Goal: Participate in discussion: Engage in conversation with other users on a specific topic

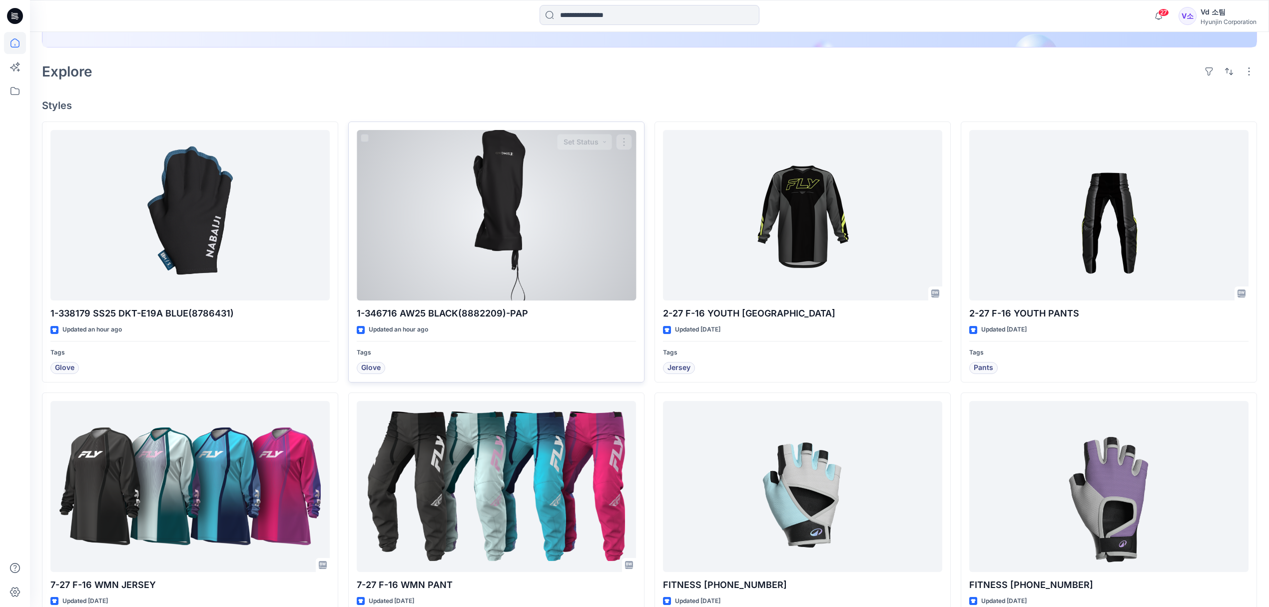
scroll to position [266, 0]
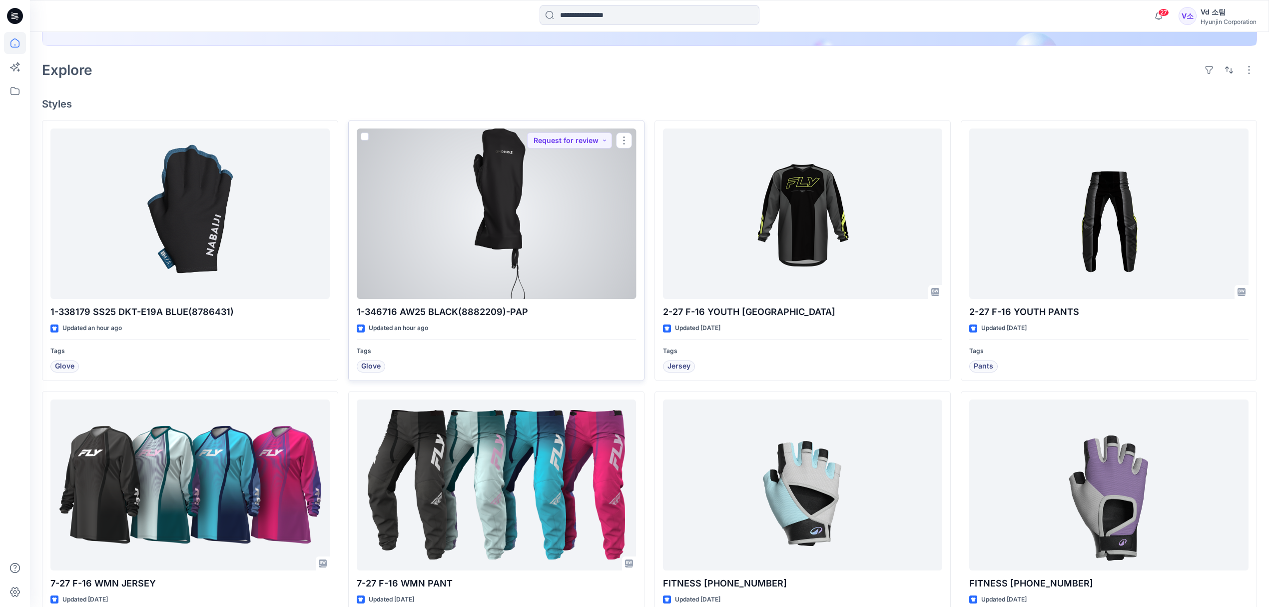
click at [474, 276] on div at bounding box center [496, 213] width 279 height 171
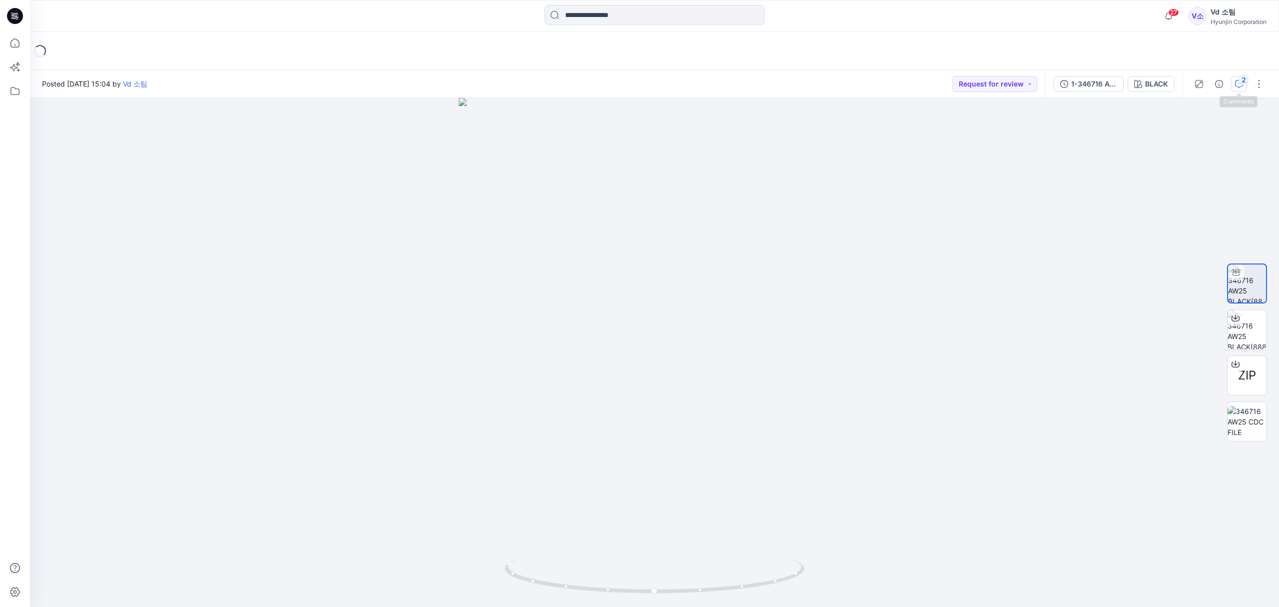
click at [1240, 91] on button "2" at bounding box center [1239, 84] width 16 height 16
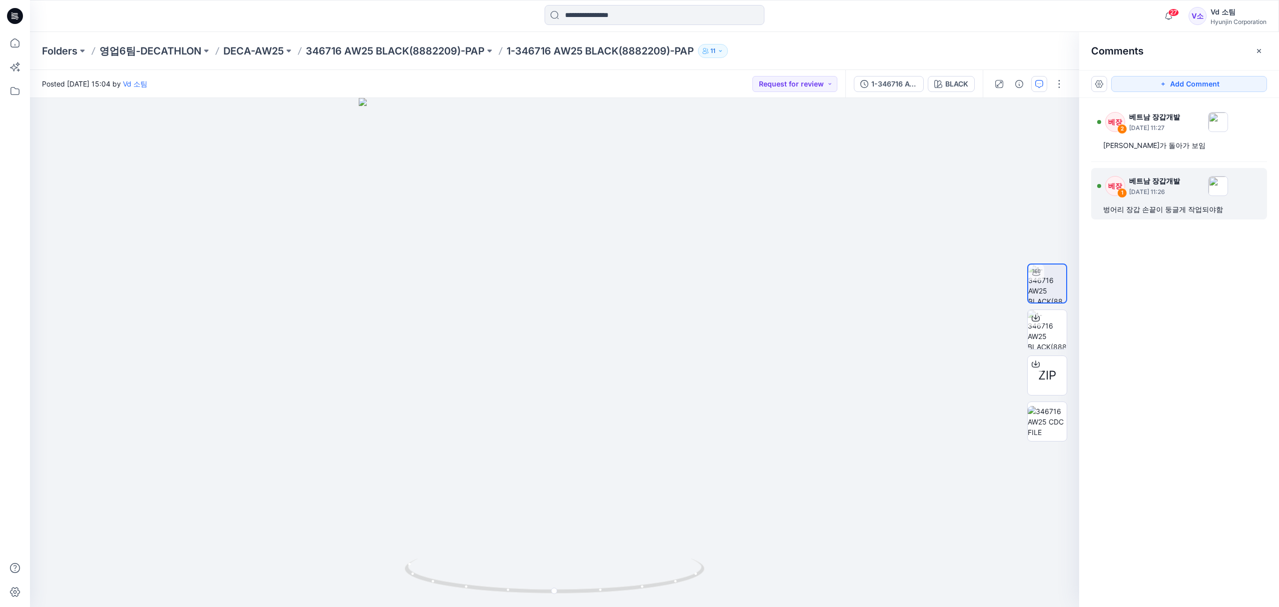
click at [1170, 215] on div "벙어리 장갑 손끝이 둥글게 작업되야함" at bounding box center [1179, 209] width 152 height 12
drag, startPoint x: 534, startPoint y: 588, endPoint x: 617, endPoint y: 581, distance: 82.8
click at [617, 581] on icon at bounding box center [556, 576] width 302 height 37
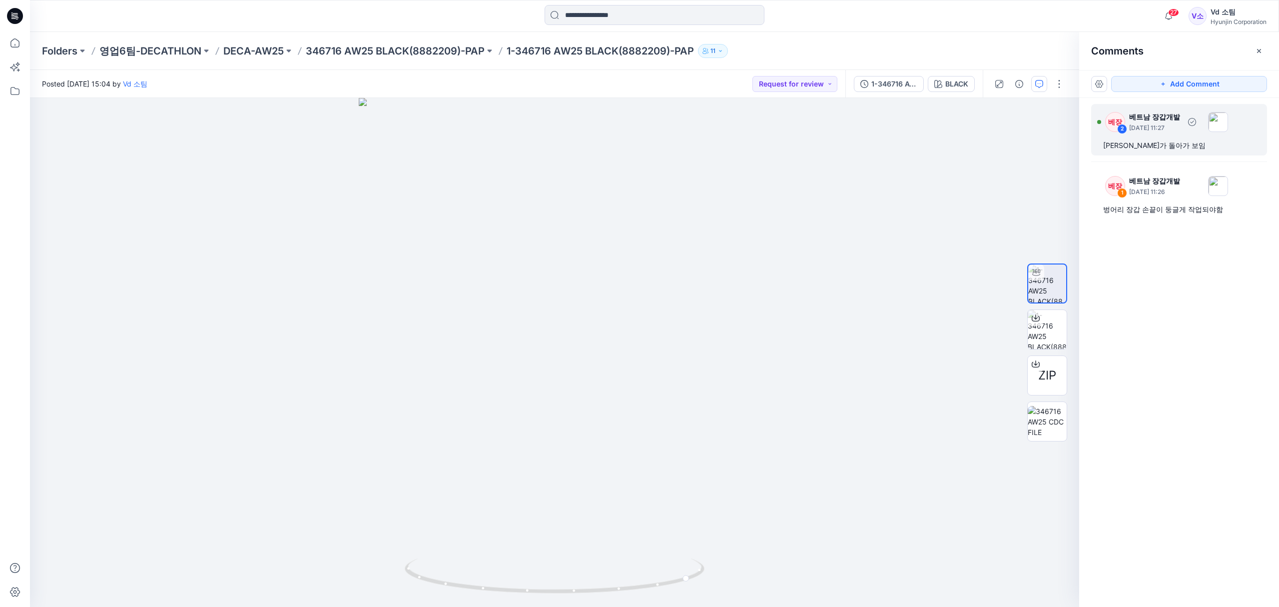
click at [1129, 153] on div "베장 2 베트남 장갑개발 [DATE] 11:27 엄지가 돌아가 보임" at bounding box center [1179, 129] width 176 height 51
drag, startPoint x: 750, startPoint y: 317, endPoint x: 890, endPoint y: 374, distance: 151.3
click at [890, 374] on button at bounding box center [872, 373] width 164 height 6
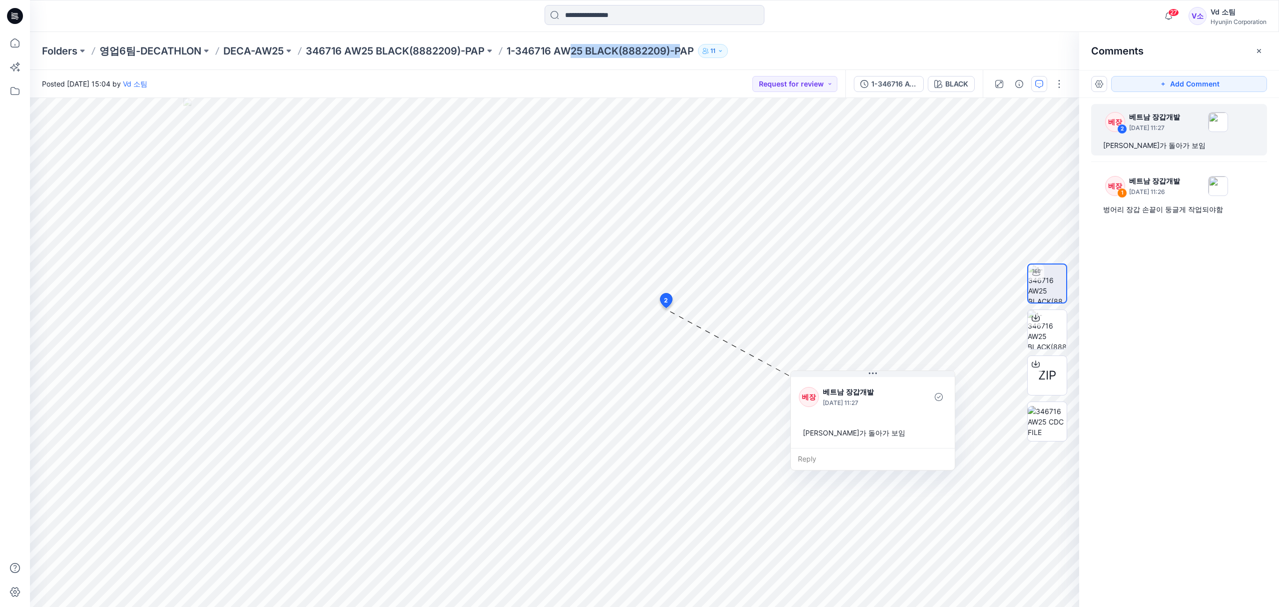
drag, startPoint x: 572, startPoint y: 55, endPoint x: 682, endPoint y: 44, distance: 110.4
click at [682, 44] on p "1-346716 AW25 BLACK(8882209)-PAP" at bounding box center [600, 51] width 187 height 14
click at [1191, 206] on div "벙어리 장갑 손끝이 둥글게 작업되야함" at bounding box center [1179, 209] width 152 height 12
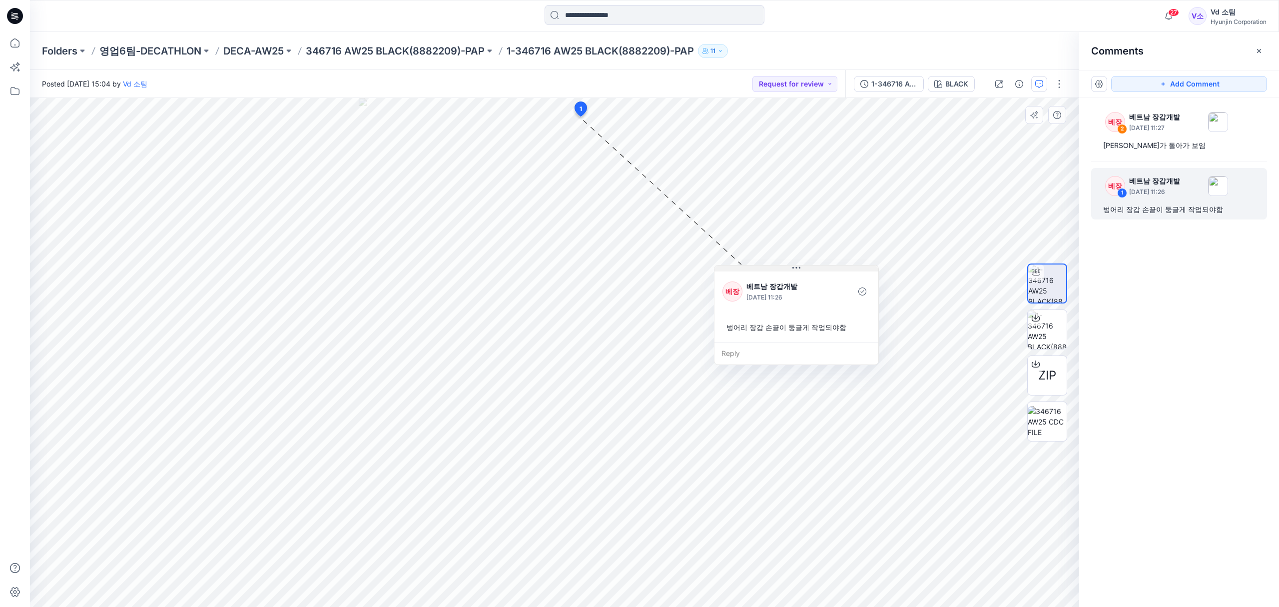
drag, startPoint x: 638, startPoint y: 122, endPoint x: 787, endPoint y: 266, distance: 206.8
click at [787, 266] on button at bounding box center [797, 268] width 164 height 6
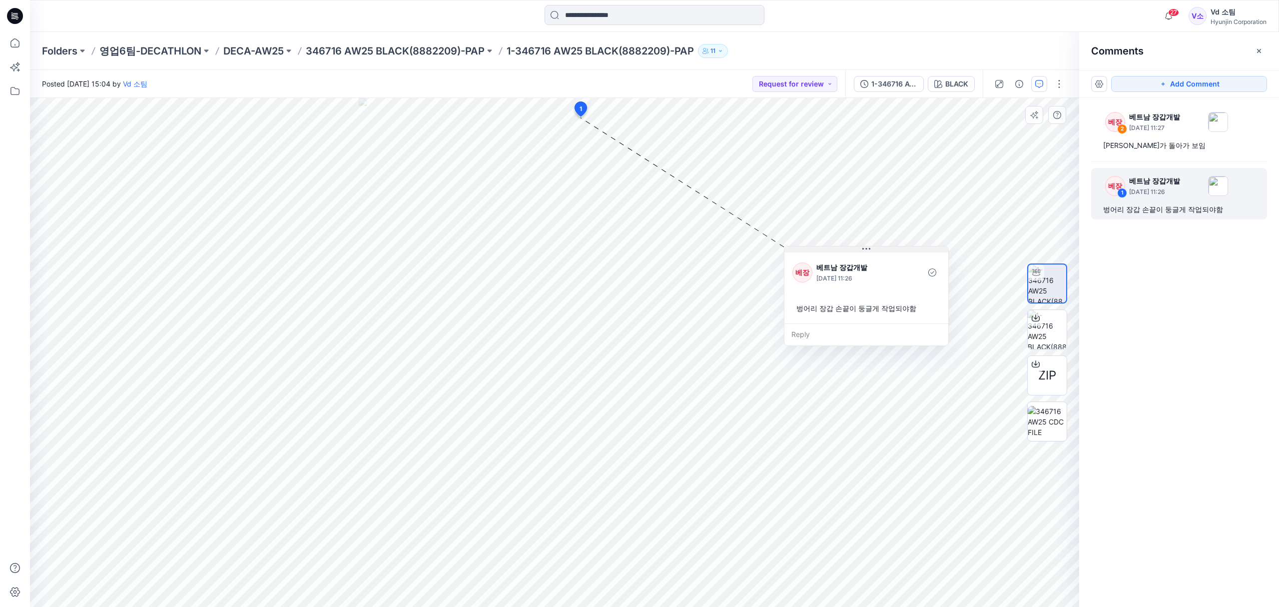
drag, startPoint x: 668, startPoint y: 124, endPoint x: 900, endPoint y: 255, distance: 266.1
click at [900, 252] on button at bounding box center [867, 249] width 164 height 6
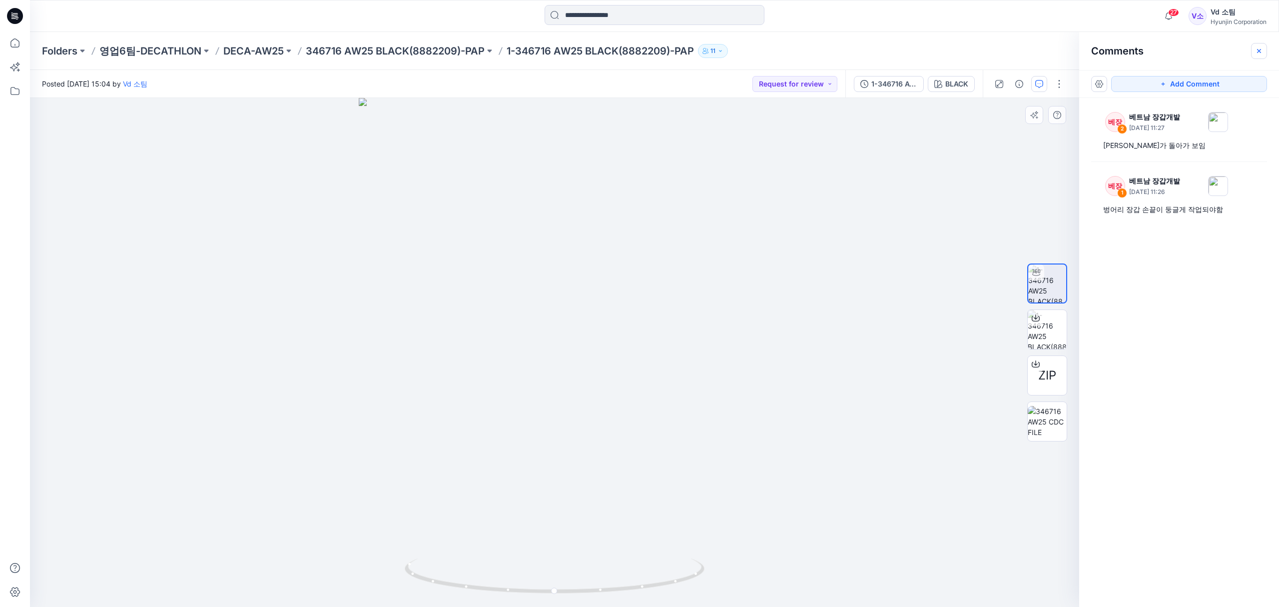
click at [1262, 51] on icon "button" at bounding box center [1259, 51] width 8 height 8
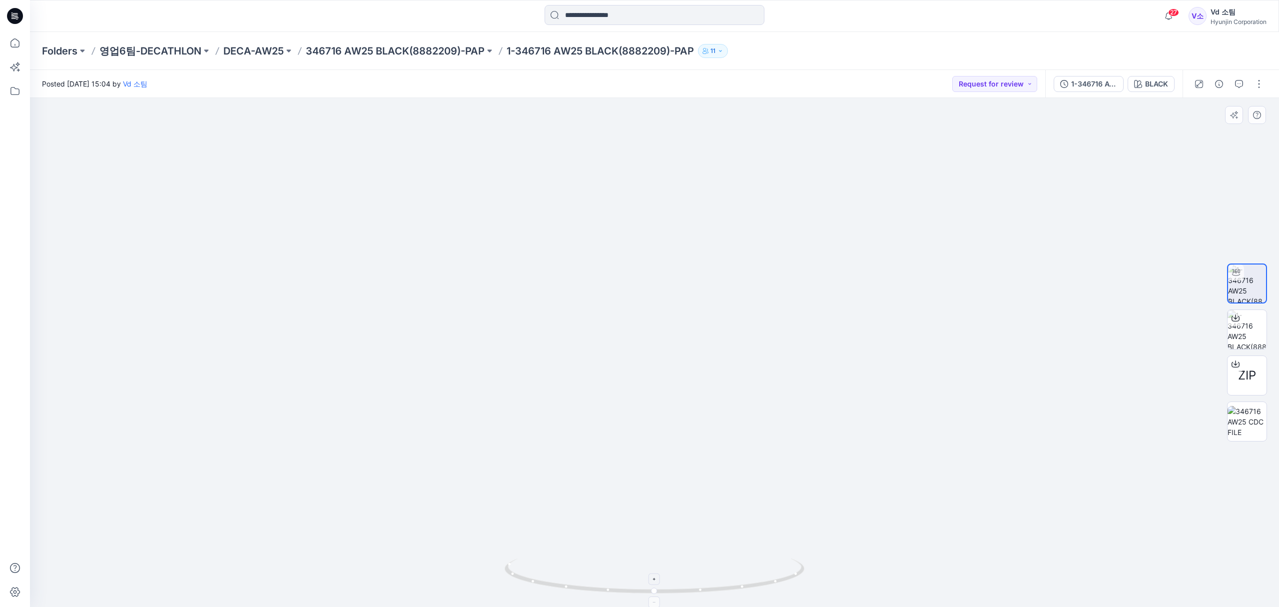
drag, startPoint x: 651, startPoint y: 440, endPoint x: 683, endPoint y: 576, distance: 139.6
click at [679, 594] on div at bounding box center [654, 352] width 1249 height 509
drag, startPoint x: 605, startPoint y: 594, endPoint x: 668, endPoint y: 578, distance: 64.8
click at [668, 578] on icon at bounding box center [656, 576] width 302 height 37
drag, startPoint x: 549, startPoint y: 593, endPoint x: 527, endPoint y: 588, distance: 22.5
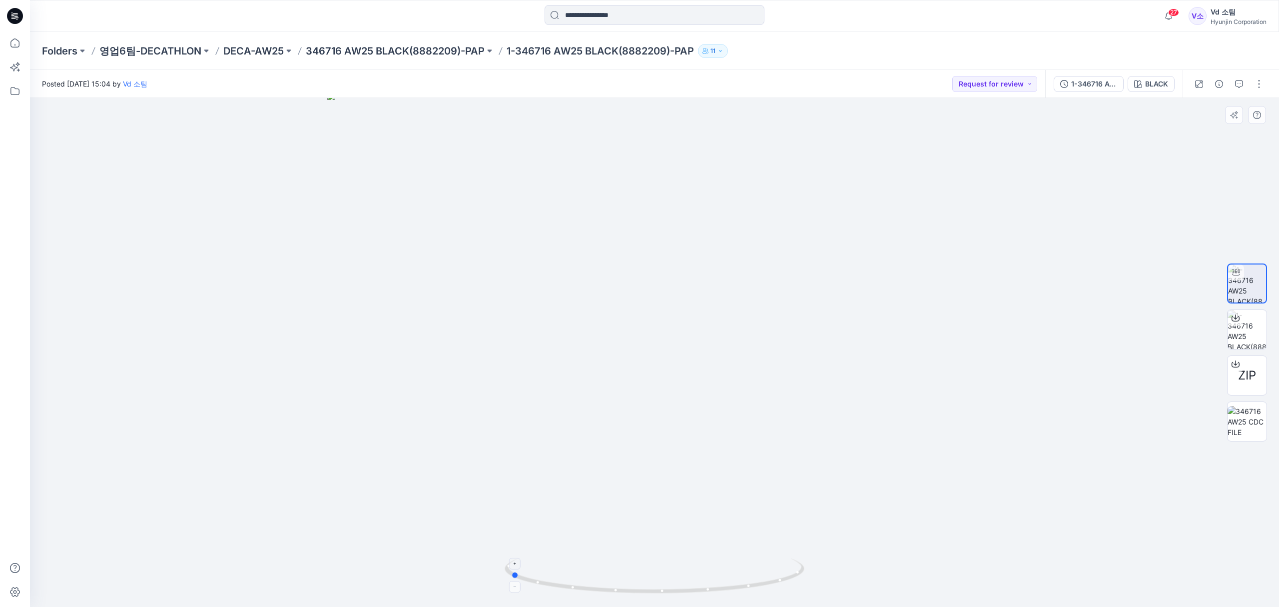
click at [527, 588] on icon at bounding box center [656, 576] width 302 height 37
drag, startPoint x: 544, startPoint y: 584, endPoint x: 550, endPoint y: 575, distance: 11.2
click at [550, 575] on icon at bounding box center [656, 576] width 302 height 37
click at [13, 40] on icon at bounding box center [15, 43] width 22 height 22
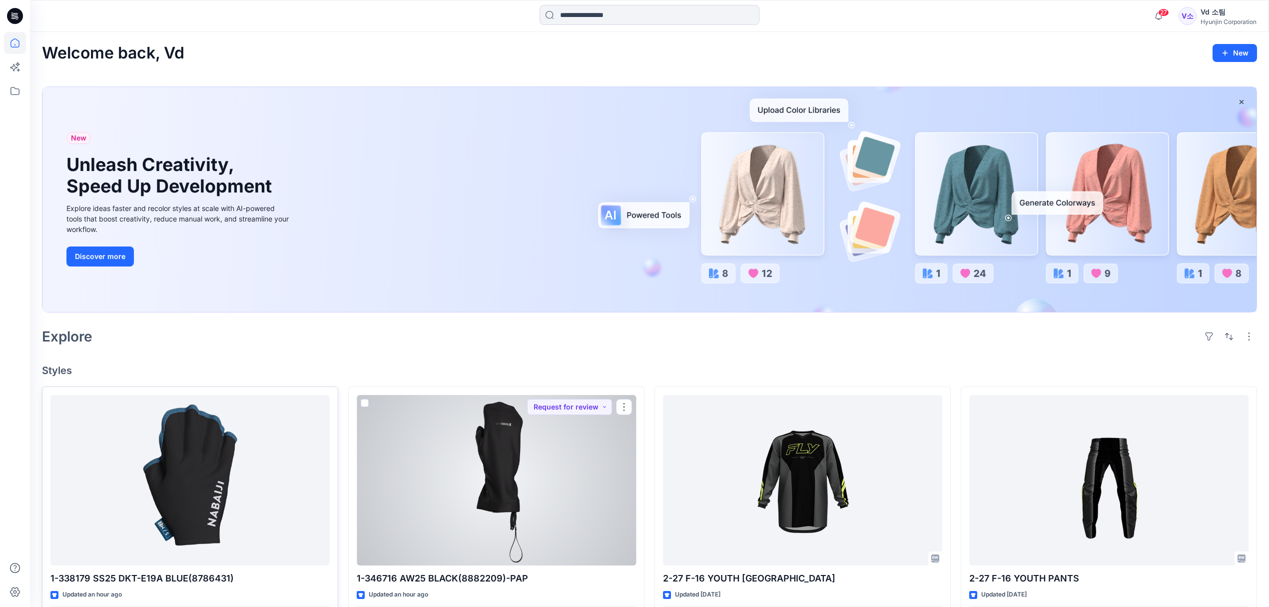
click at [270, 516] on div at bounding box center [189, 480] width 279 height 171
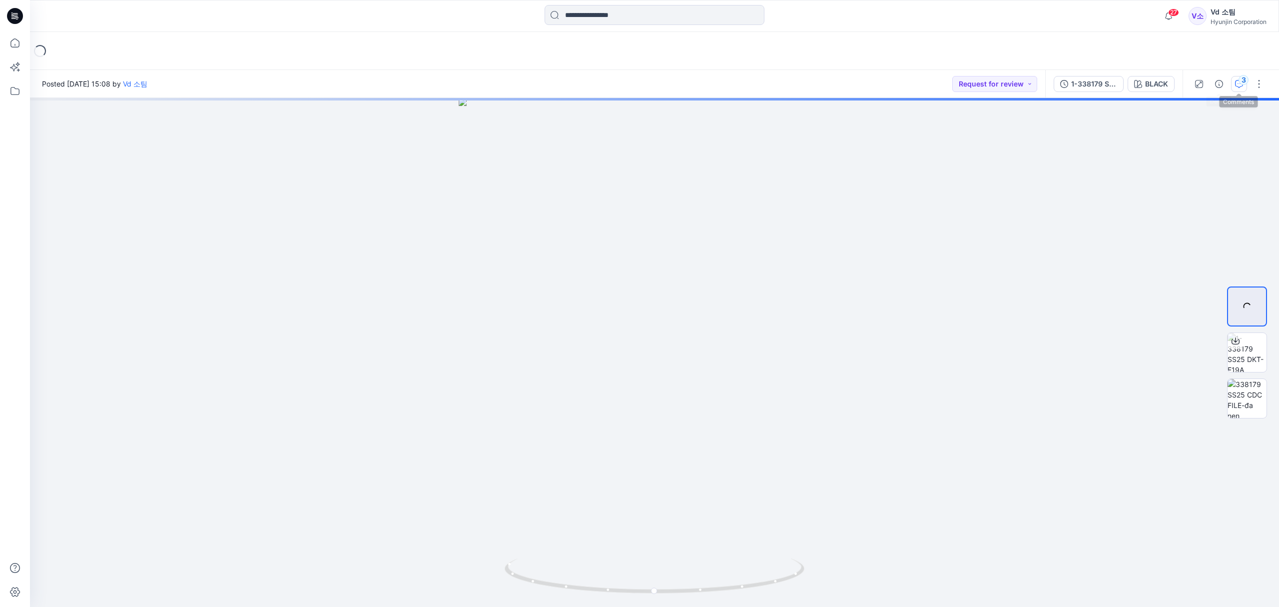
click at [1244, 80] on div "3" at bounding box center [1244, 80] width 10 height 10
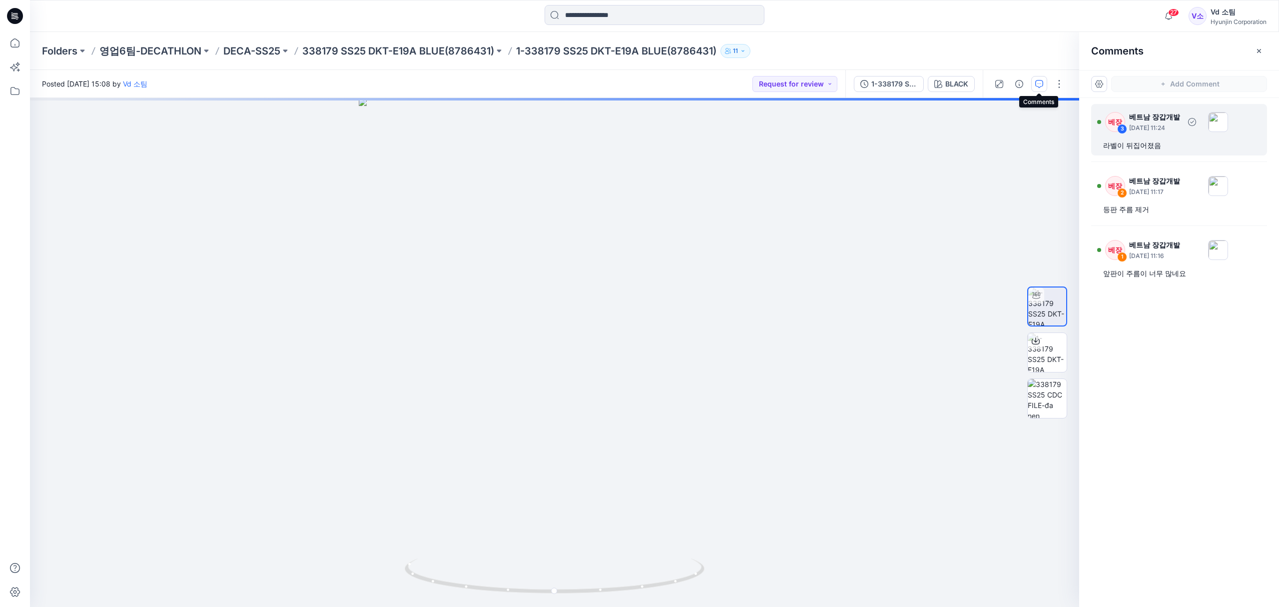
click at [1143, 148] on div "라벨이 뒤집어졌음" at bounding box center [1179, 145] width 152 height 12
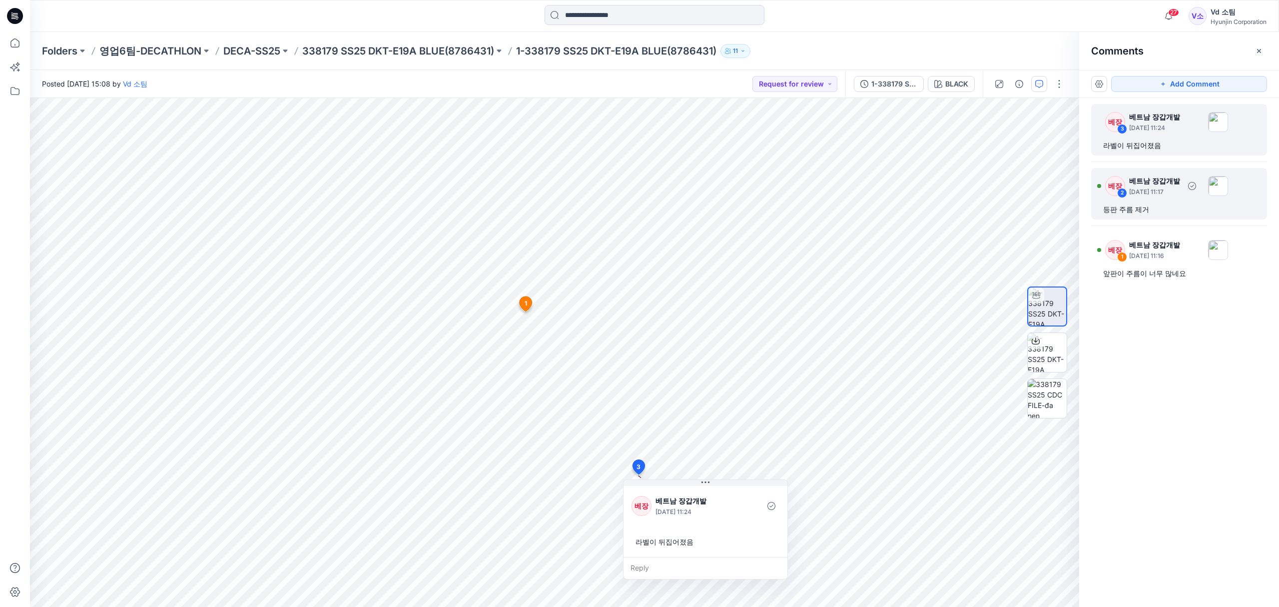
click at [1152, 210] on div "등판 주름 제거" at bounding box center [1179, 209] width 152 height 12
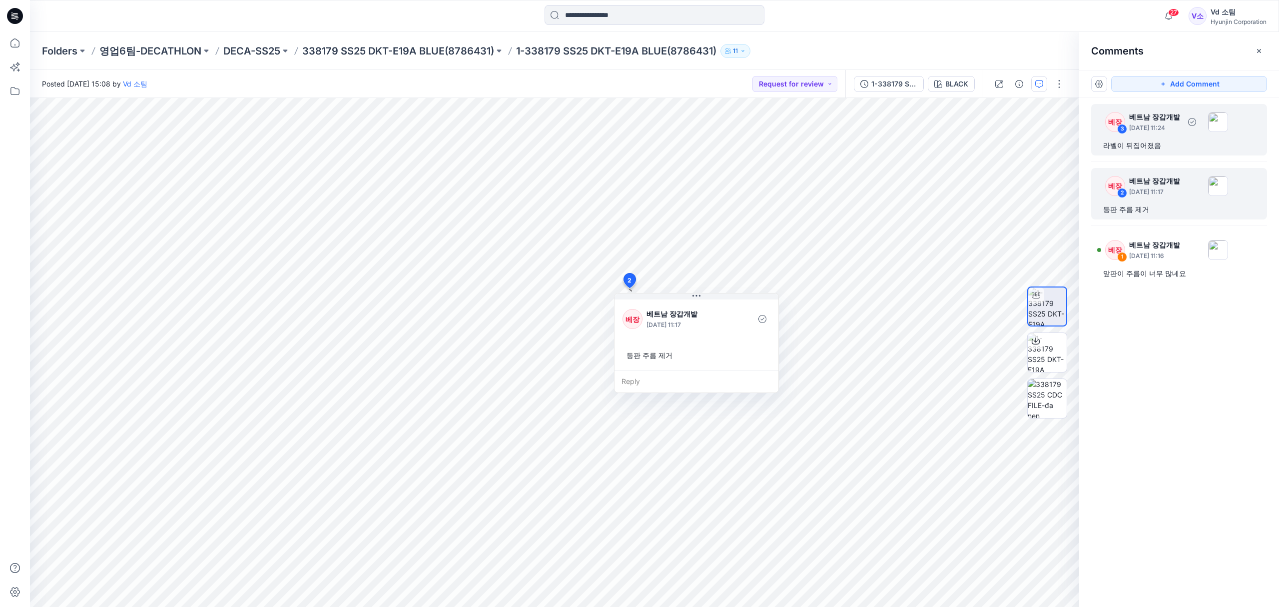
click at [1146, 150] on div "라벨이 뒤집어졌음" at bounding box center [1179, 145] width 152 height 12
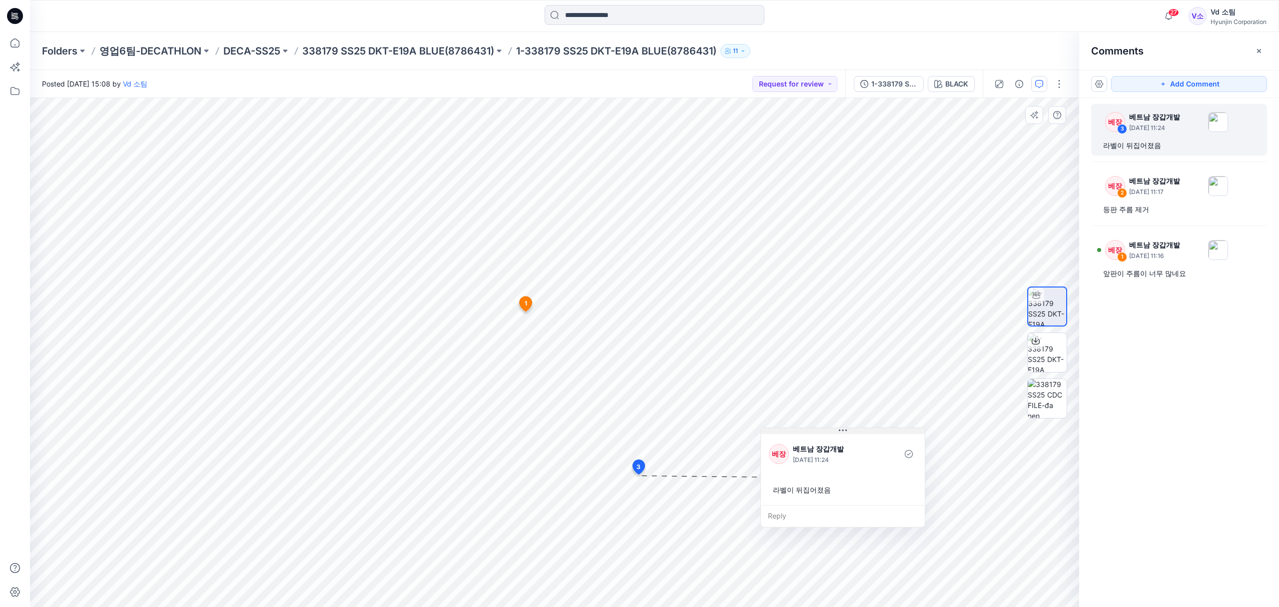
drag, startPoint x: 722, startPoint y: 486, endPoint x: 860, endPoint y: 434, distance: 146.9
click at [860, 434] on button at bounding box center [843, 431] width 164 height 6
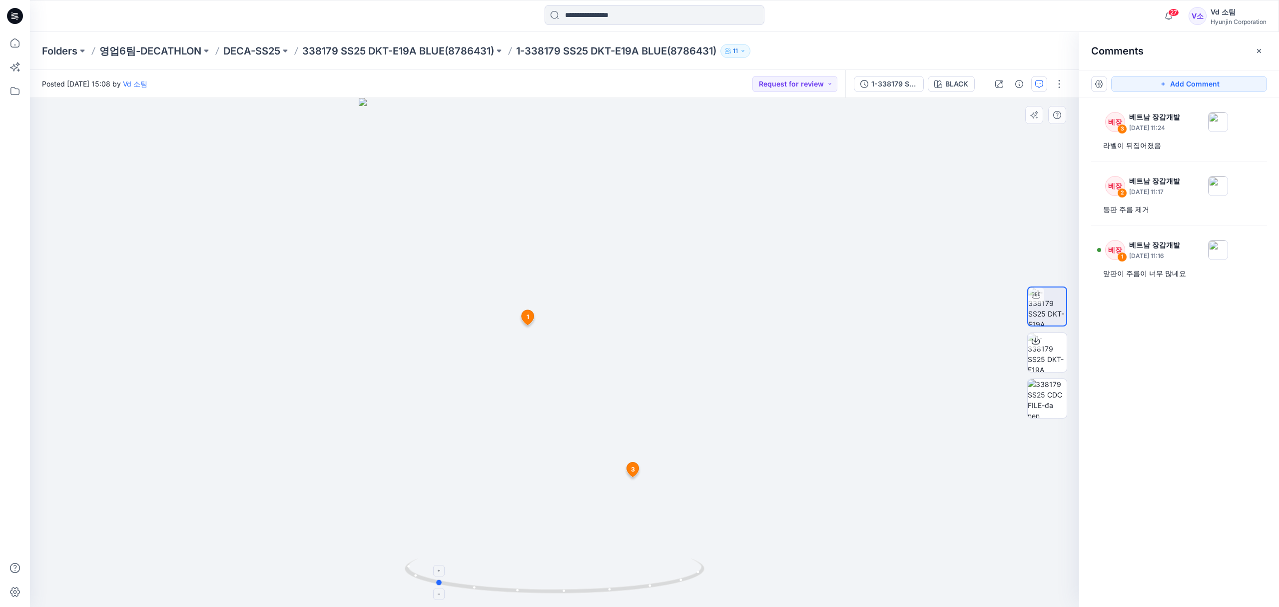
drag, startPoint x: 570, startPoint y: 588, endPoint x: 640, endPoint y: 586, distance: 70.0
click at [640, 586] on icon at bounding box center [556, 576] width 302 height 37
drag, startPoint x: 622, startPoint y: 578, endPoint x: 518, endPoint y: 599, distance: 105.9
click at [518, 599] on div at bounding box center [555, 582] width 300 height 50
drag, startPoint x: 574, startPoint y: 590, endPoint x: 658, endPoint y: 582, distance: 83.8
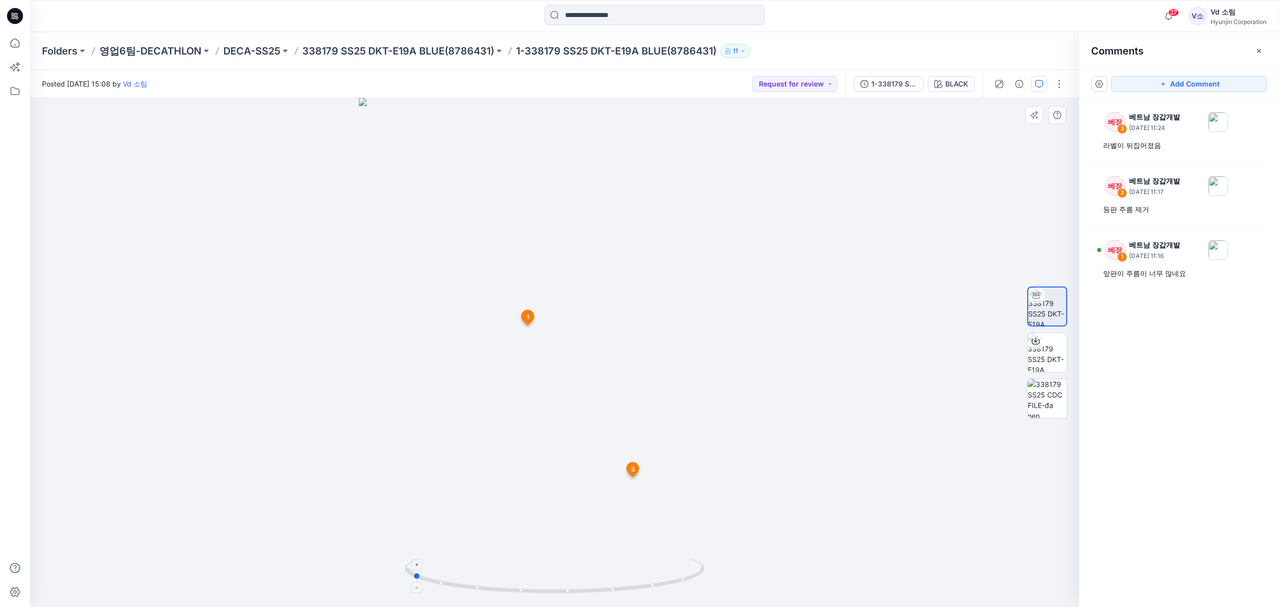
click at [658, 582] on icon at bounding box center [556, 576] width 302 height 37
drag, startPoint x: 612, startPoint y: 589, endPoint x: 593, endPoint y: 594, distance: 20.1
click at [593, 594] on icon at bounding box center [556, 576] width 302 height 37
drag, startPoint x: 542, startPoint y: 589, endPoint x: 584, endPoint y: 583, distance: 42.9
click at [584, 583] on icon at bounding box center [556, 576] width 302 height 37
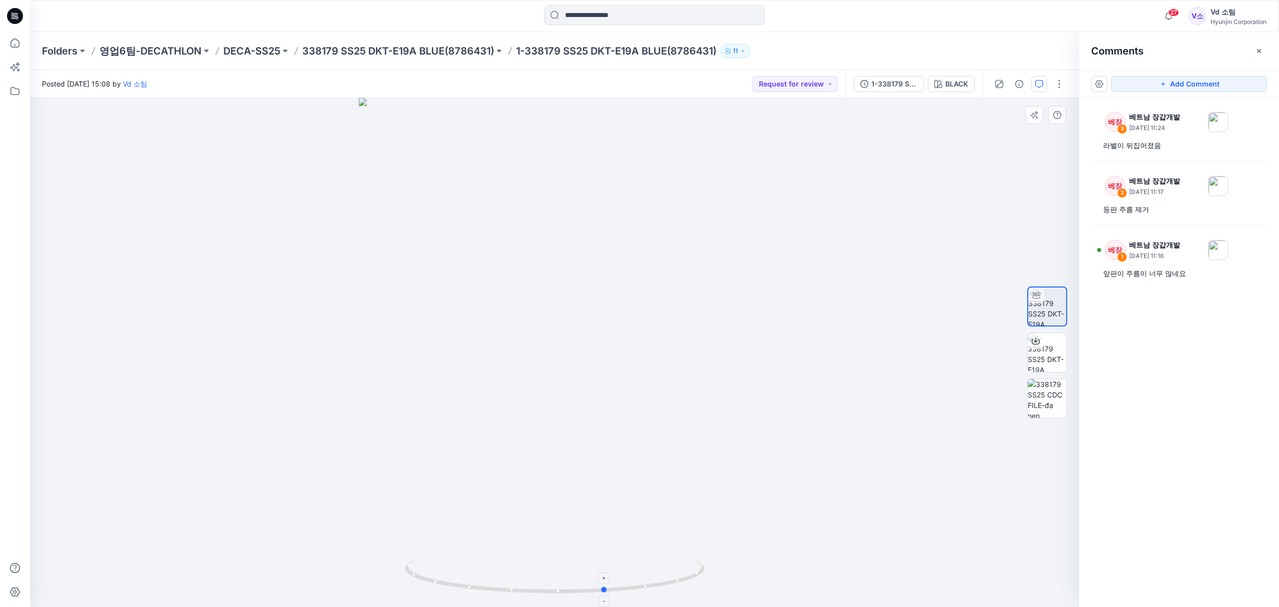
drag, startPoint x: 628, startPoint y: 580, endPoint x: 498, endPoint y: 581, distance: 129.9
click at [498, 581] on icon at bounding box center [556, 576] width 302 height 37
drag, startPoint x: 460, startPoint y: 574, endPoint x: 581, endPoint y: 570, distance: 121.0
click at [581, 570] on icon at bounding box center [556, 576] width 302 height 37
drag, startPoint x: 606, startPoint y: 588, endPoint x: 630, endPoint y: 588, distance: 24.0
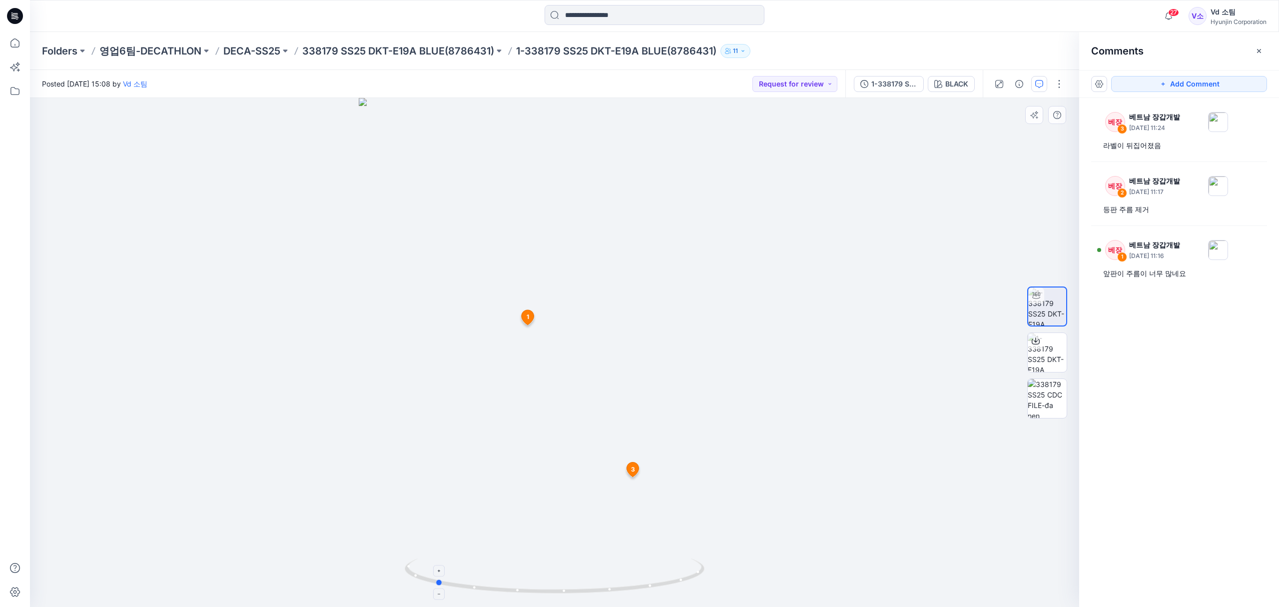
click at [630, 588] on icon at bounding box center [556, 576] width 302 height 37
click at [1148, 213] on div "등판 주름 제거" at bounding box center [1179, 209] width 152 height 12
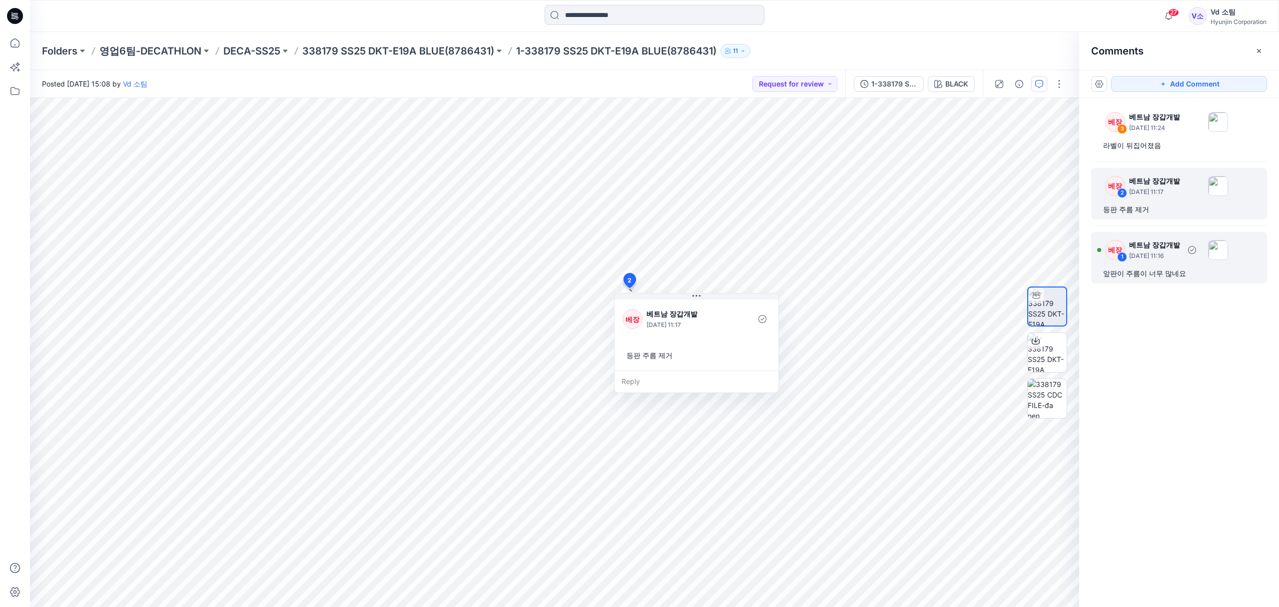
click at [1176, 274] on div "앞판이 주름이 너무 많네요" at bounding box center [1179, 273] width 152 height 12
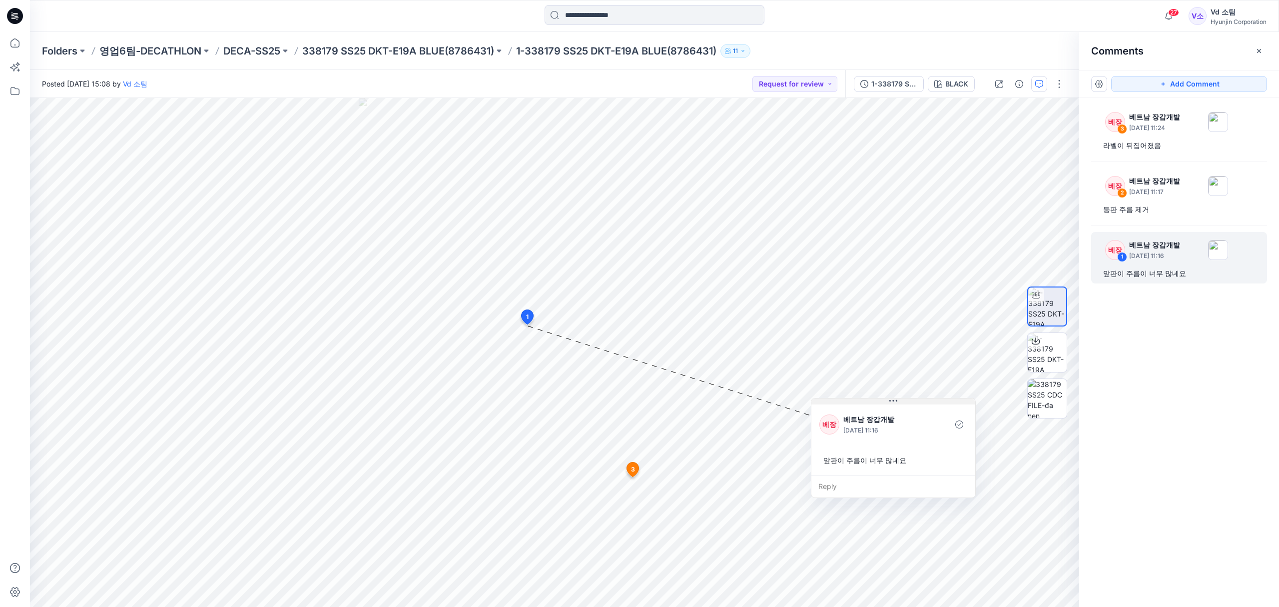
drag, startPoint x: 605, startPoint y: 334, endPoint x: 914, endPoint y: 429, distance: 323.6
click at [914, 404] on button at bounding box center [894, 401] width 164 height 6
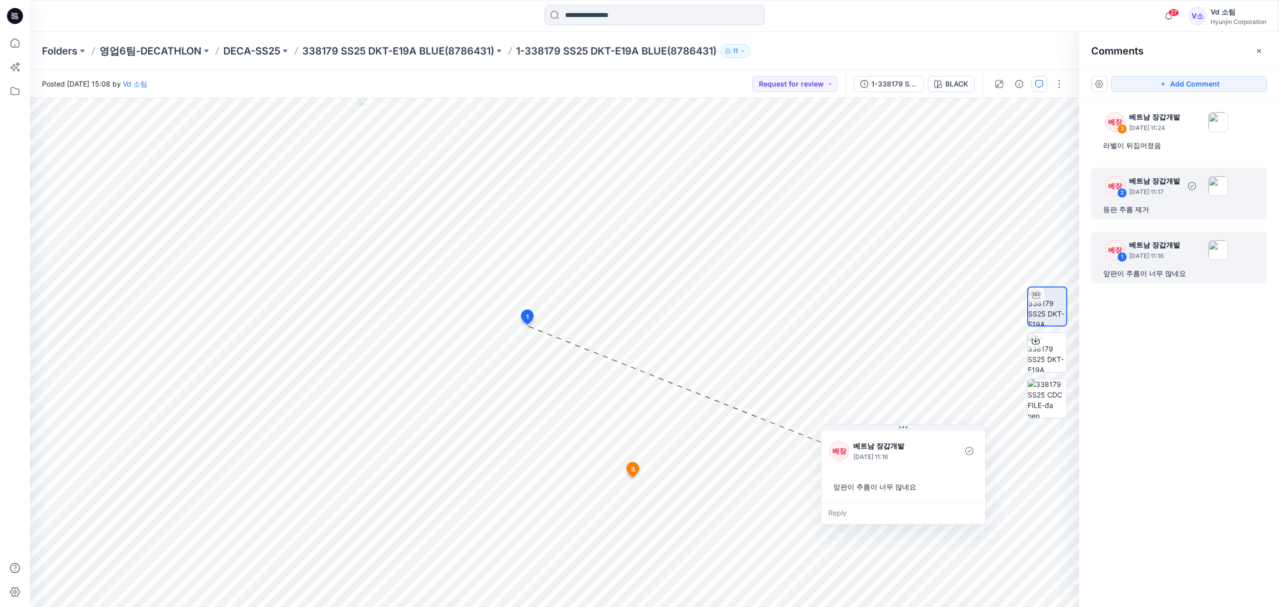
click at [1142, 211] on div "등판 주름 제거" at bounding box center [1179, 209] width 152 height 12
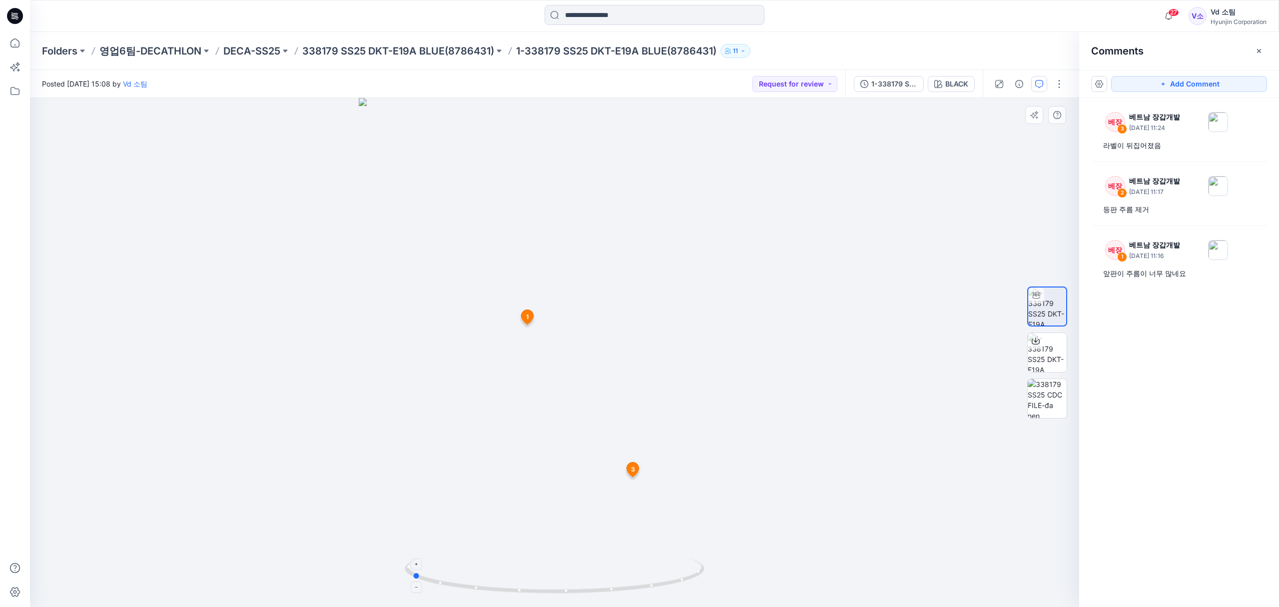
drag, startPoint x: 453, startPoint y: 583, endPoint x: 610, endPoint y: 581, distance: 156.9
click at [610, 581] on icon at bounding box center [556, 576] width 302 height 37
click at [8, 42] on icon at bounding box center [15, 43] width 22 height 22
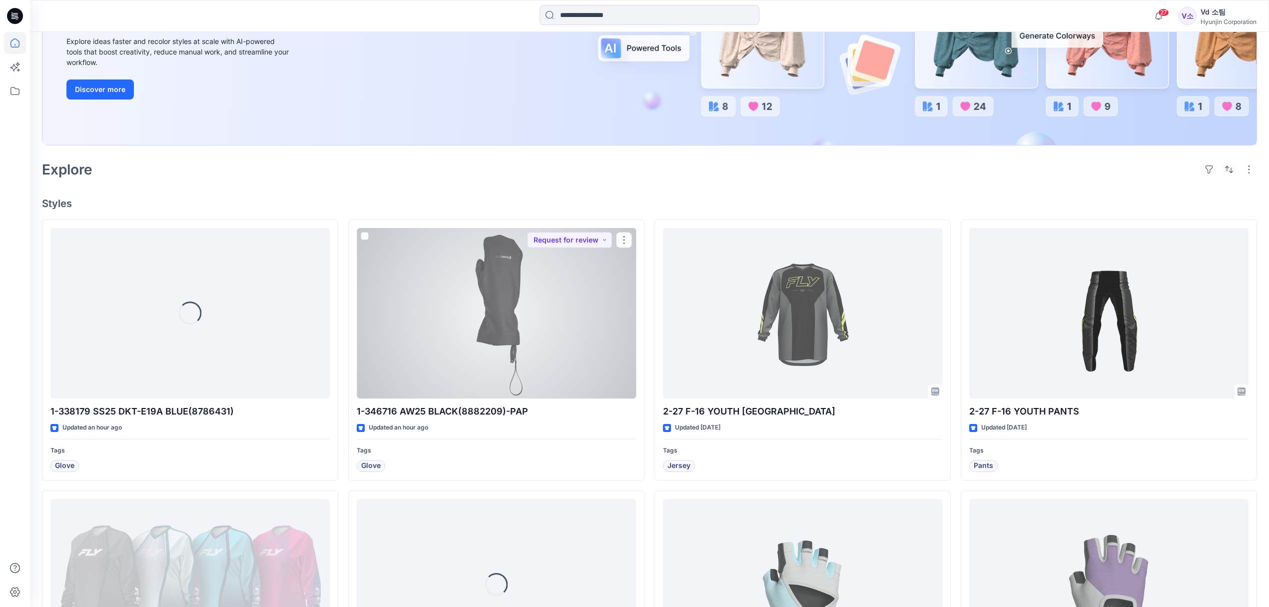
scroll to position [200, 0]
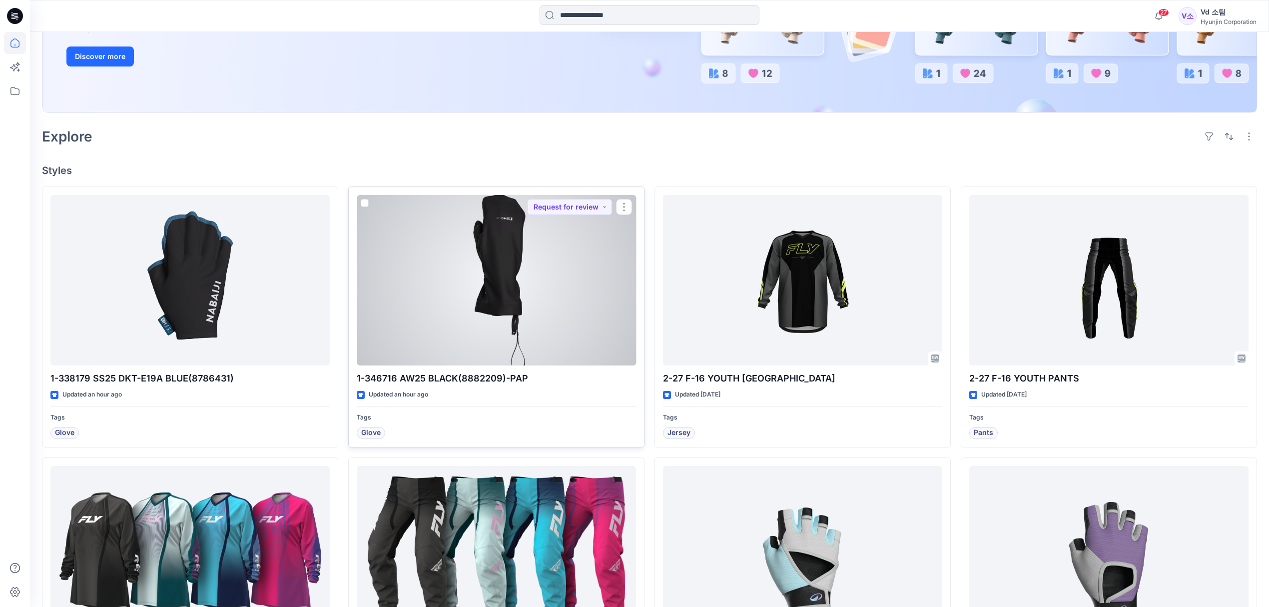
click at [422, 336] on div at bounding box center [496, 280] width 279 height 171
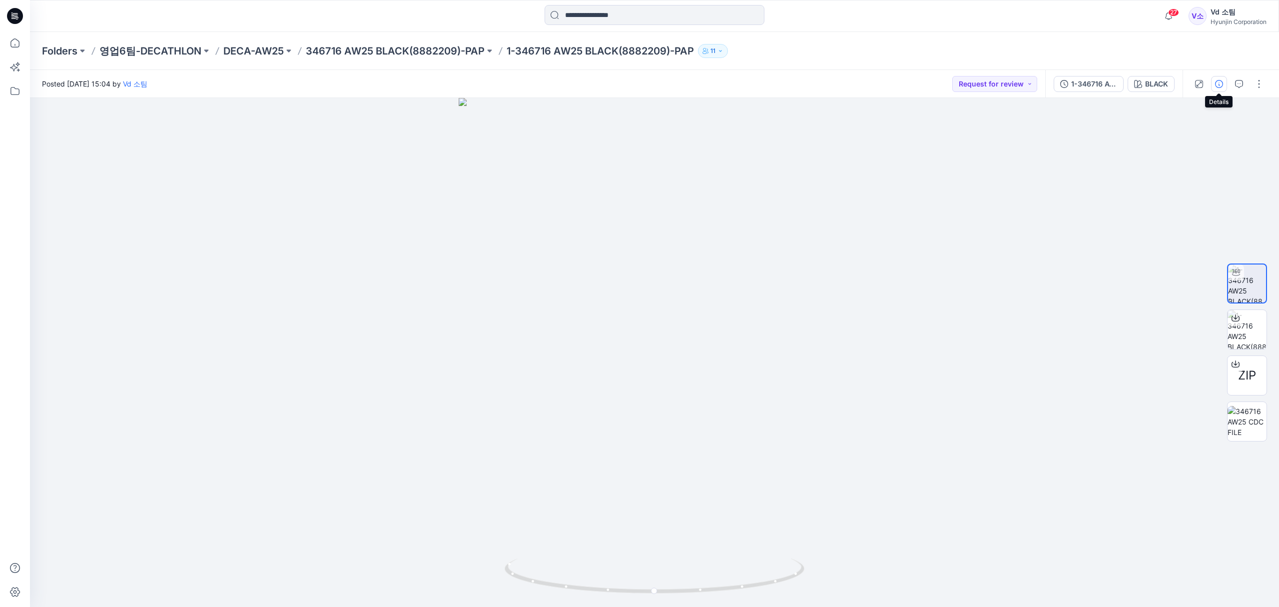
click at [1217, 85] on icon "button" at bounding box center [1219, 84] width 8 height 8
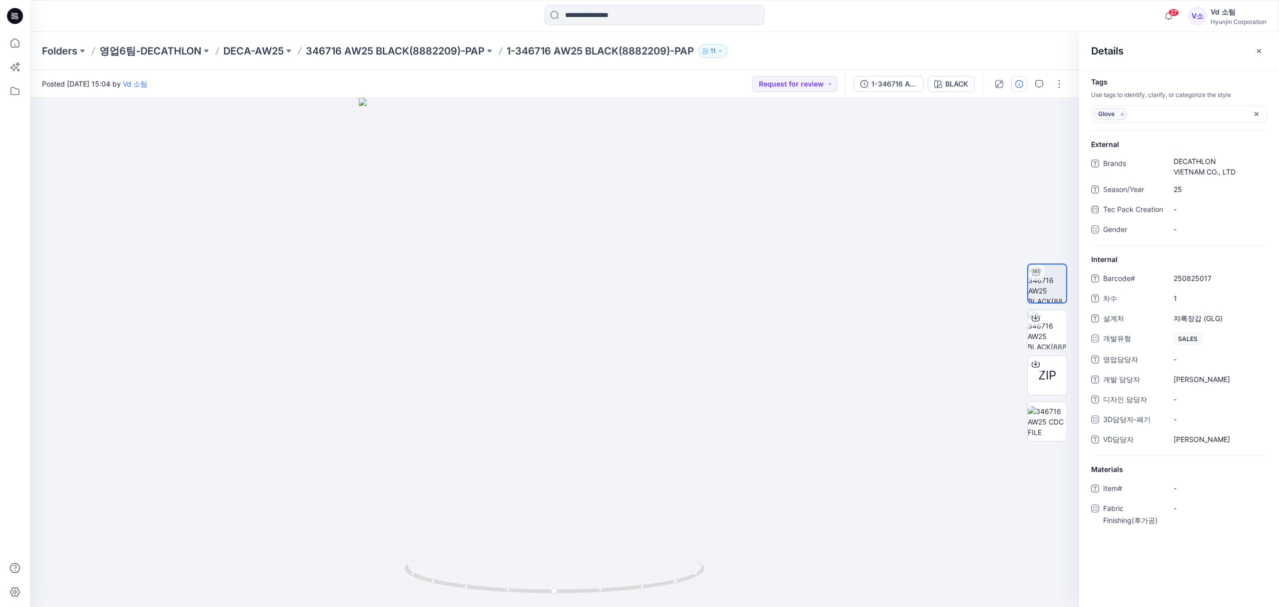
click at [1258, 54] on button "button" at bounding box center [1259, 51] width 16 height 16
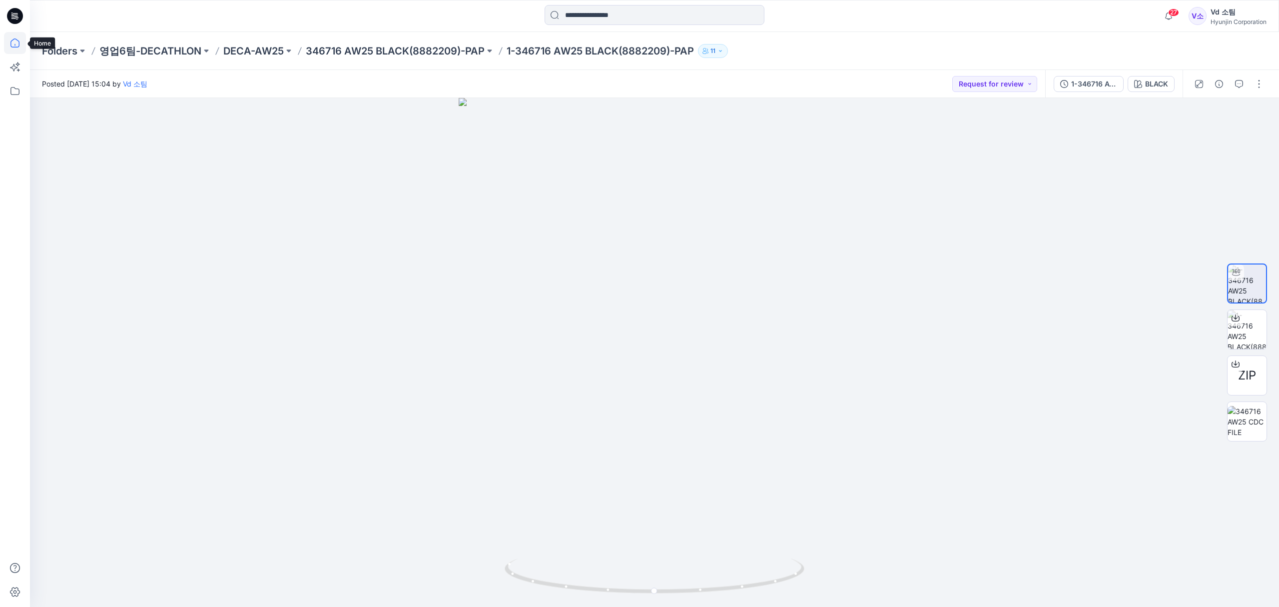
click at [21, 49] on icon at bounding box center [15, 43] width 22 height 22
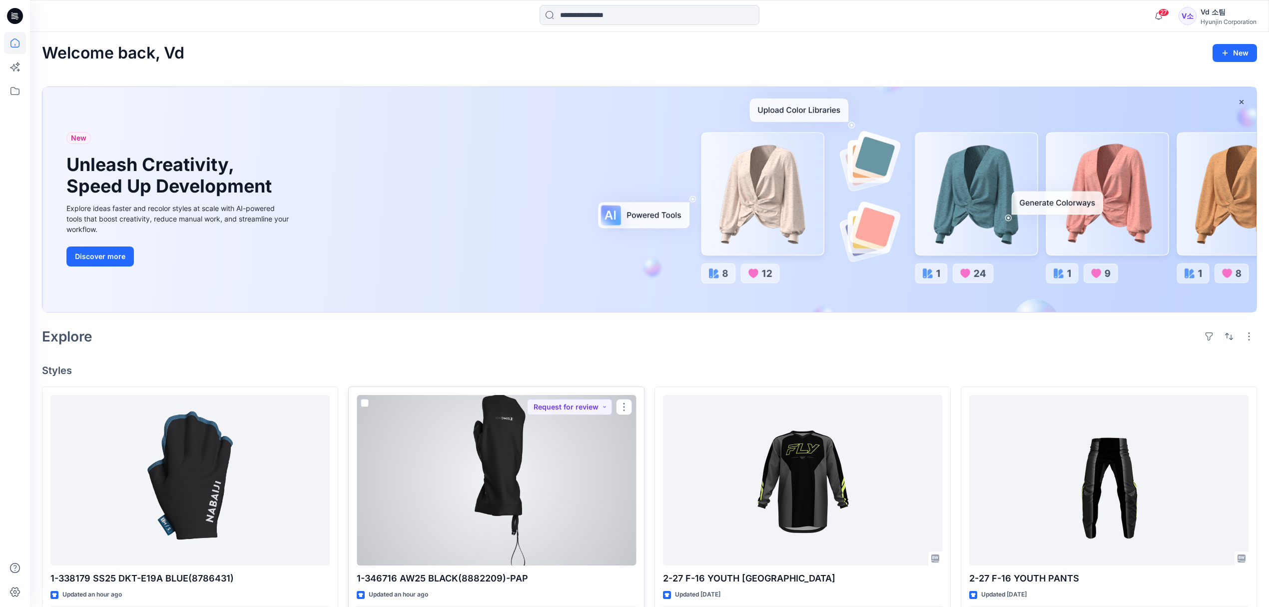
click at [594, 518] on div at bounding box center [496, 480] width 279 height 171
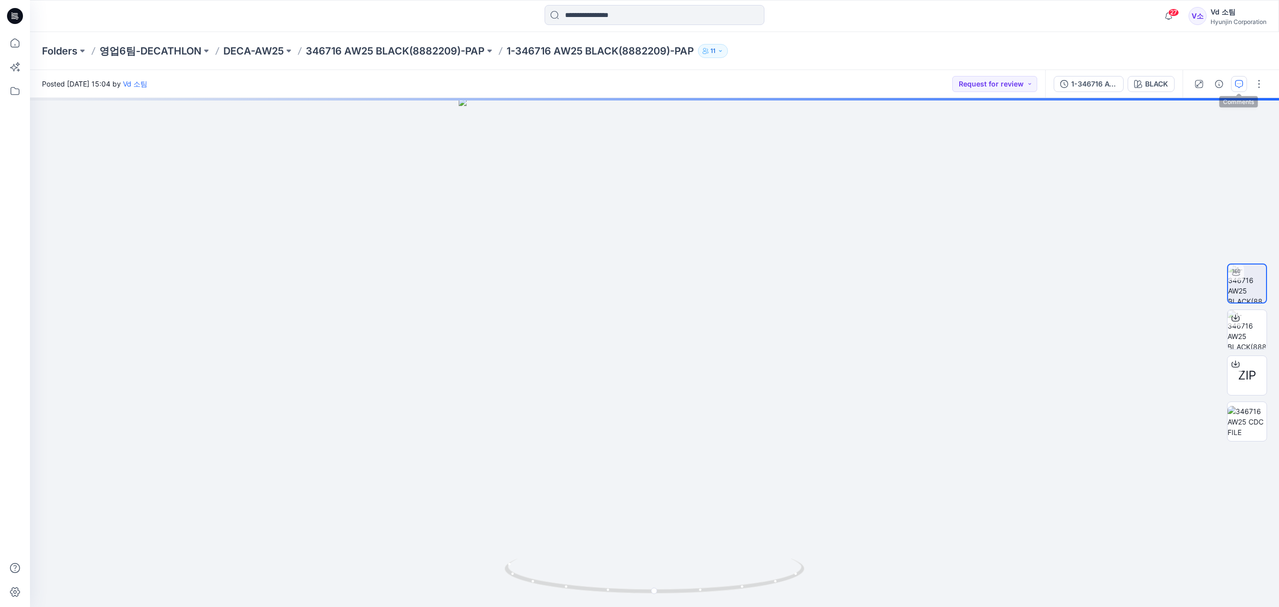
click at [1240, 84] on icon "button" at bounding box center [1239, 84] width 8 height 8
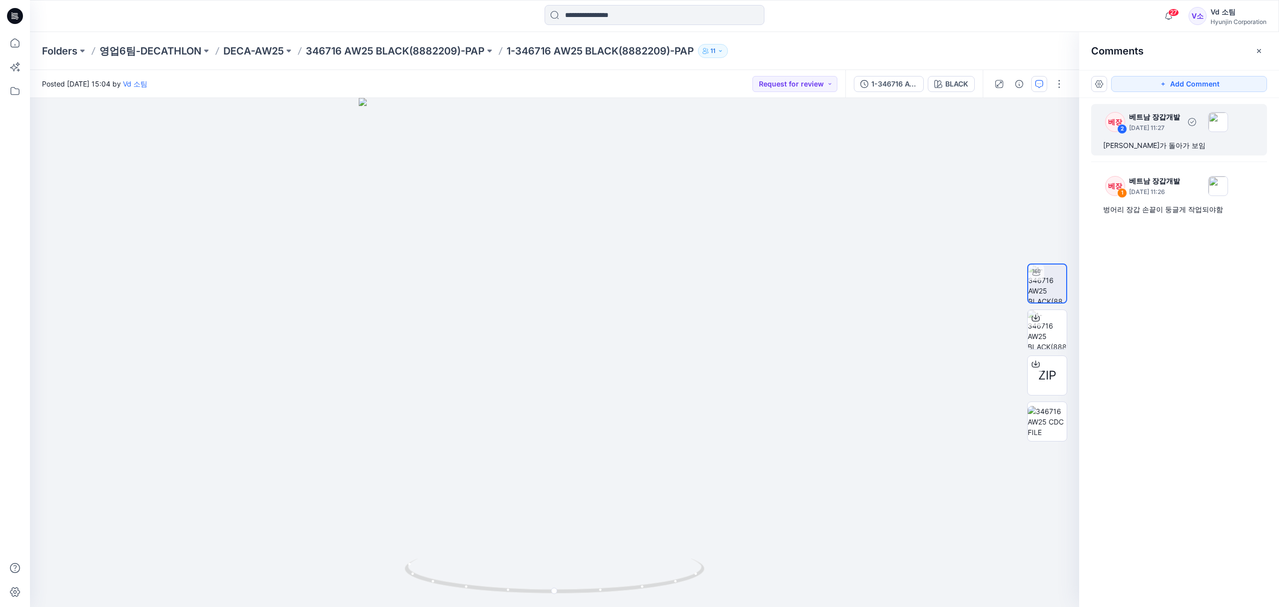
click at [1154, 149] on div "[PERSON_NAME]가 돌아가 보임" at bounding box center [1179, 145] width 152 height 12
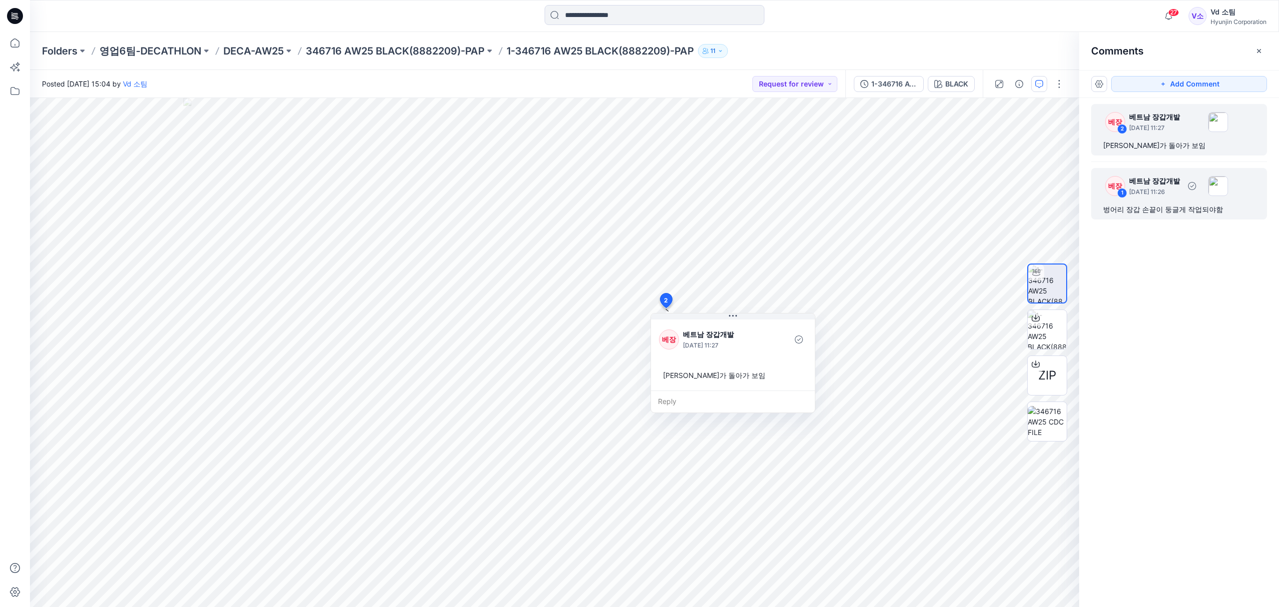
click at [1130, 210] on div "벙어리 장갑 손끝이 둥글게 작업되야함" at bounding box center [1179, 209] width 152 height 12
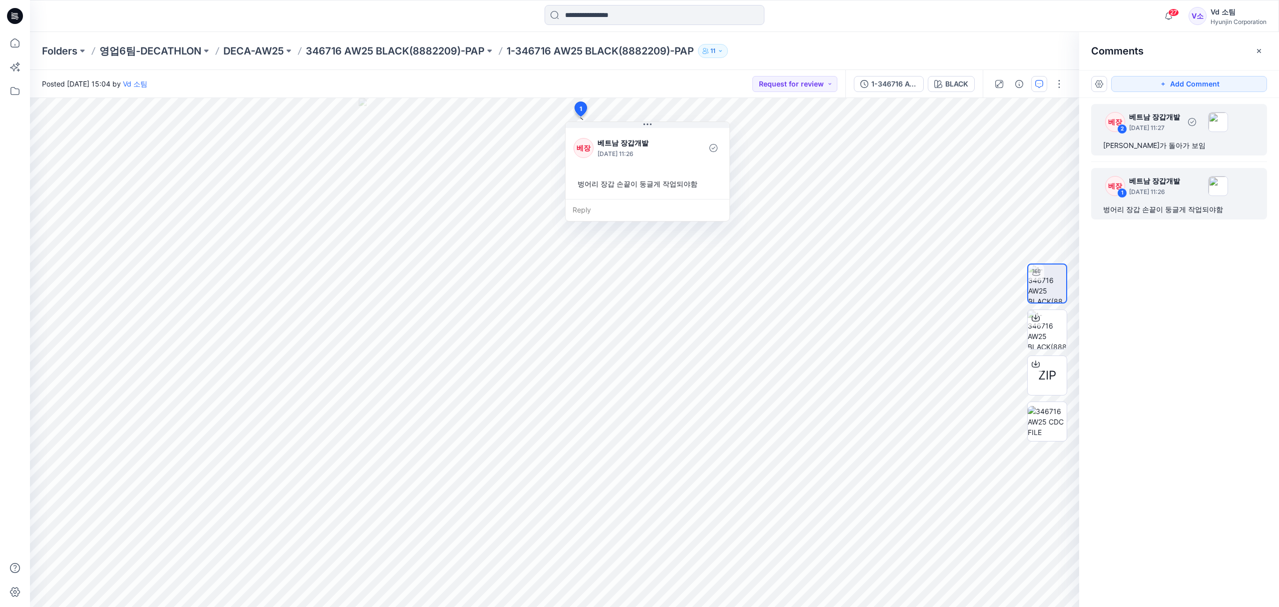
click at [1194, 142] on div "[PERSON_NAME]가 돌아가 보임" at bounding box center [1179, 145] width 152 height 12
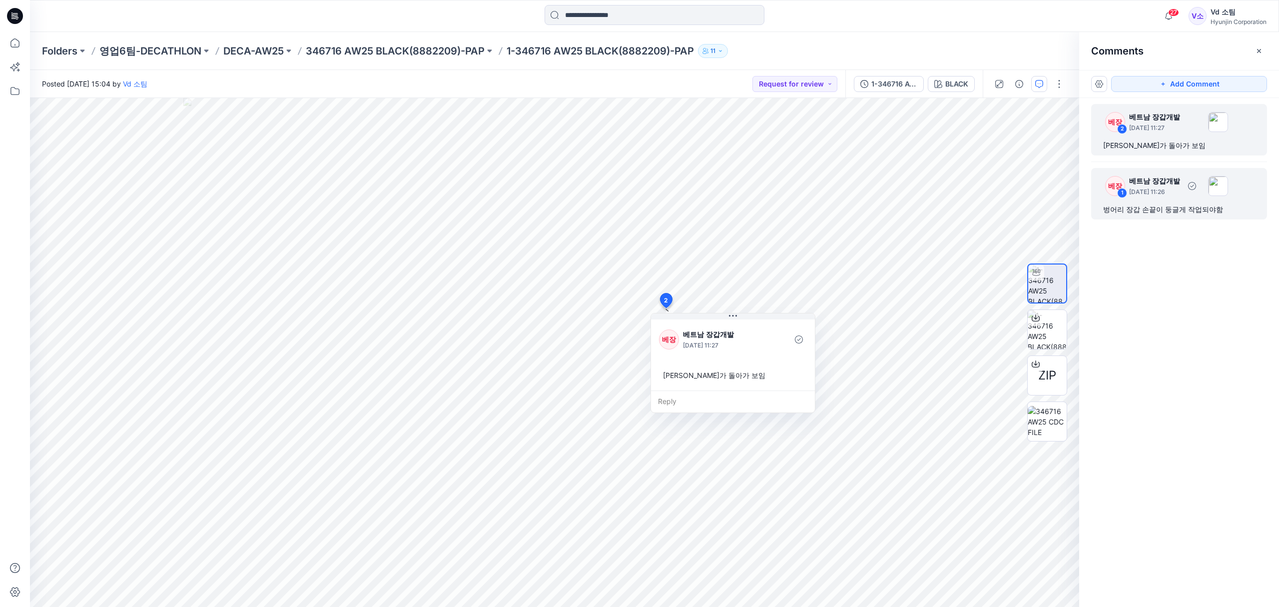
click at [1142, 212] on div "벙어리 장갑 손끝이 둥글게 작업되야함" at bounding box center [1179, 209] width 152 height 12
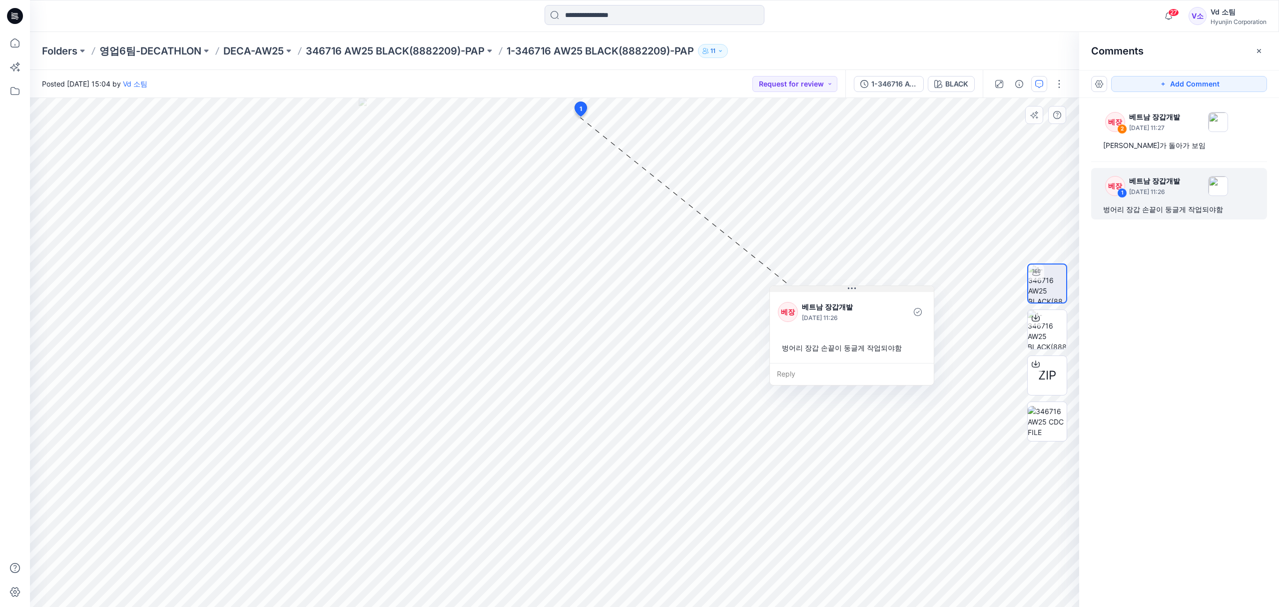
drag, startPoint x: 664, startPoint y: 125, endPoint x: 869, endPoint y: 289, distance: 262.0
click at [869, 289] on button at bounding box center [852, 289] width 164 height 6
click at [1166, 146] on div "[PERSON_NAME]가 돌아가 보임" at bounding box center [1179, 145] width 152 height 12
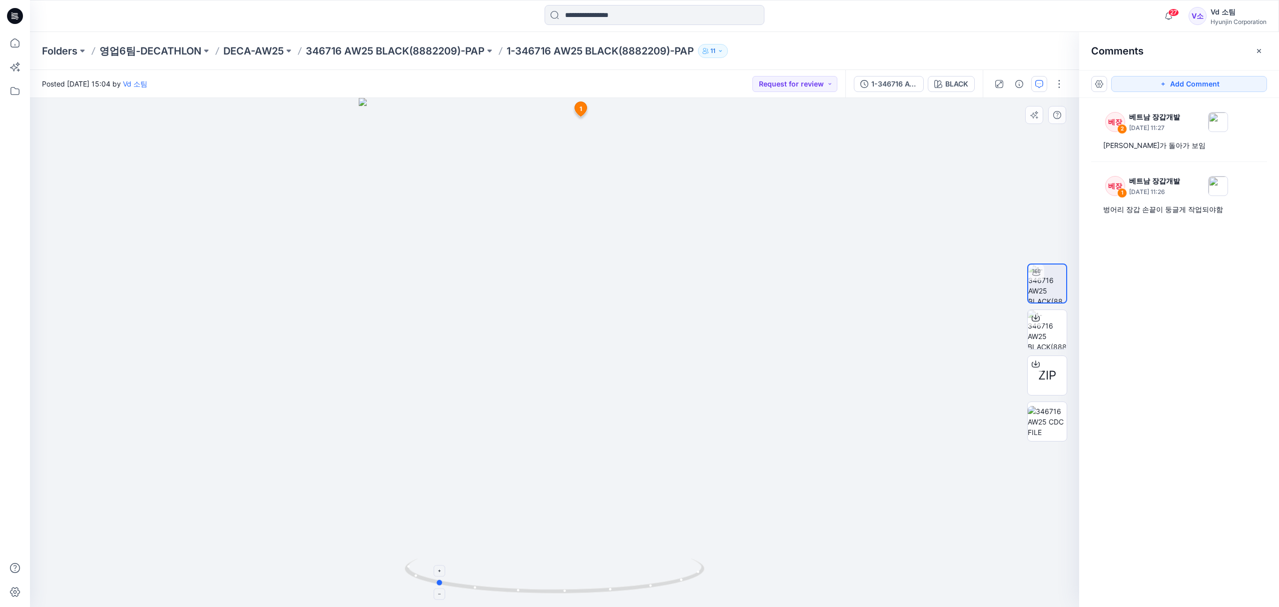
drag, startPoint x: 618, startPoint y: 588, endPoint x: 499, endPoint y: 572, distance: 120.1
click at [499, 572] on icon at bounding box center [556, 576] width 302 height 37
drag, startPoint x: 481, startPoint y: 587, endPoint x: 780, endPoint y: 550, distance: 301.6
click at [780, 550] on div at bounding box center [554, 352] width 1049 height 509
drag, startPoint x: 617, startPoint y: 454, endPoint x: 630, endPoint y: 507, distance: 54.7
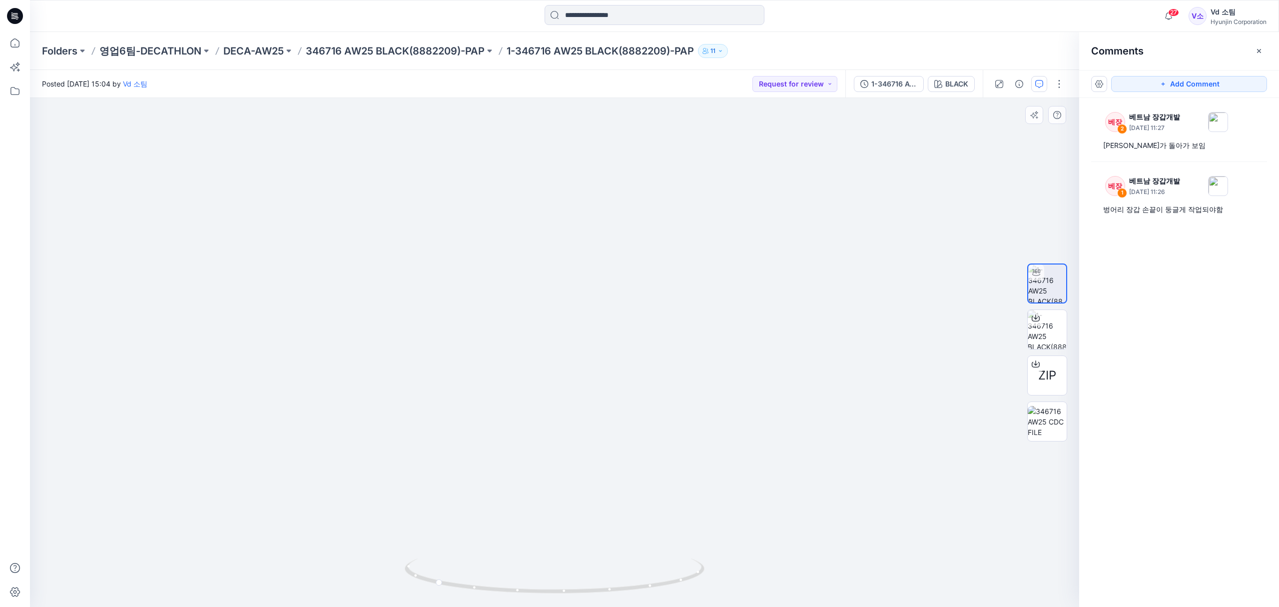
click at [629, 531] on img at bounding box center [555, 259] width 750 height 696
drag, startPoint x: 620, startPoint y: 428, endPoint x: 645, endPoint y: 554, distance: 128.9
click at [645, 554] on img at bounding box center [555, 323] width 750 height 567
drag, startPoint x: 641, startPoint y: 442, endPoint x: 634, endPoint y: 483, distance: 41.6
click at [634, 483] on img at bounding box center [555, 352] width 750 height 509
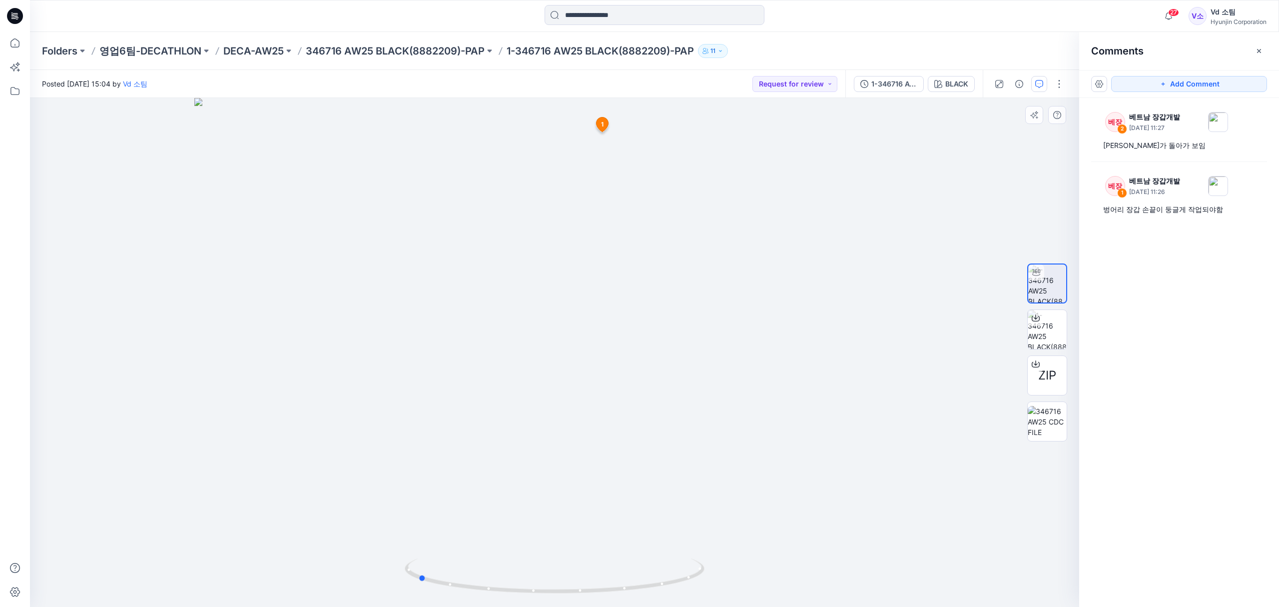
drag, startPoint x: 474, startPoint y: 584, endPoint x: 757, endPoint y: 575, distance: 282.5
click at [757, 575] on div at bounding box center [554, 352] width 1049 height 509
drag, startPoint x: 613, startPoint y: 366, endPoint x: 618, endPoint y: 313, distance: 53.8
drag, startPoint x: 608, startPoint y: 475, endPoint x: 612, endPoint y: 494, distance: 19.9
drag, startPoint x: 596, startPoint y: 372, endPoint x: 604, endPoint y: 465, distance: 92.8
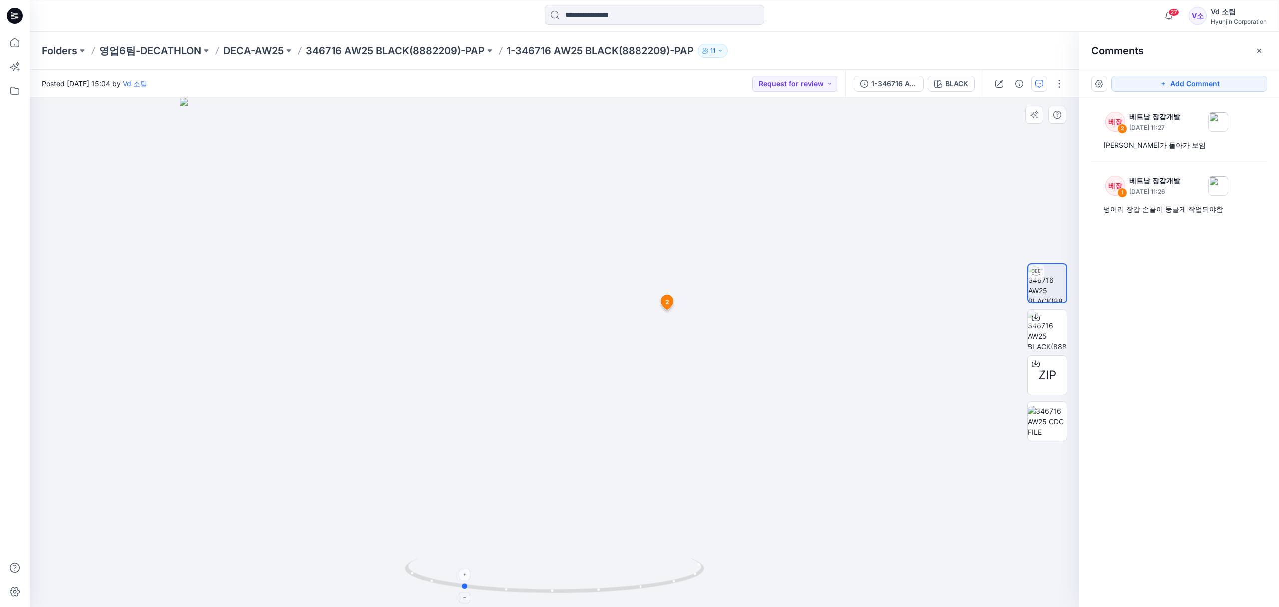
drag, startPoint x: 515, startPoint y: 587, endPoint x: 559, endPoint y: 583, distance: 44.2
click at [559, 583] on icon at bounding box center [556, 576] width 302 height 37
drag, startPoint x: 572, startPoint y: 590, endPoint x: 486, endPoint y: 581, distance: 86.5
click at [486, 581] on icon at bounding box center [556, 576] width 302 height 37
click at [427, 46] on p "346716 AW25 BLACK(8882209)-PAP" at bounding box center [395, 51] width 179 height 14
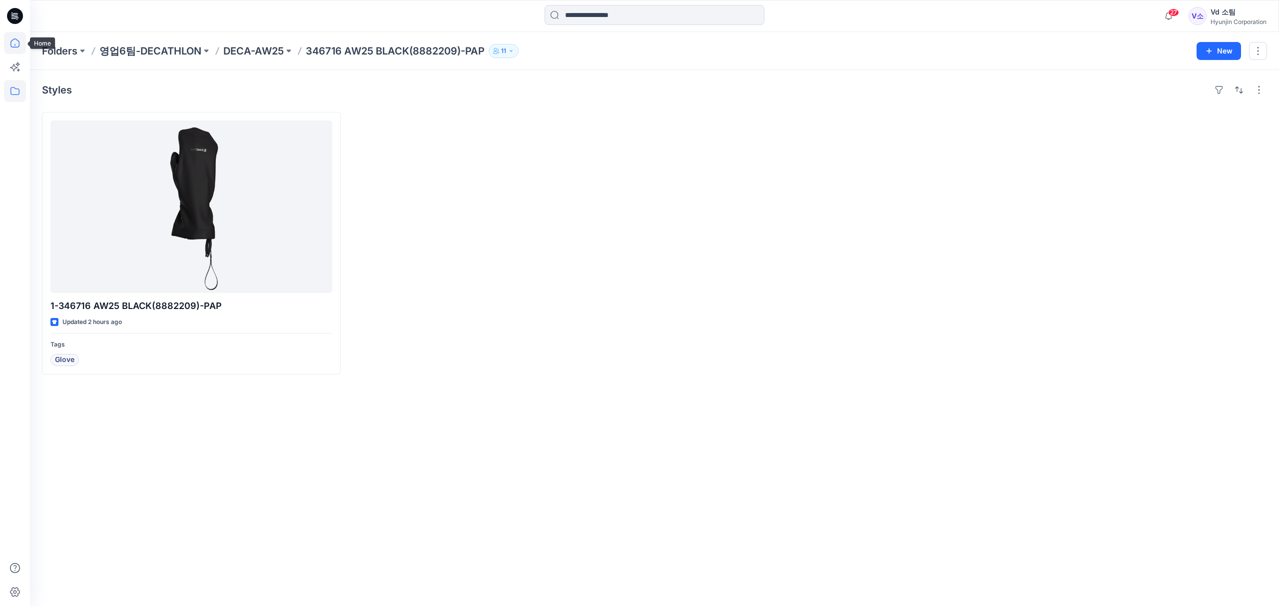
click at [14, 45] on icon at bounding box center [15, 43] width 22 height 22
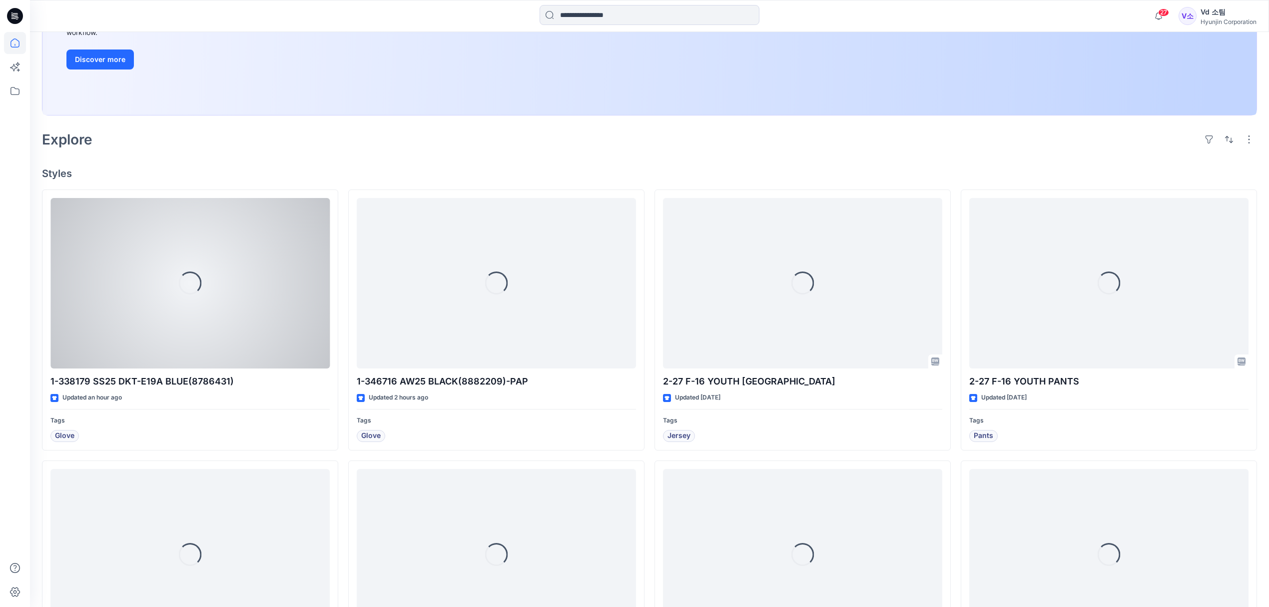
scroll to position [200, 0]
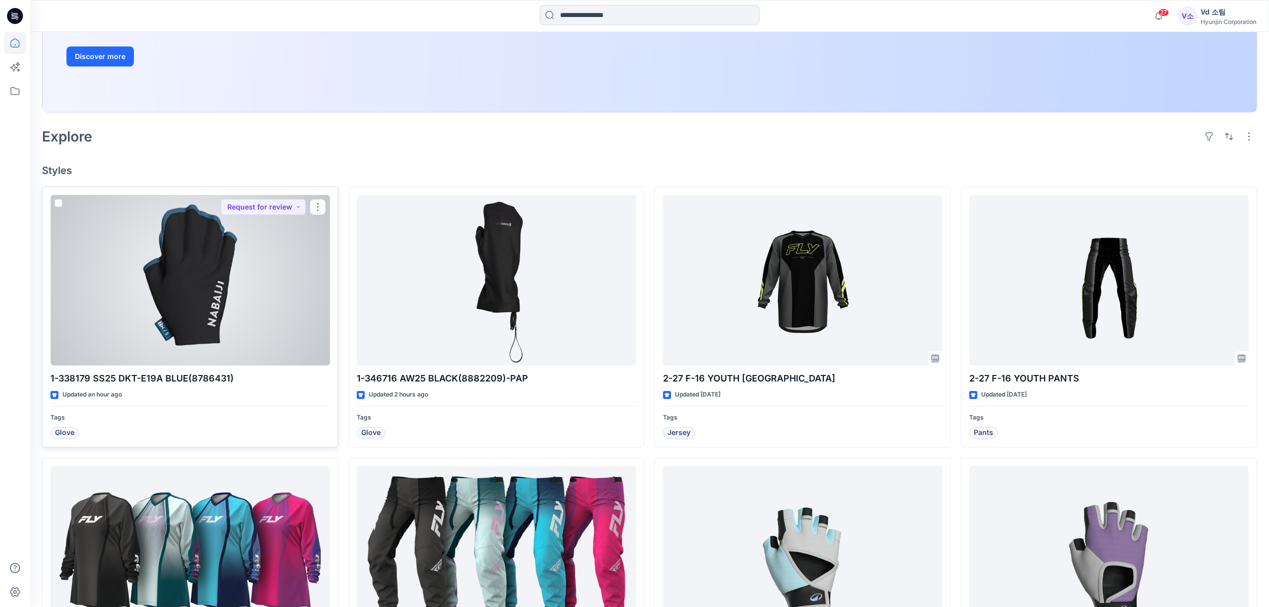
click at [194, 338] on div at bounding box center [189, 280] width 279 height 171
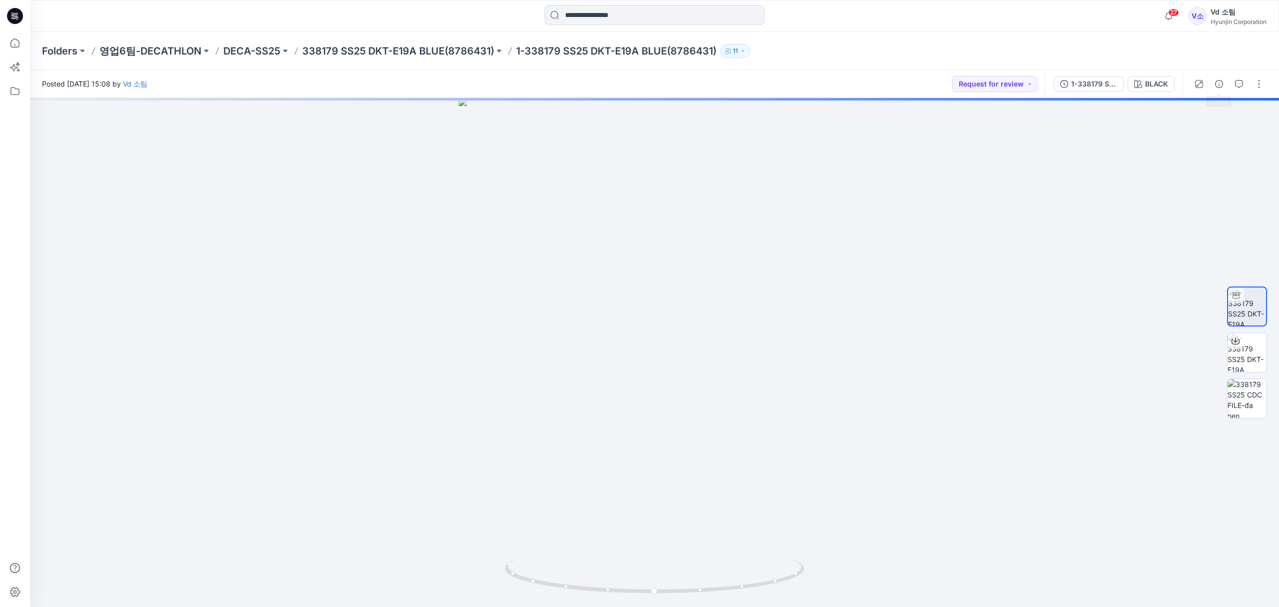
click at [1217, 92] on div at bounding box center [1229, 84] width 92 height 28
click at [1219, 84] on icon "button" at bounding box center [1219, 84] width 8 height 8
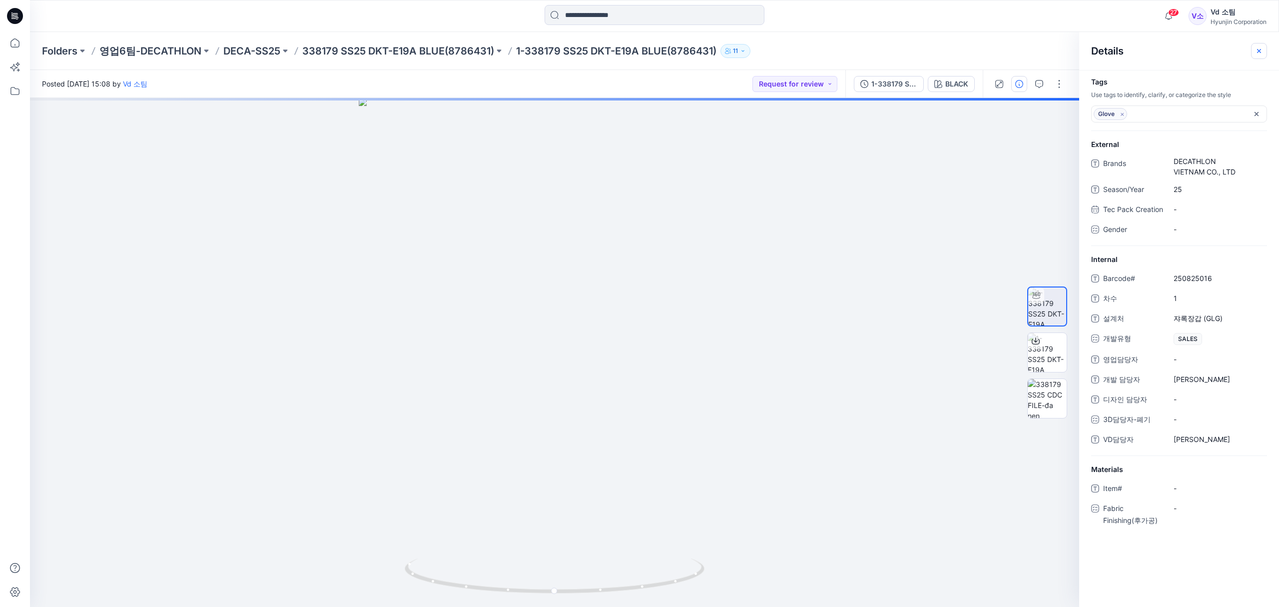
click at [1259, 52] on icon "button" at bounding box center [1259, 51] width 8 height 8
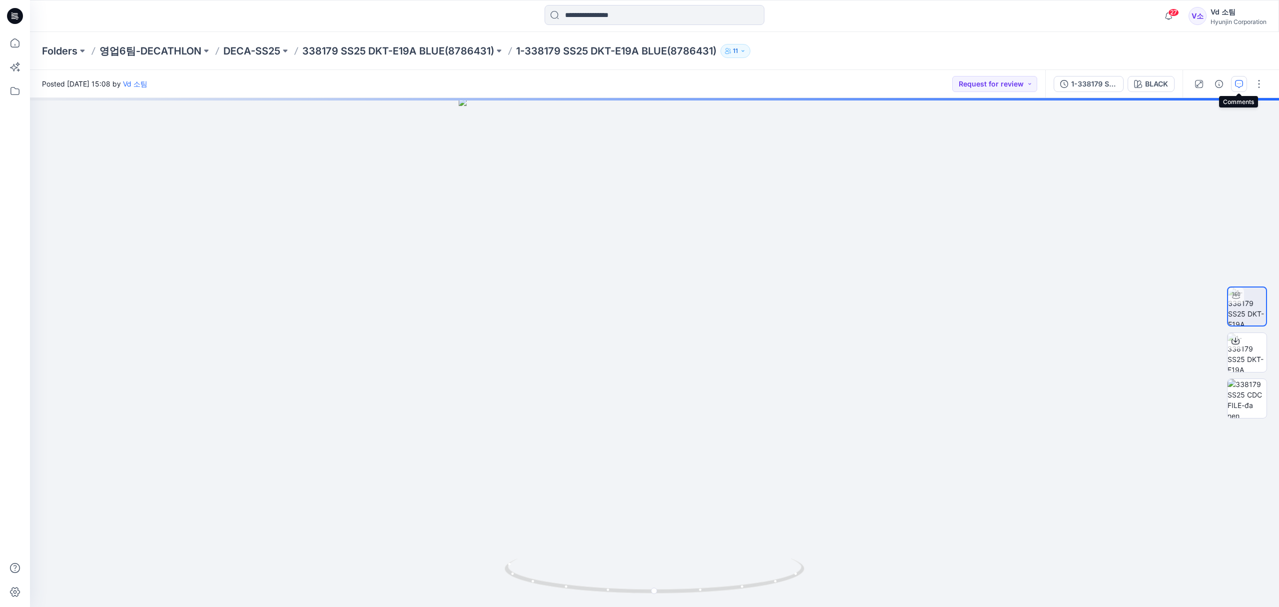
click at [1236, 86] on icon "button" at bounding box center [1239, 84] width 8 height 8
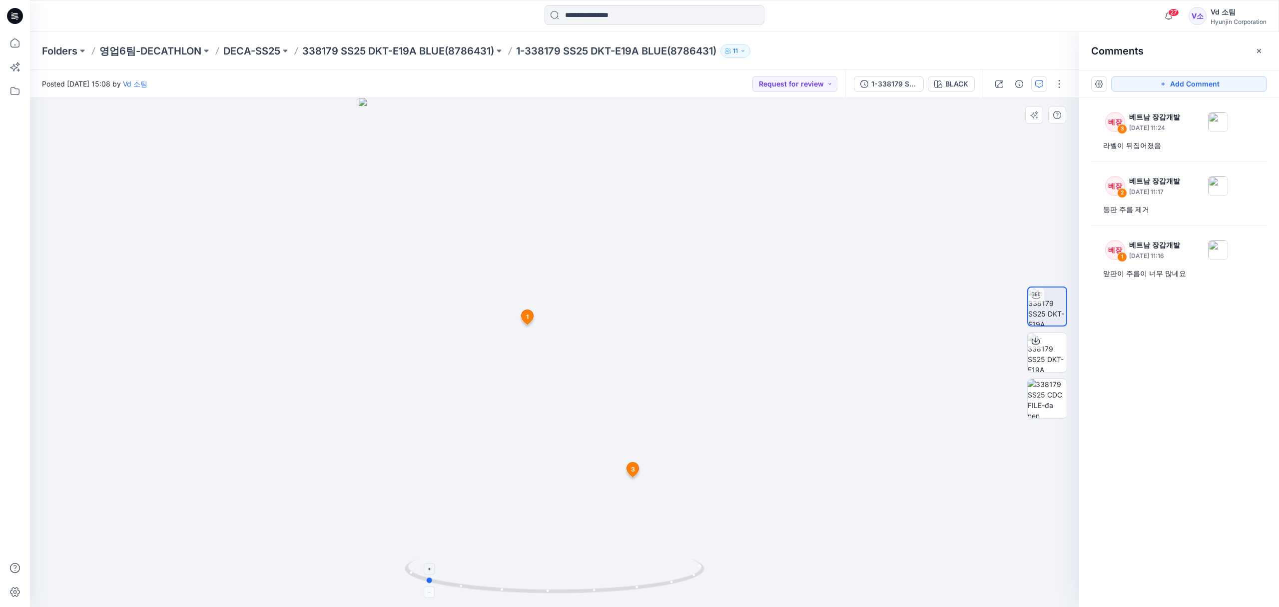
drag, startPoint x: 504, startPoint y: 590, endPoint x: 675, endPoint y: 589, distance: 170.4
click at [675, 589] on icon at bounding box center [556, 576] width 302 height 37
drag, startPoint x: 504, startPoint y: 593, endPoint x: 363, endPoint y: 597, distance: 141.5
click at [363, 597] on div at bounding box center [554, 352] width 1049 height 509
drag, startPoint x: 567, startPoint y: 297, endPoint x: 590, endPoint y: 532, distance: 236.6
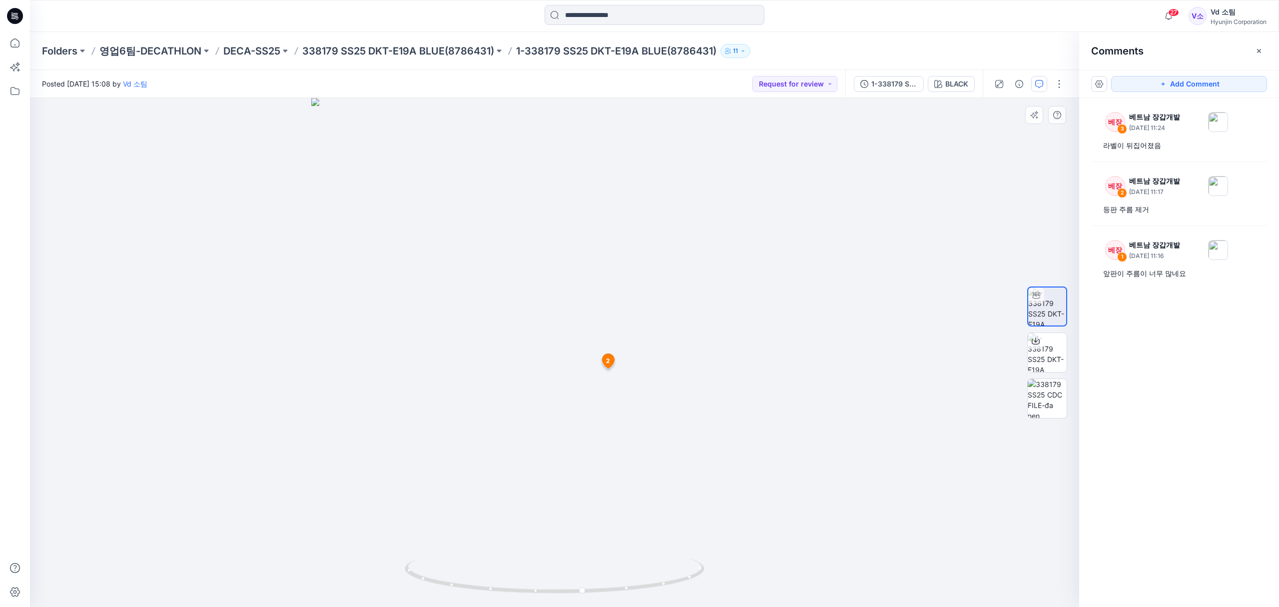
drag, startPoint x: 544, startPoint y: 369, endPoint x: 556, endPoint y: 305, distance: 65.1
click at [322, 48] on p "338179 SS25 DKT-E19A BLUE(8786431)" at bounding box center [398, 51] width 192 height 14
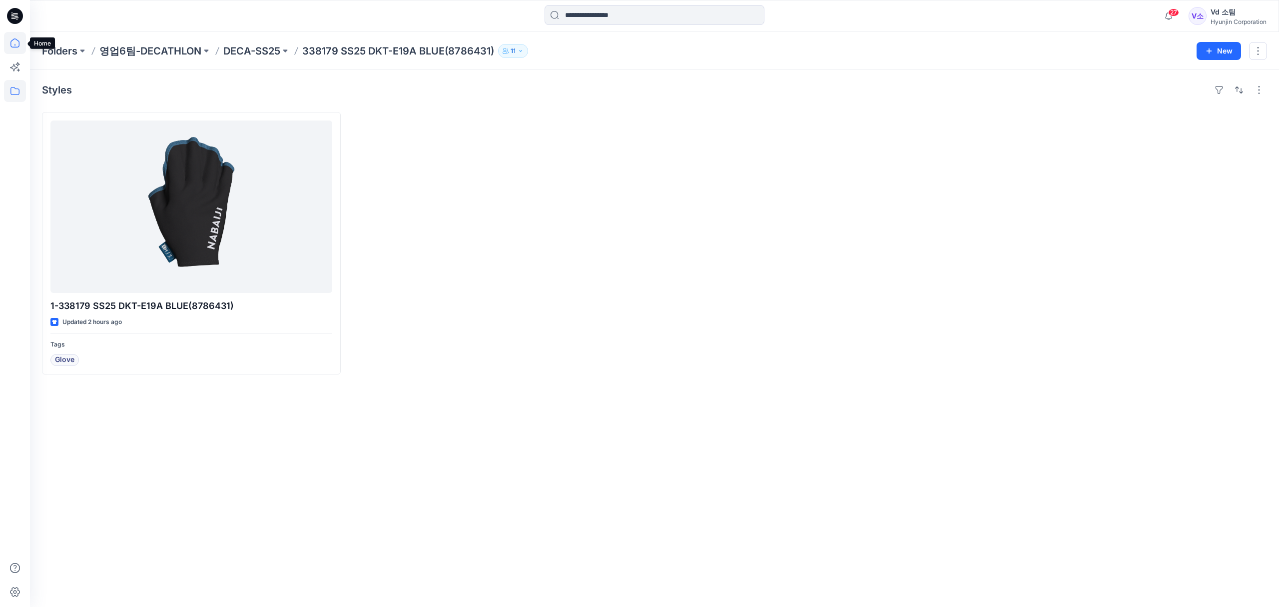
click at [12, 40] on icon at bounding box center [15, 43] width 22 height 22
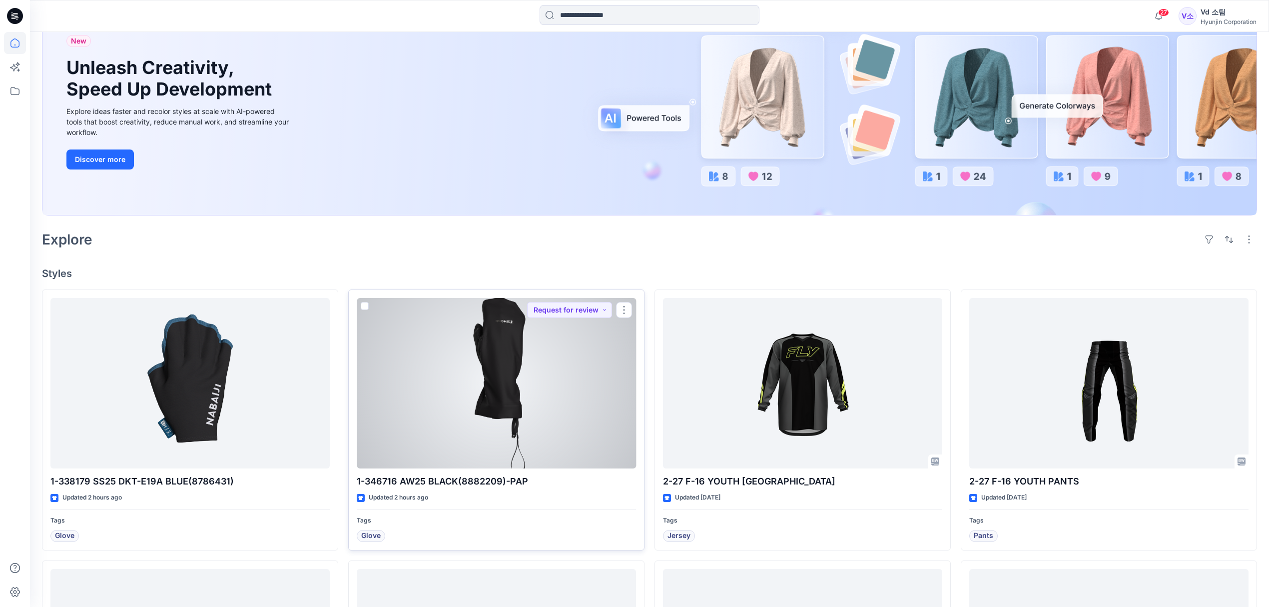
scroll to position [133, 0]
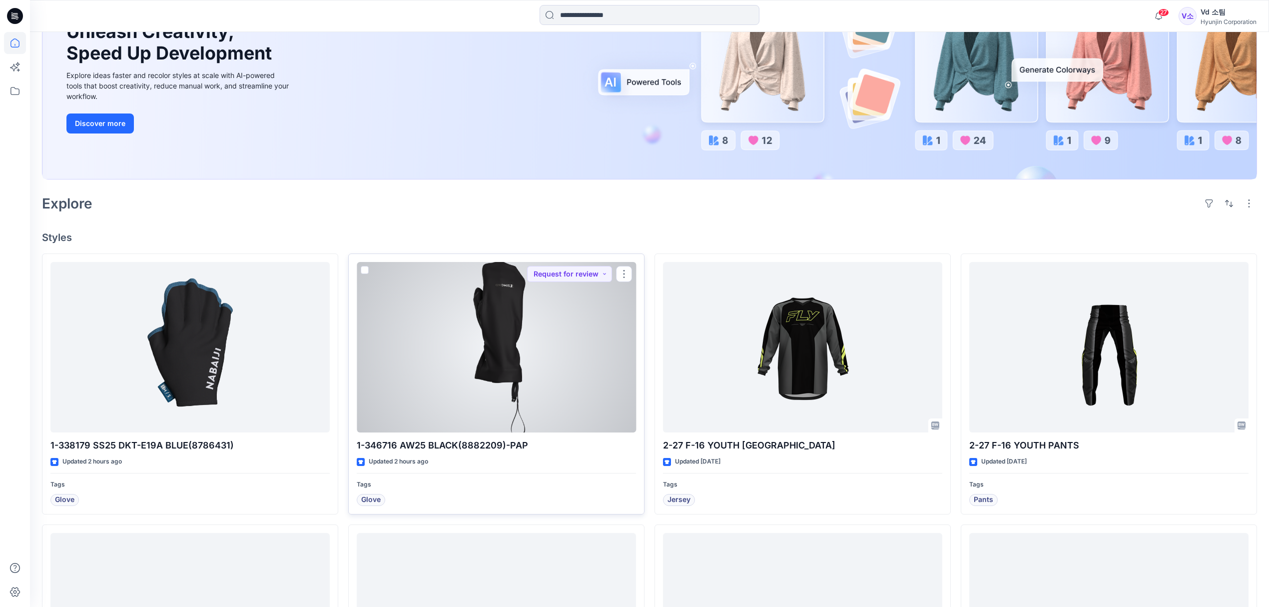
click at [474, 410] on div at bounding box center [496, 347] width 279 height 171
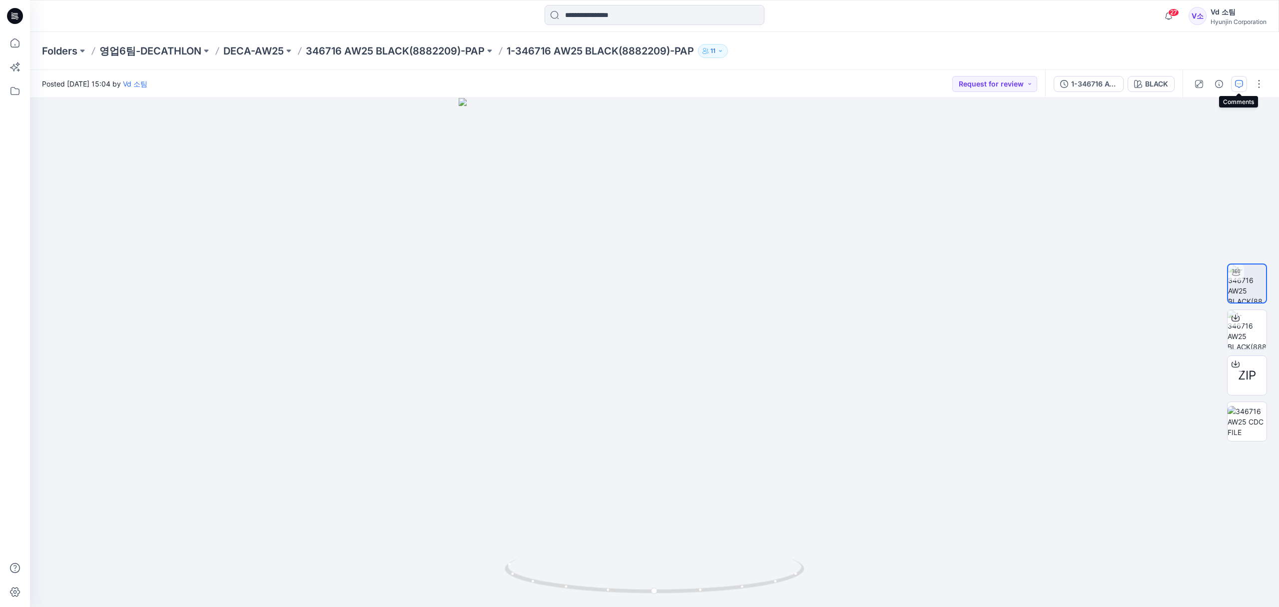
click at [1244, 80] on button "button" at bounding box center [1239, 84] width 16 height 16
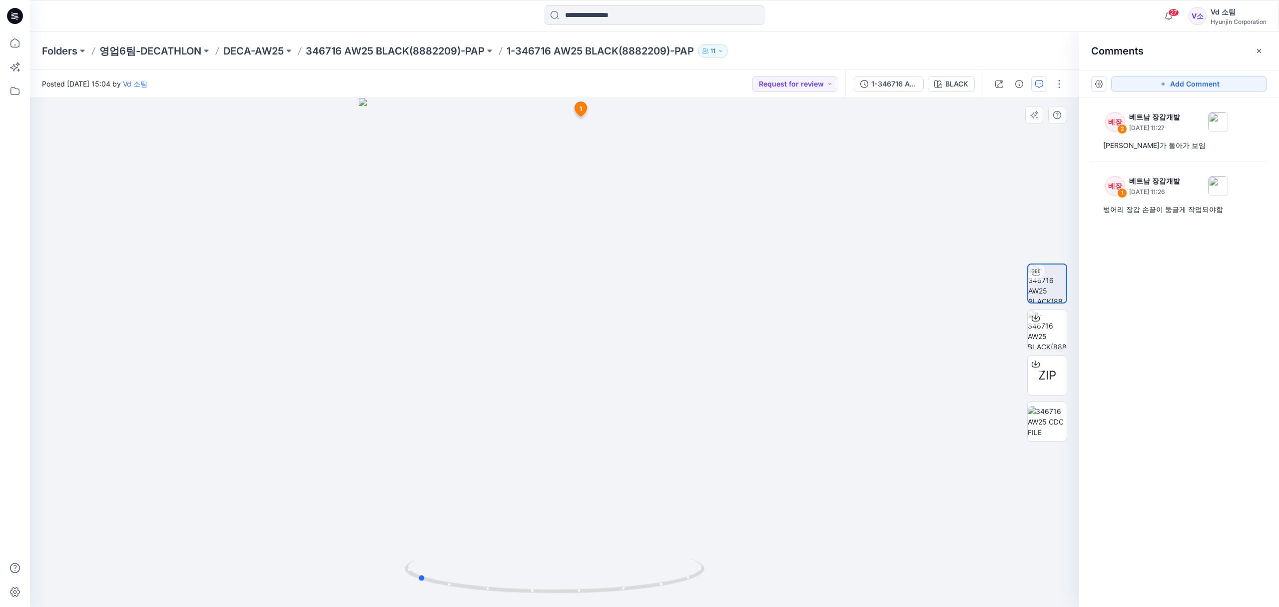
drag, startPoint x: 464, startPoint y: 588, endPoint x: 626, endPoint y: 596, distance: 162.6
click at [626, 596] on div at bounding box center [554, 352] width 1049 height 509
click at [14, 43] on icon at bounding box center [15, 43] width 22 height 22
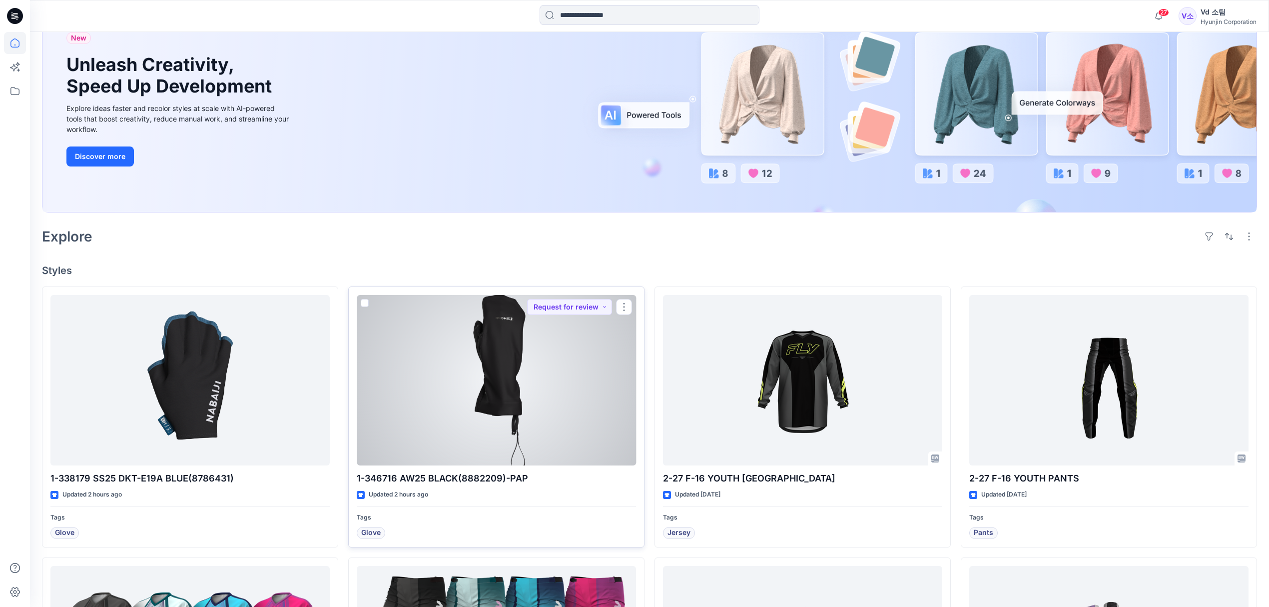
scroll to position [98, 0]
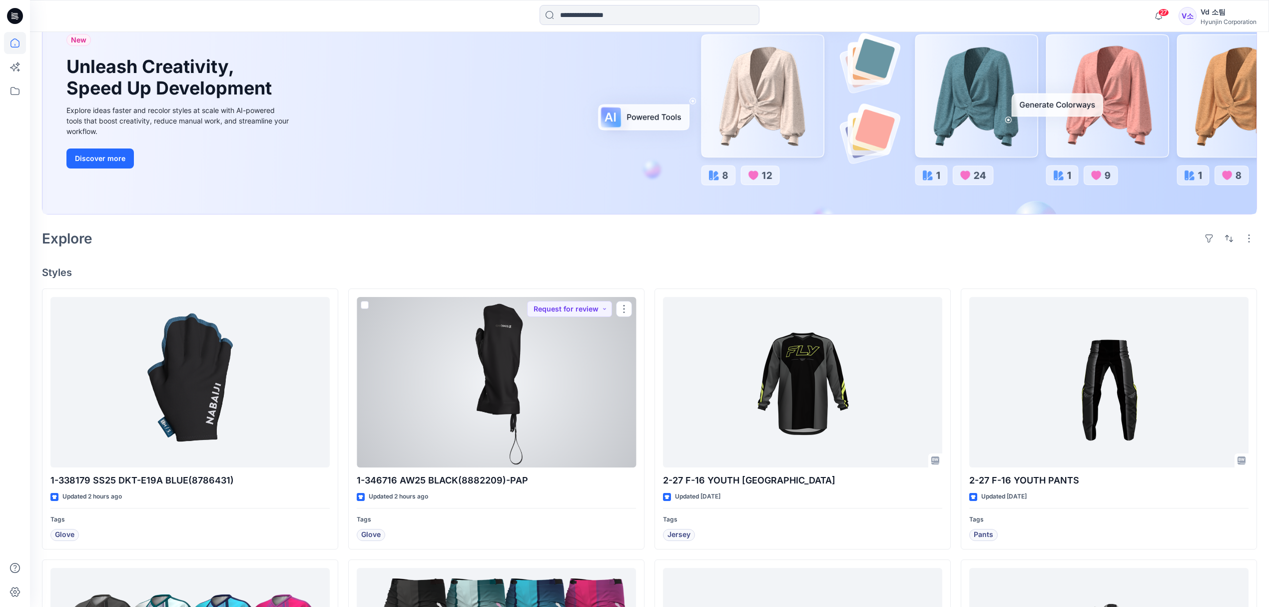
click at [551, 424] on div at bounding box center [496, 382] width 279 height 171
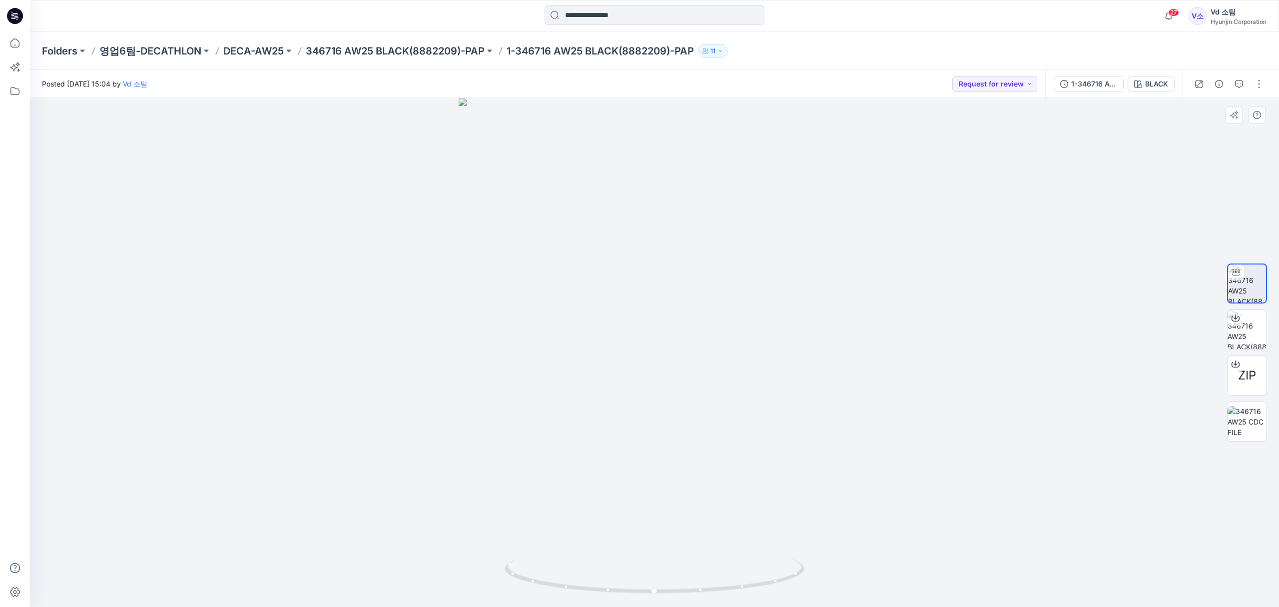
click at [84, 372] on div at bounding box center [654, 352] width 1249 height 509
drag, startPoint x: 564, startPoint y: 589, endPoint x: 722, endPoint y: 576, distance: 158.4
click at [722, 576] on icon at bounding box center [656, 576] width 302 height 37
click at [1219, 84] on icon "button" at bounding box center [1219, 84] width 8 height 8
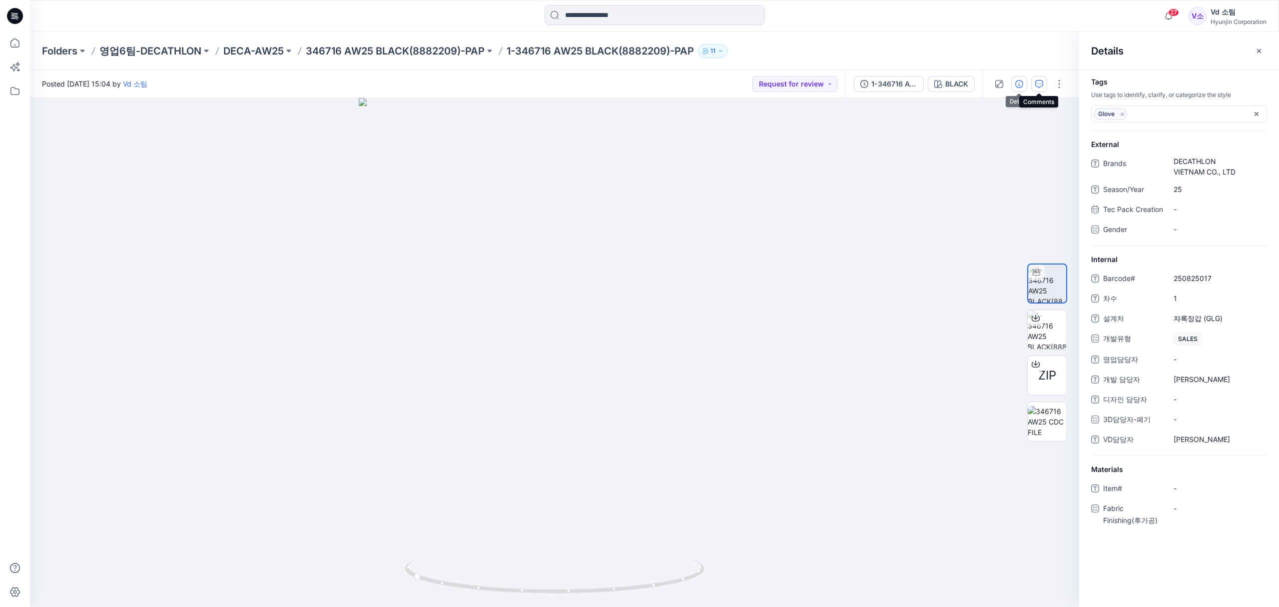
click at [1041, 85] on icon "button" at bounding box center [1039, 84] width 8 height 8
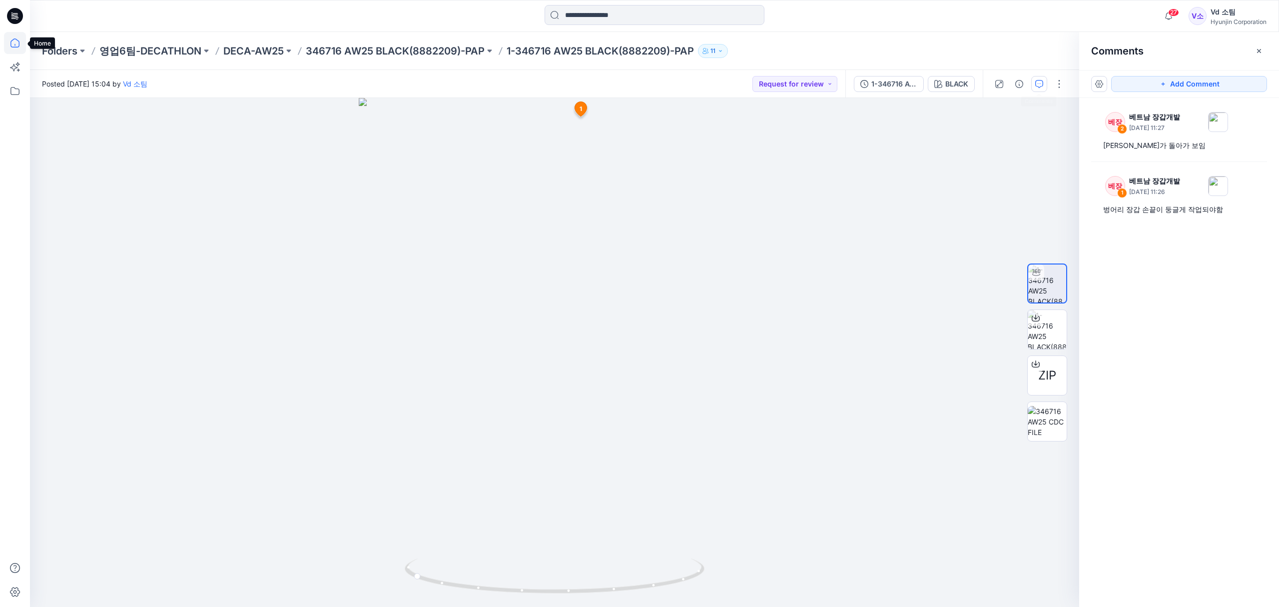
click at [12, 46] on icon at bounding box center [15, 43] width 22 height 22
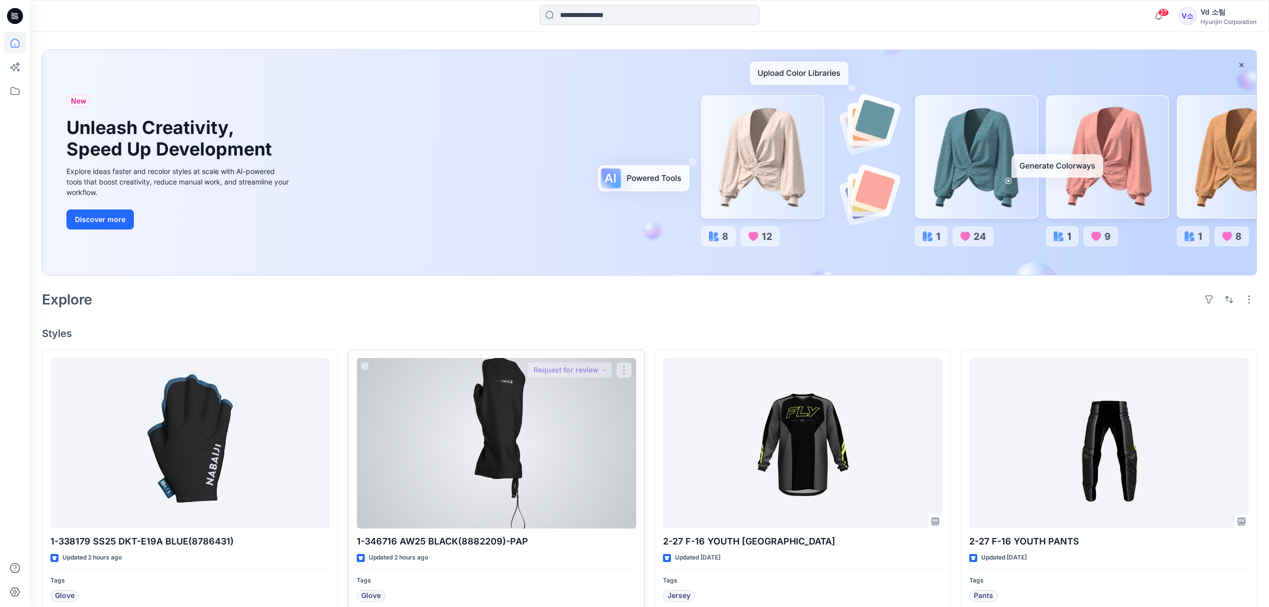
scroll to position [66, 0]
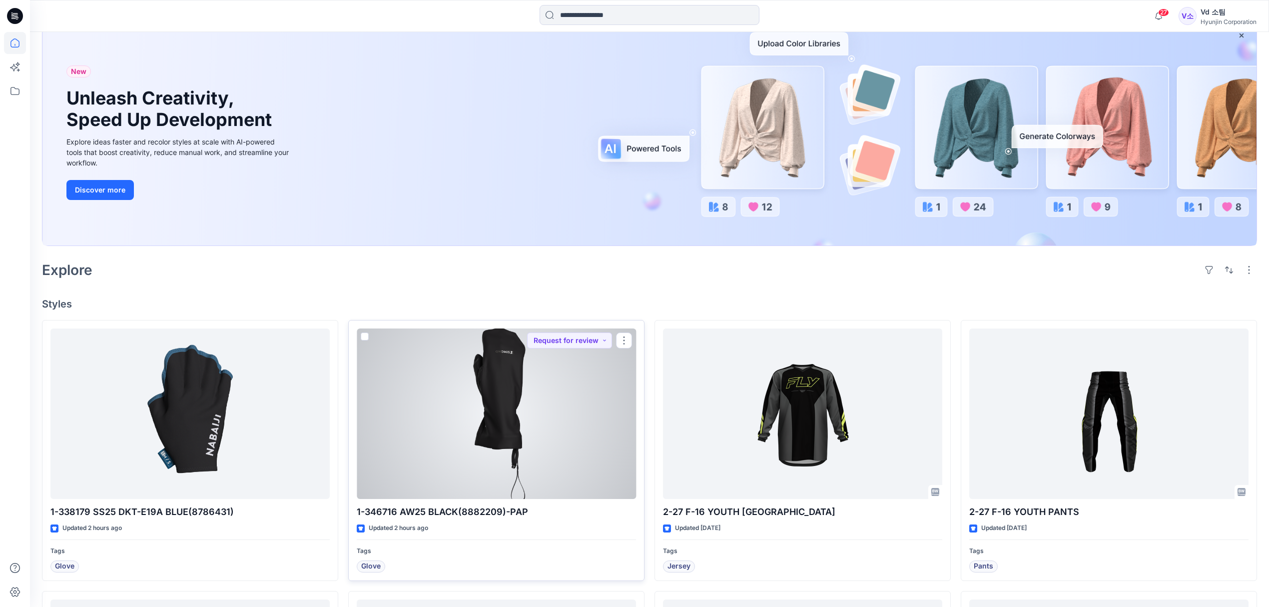
click at [457, 488] on div at bounding box center [496, 413] width 279 height 171
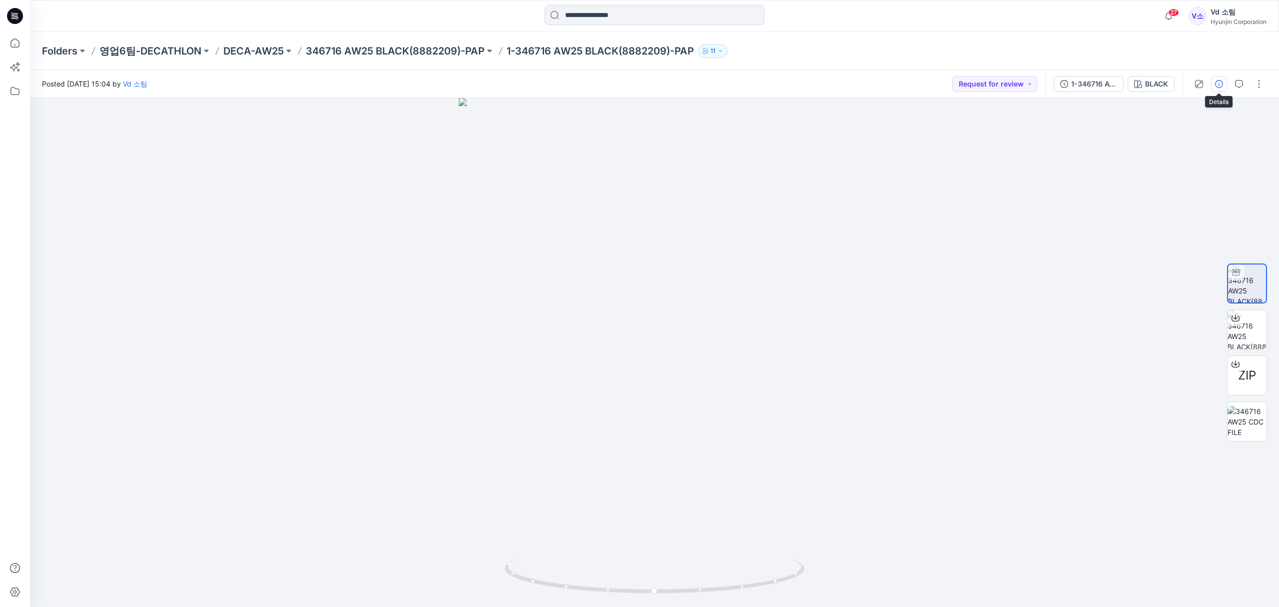
click at [1220, 82] on icon "button" at bounding box center [1219, 84] width 8 height 8
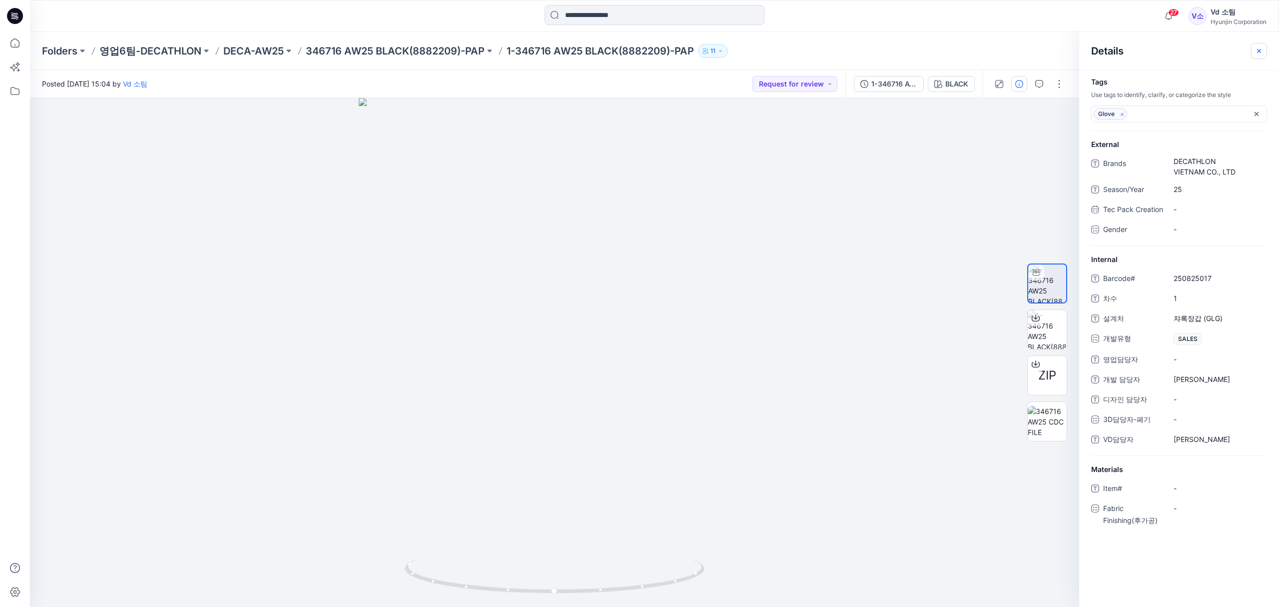
click at [1257, 49] on icon "button" at bounding box center [1259, 51] width 8 height 8
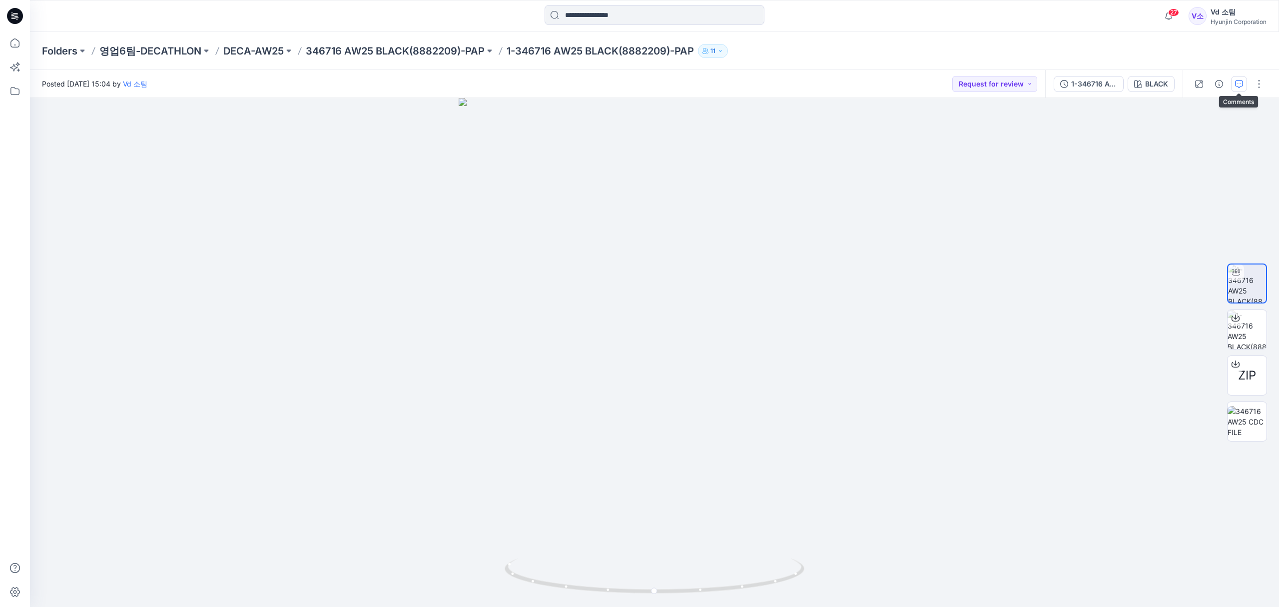
click at [1238, 80] on icon "button" at bounding box center [1239, 84] width 8 height 8
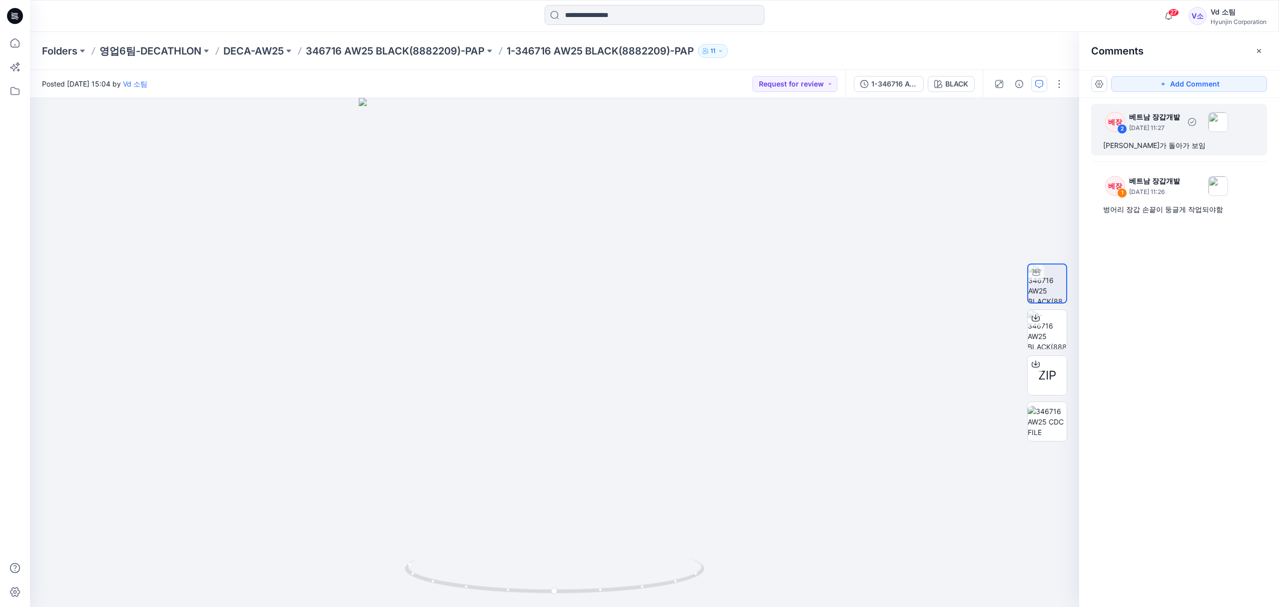
click at [1136, 145] on div "[PERSON_NAME]가 돌아가 보임" at bounding box center [1179, 145] width 152 height 12
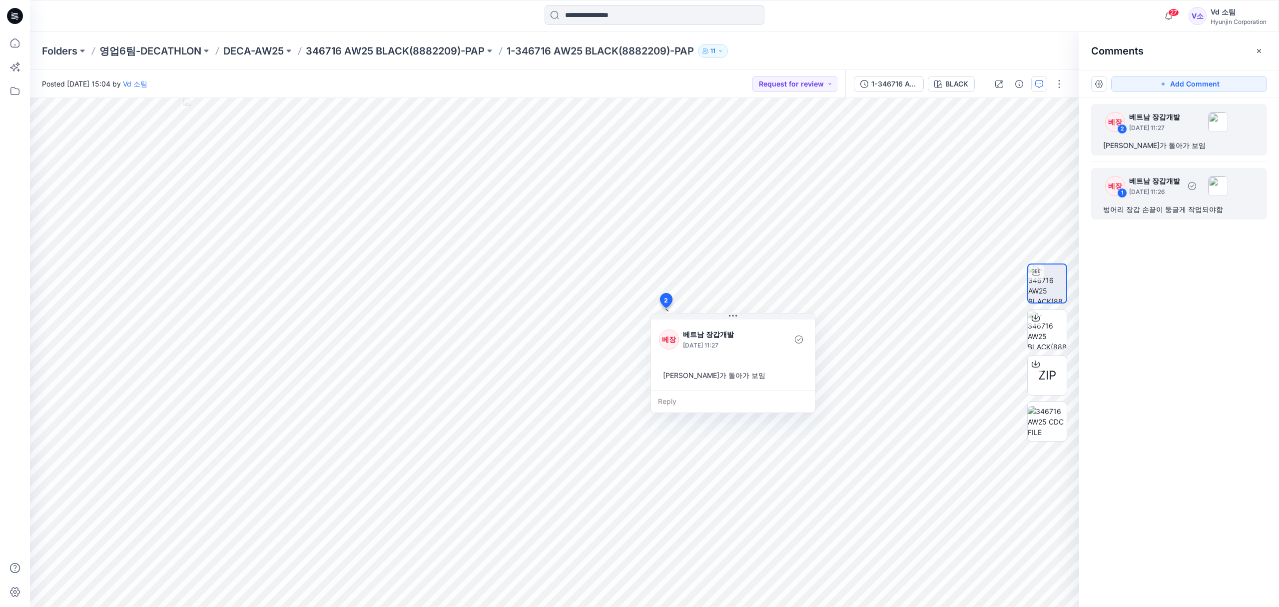
click at [1158, 213] on div "벙어리 장갑 손끝이 둥글게 작업되야함" at bounding box center [1179, 209] width 152 height 12
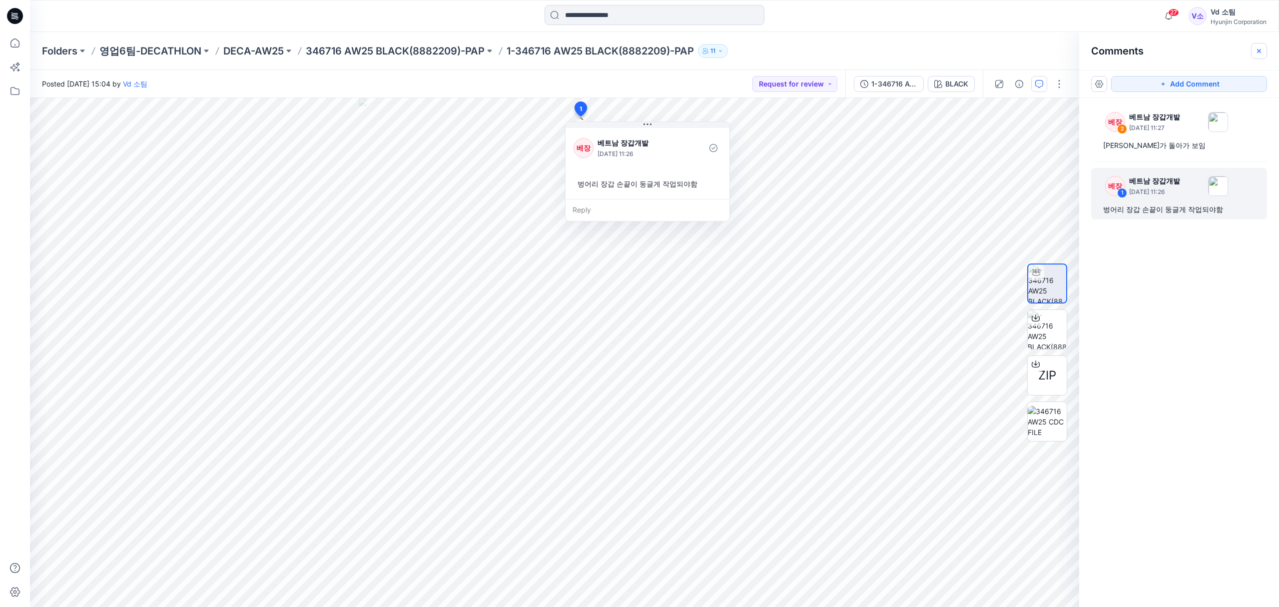
click at [1258, 50] on icon "button" at bounding box center [1259, 51] width 8 height 8
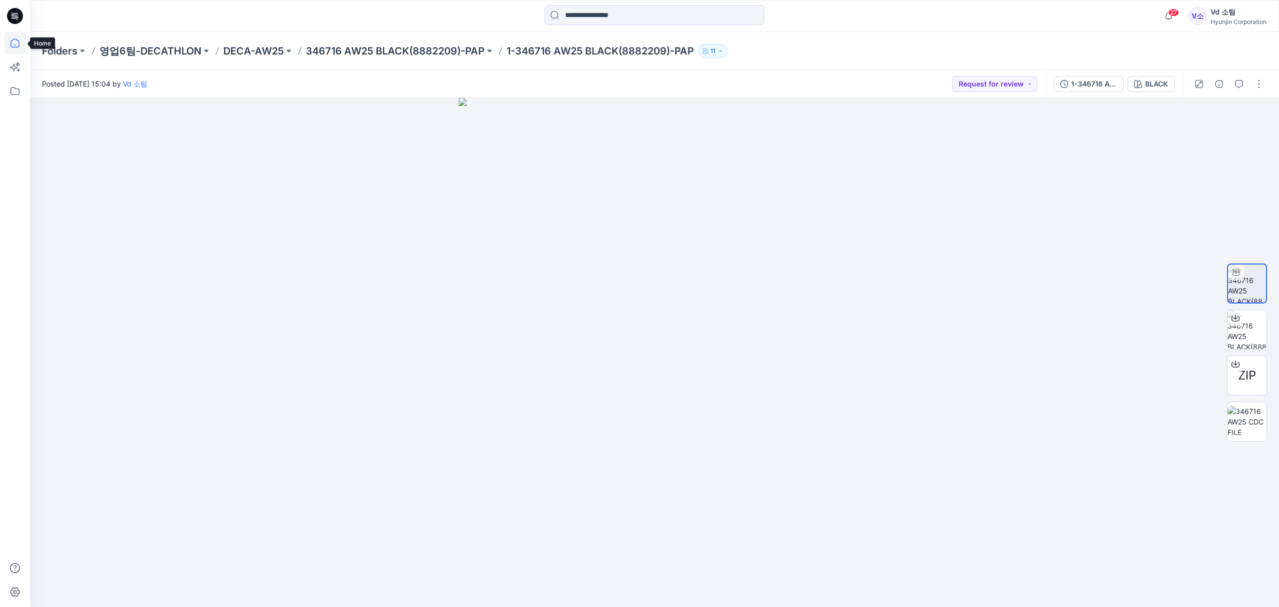
click at [13, 41] on icon at bounding box center [15, 43] width 22 height 22
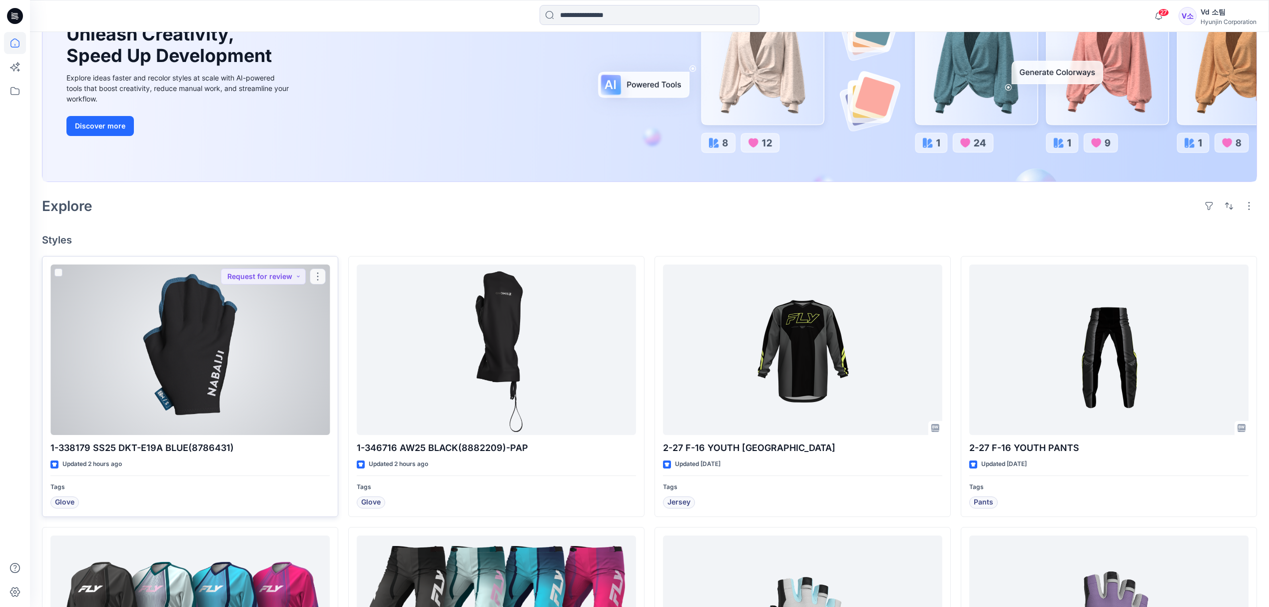
scroll to position [133, 0]
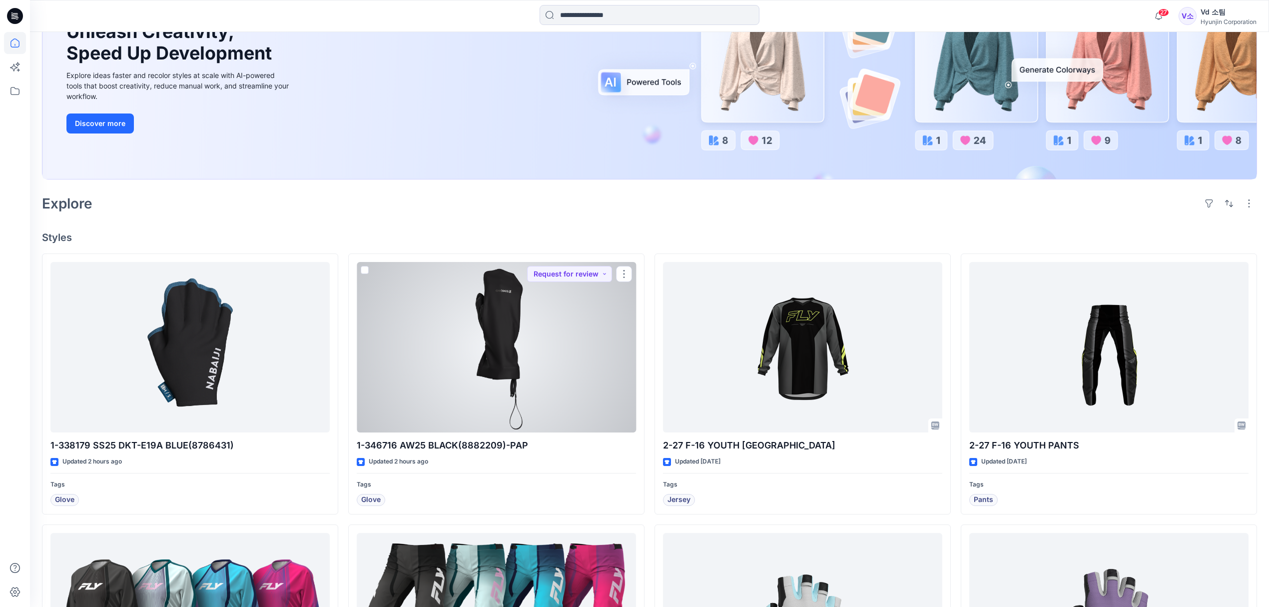
drag, startPoint x: 436, startPoint y: 422, endPoint x: 422, endPoint y: 436, distance: 20.5
click at [436, 421] on div at bounding box center [496, 347] width 279 height 171
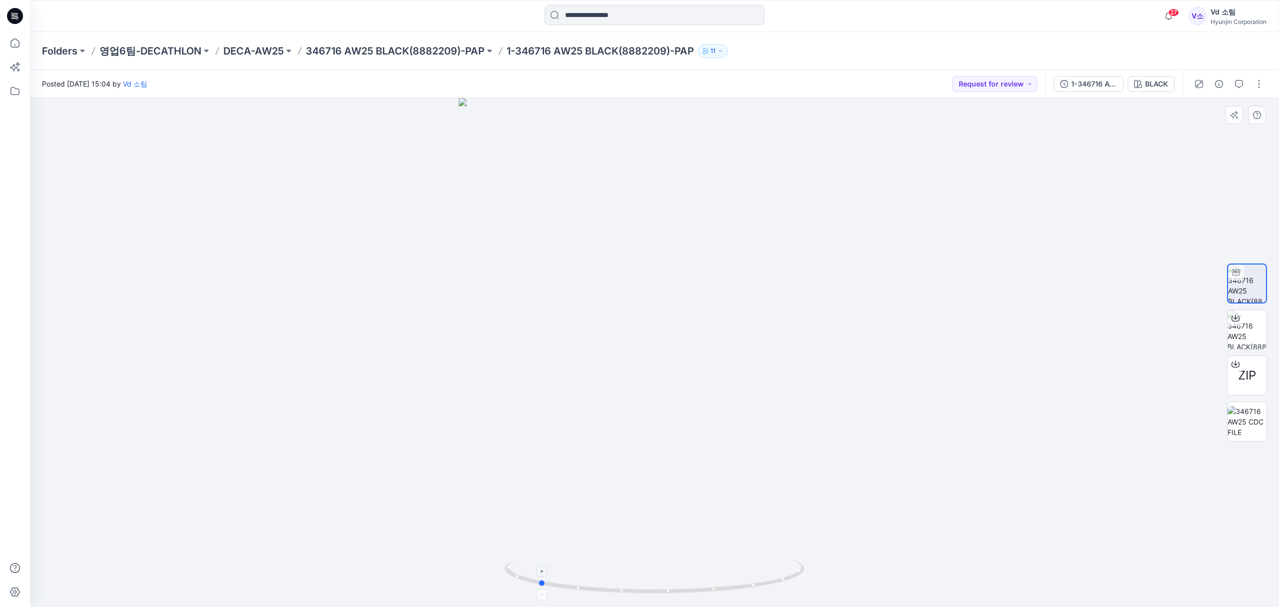
drag, startPoint x: 557, startPoint y: 582, endPoint x: 740, endPoint y: 593, distance: 183.7
click at [740, 593] on icon at bounding box center [656, 576] width 302 height 37
drag, startPoint x: 618, startPoint y: 587, endPoint x: 630, endPoint y: 570, distance: 21.1
click at [630, 570] on icon at bounding box center [656, 576] width 302 height 37
drag, startPoint x: 655, startPoint y: 310, endPoint x: 653, endPoint y: 522, distance: 212.4
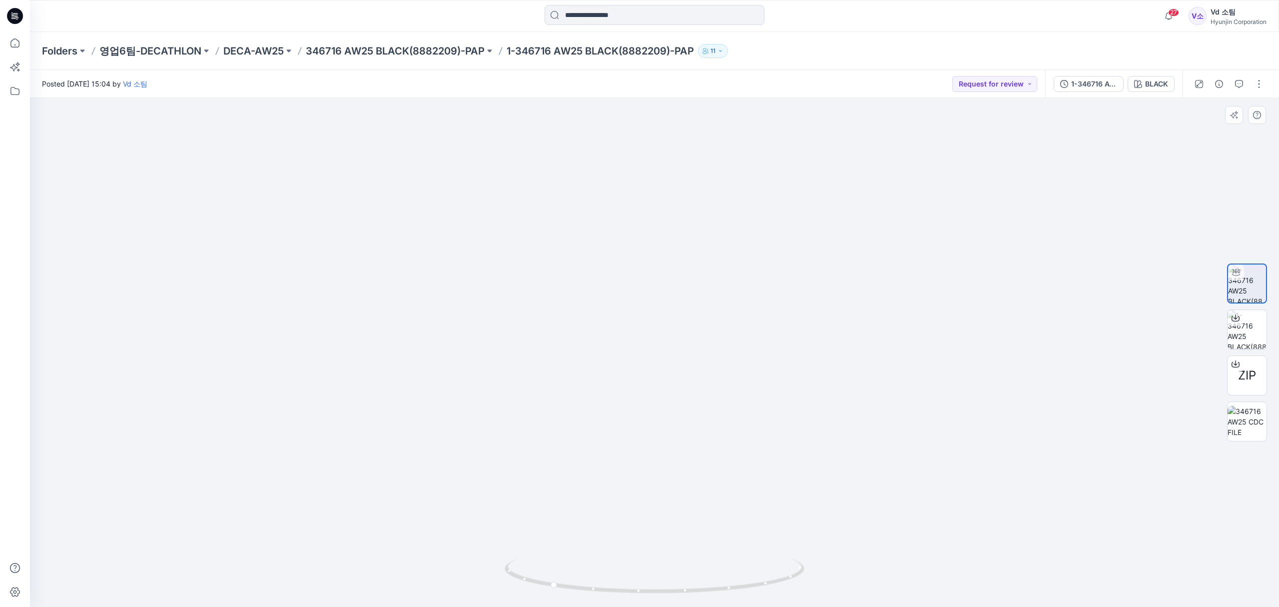
click at [652, 522] on img at bounding box center [655, 289] width 684 height 635
drag, startPoint x: 584, startPoint y: 588, endPoint x: 683, endPoint y: 570, distance: 100.2
click at [683, 570] on icon at bounding box center [656, 576] width 302 height 37
drag, startPoint x: 616, startPoint y: 584, endPoint x: 789, endPoint y: 564, distance: 174.1
click at [789, 564] on icon at bounding box center [656, 576] width 302 height 37
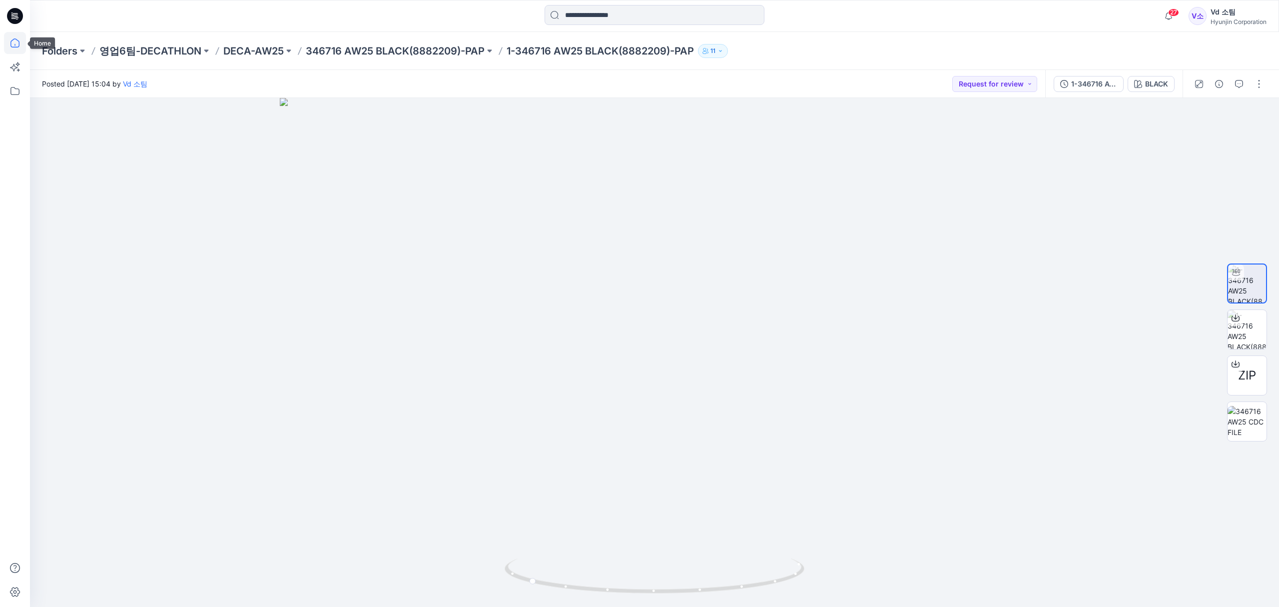
click at [11, 40] on icon at bounding box center [15, 43] width 22 height 22
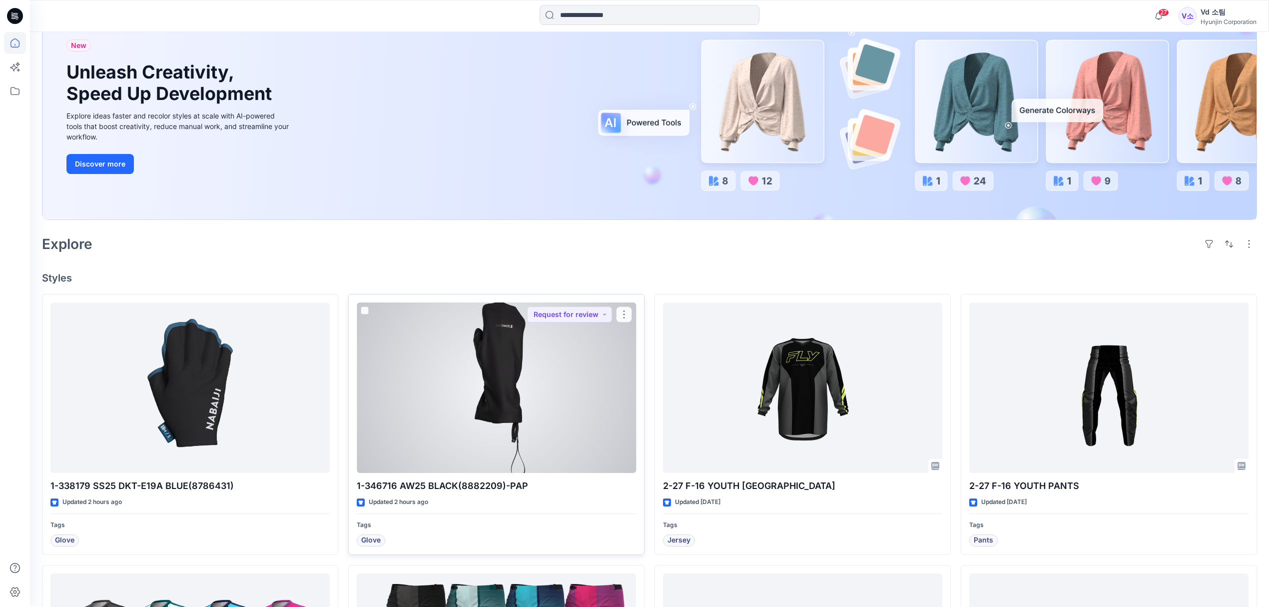
scroll to position [200, 0]
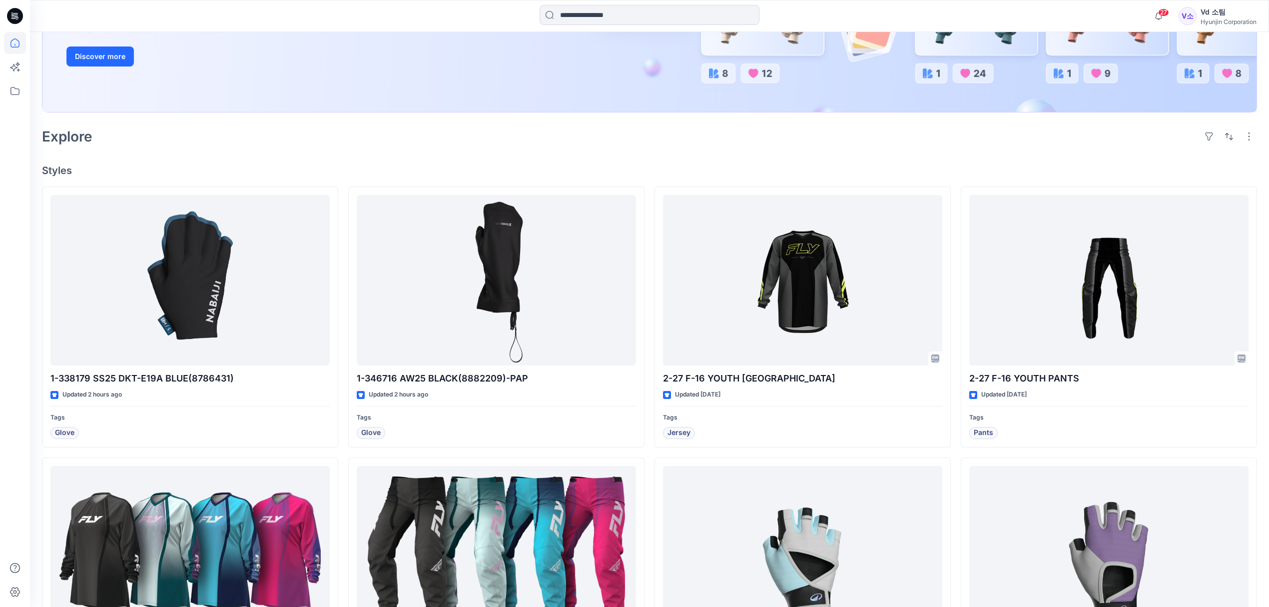
click at [911, 147] on div "Explore" at bounding box center [649, 136] width 1215 height 24
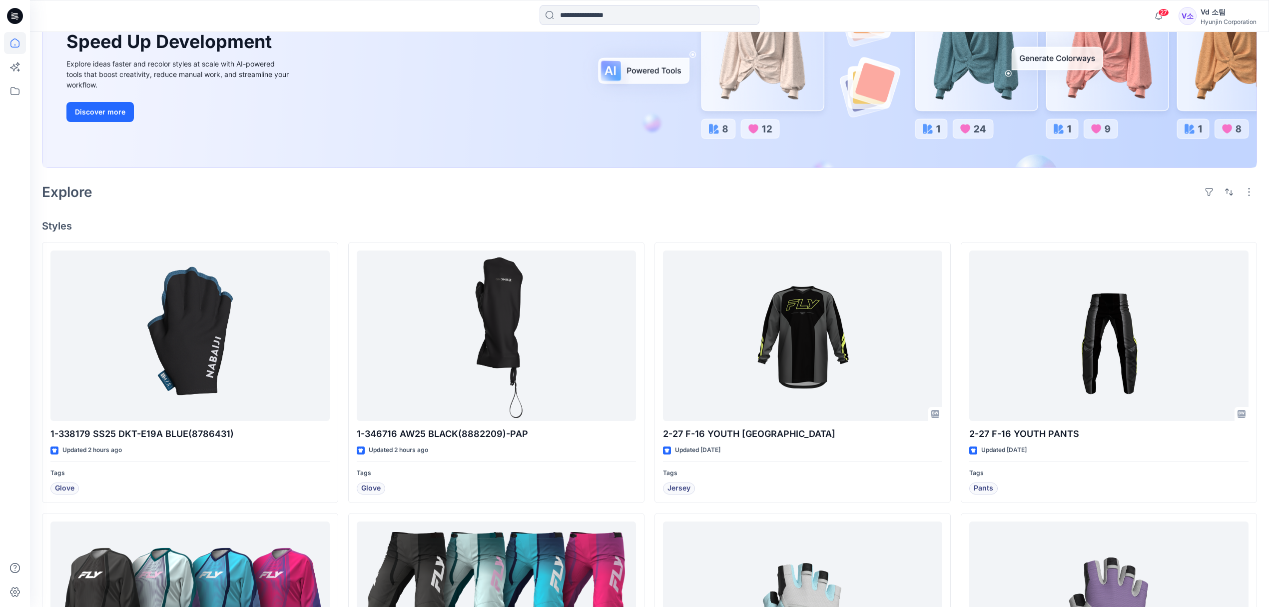
scroll to position [66, 0]
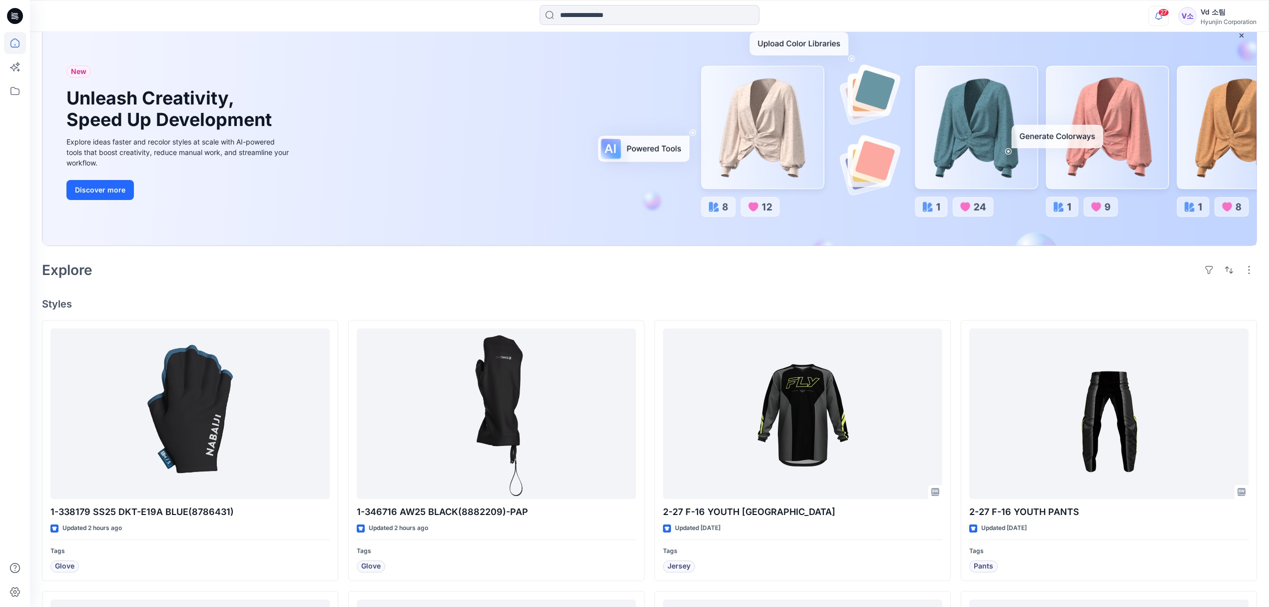
click at [1164, 22] on icon "button" at bounding box center [1158, 16] width 19 height 20
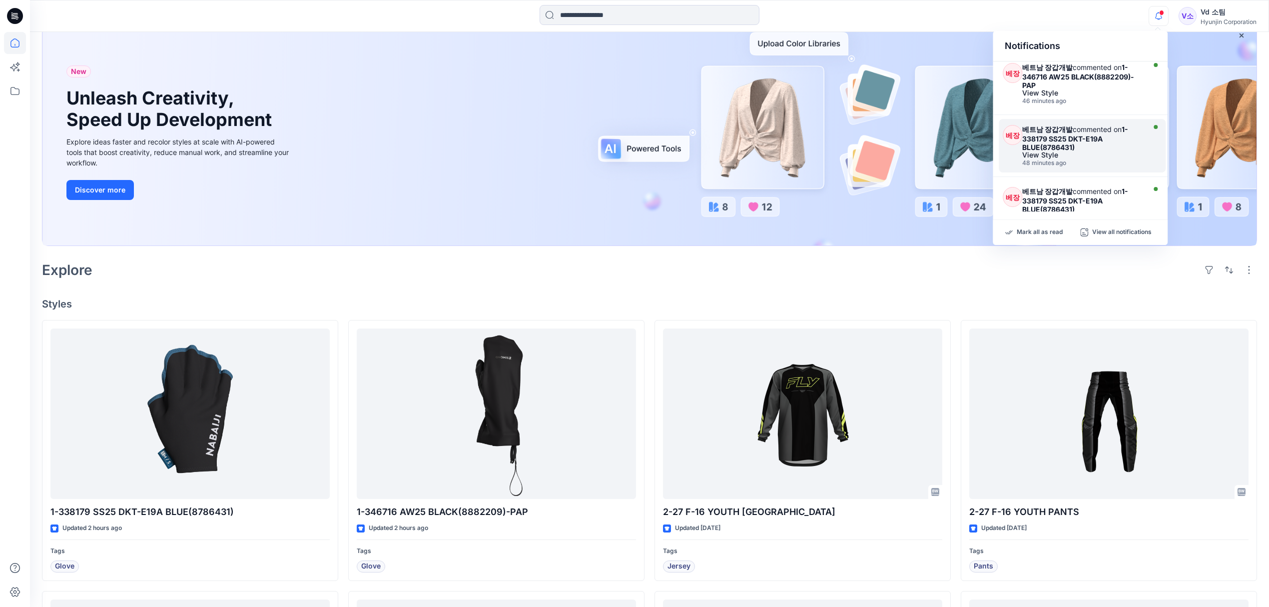
scroll to position [0, 0]
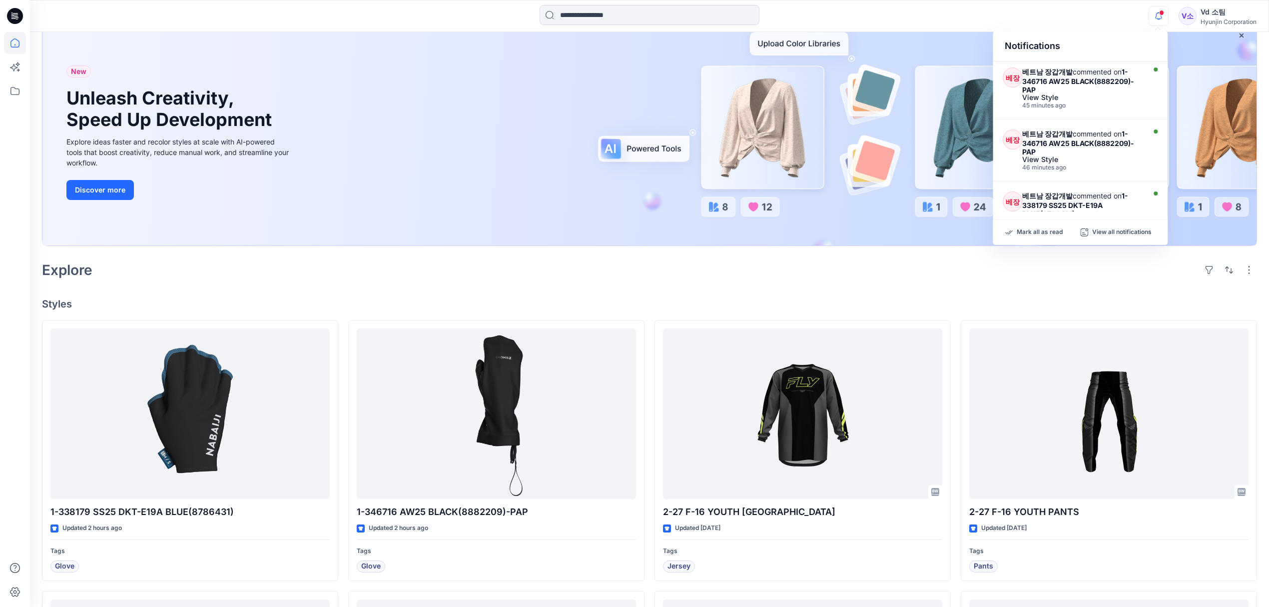
click at [906, 303] on h4 "Styles" at bounding box center [649, 304] width 1215 height 12
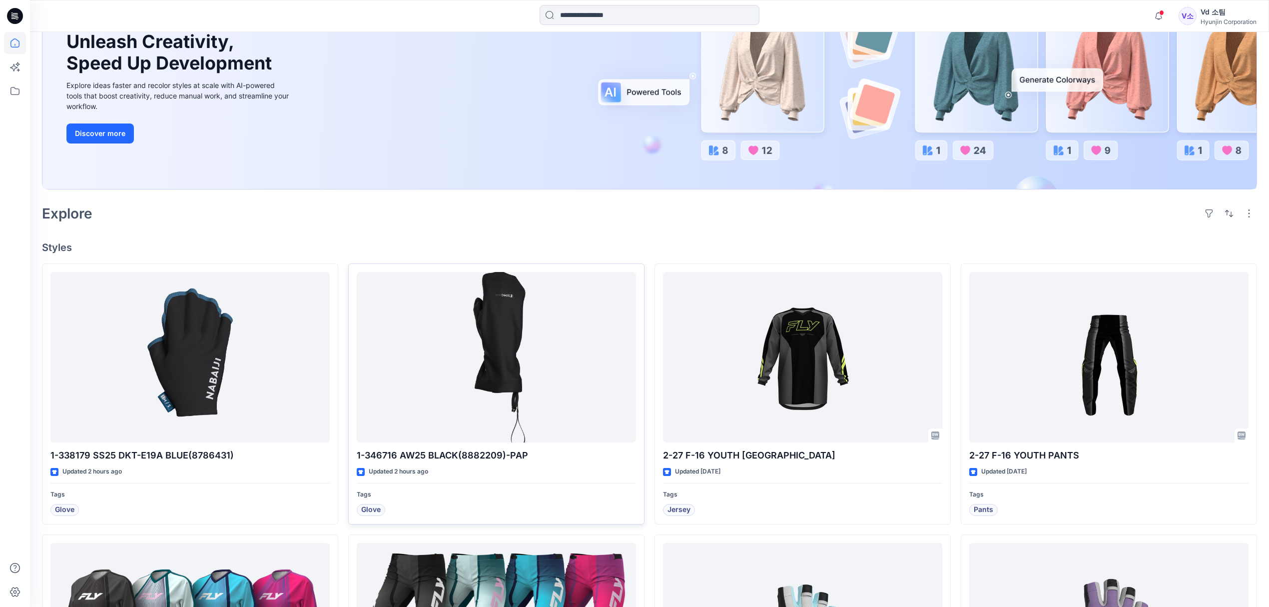
scroll to position [133, 0]
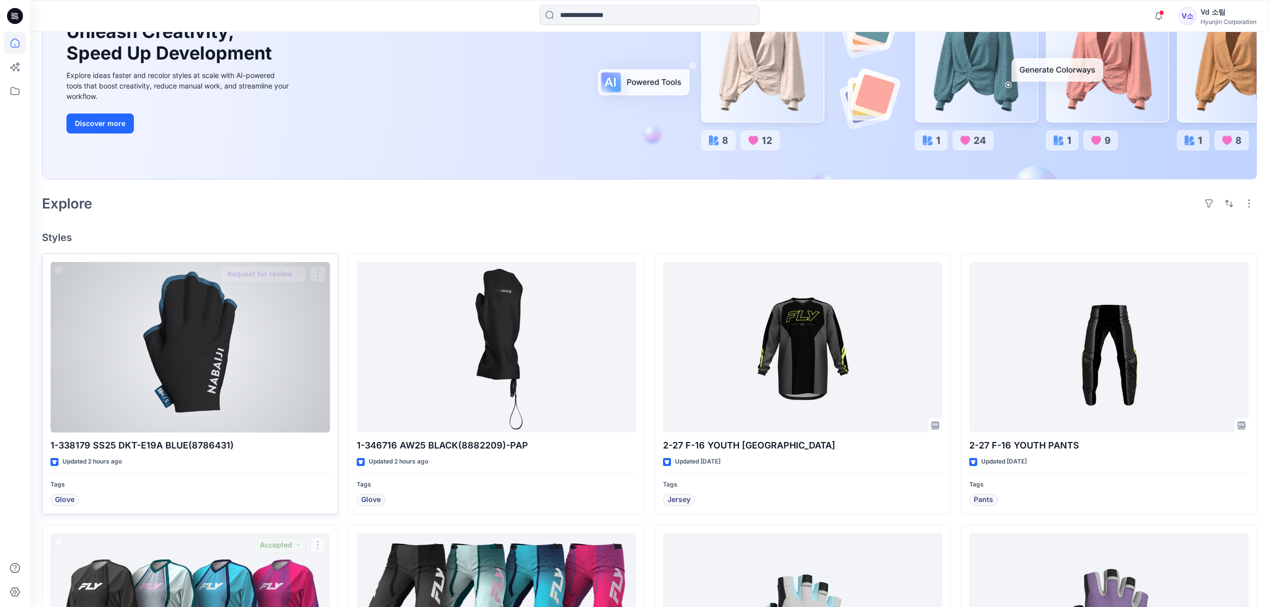
click at [177, 369] on div at bounding box center [189, 347] width 279 height 171
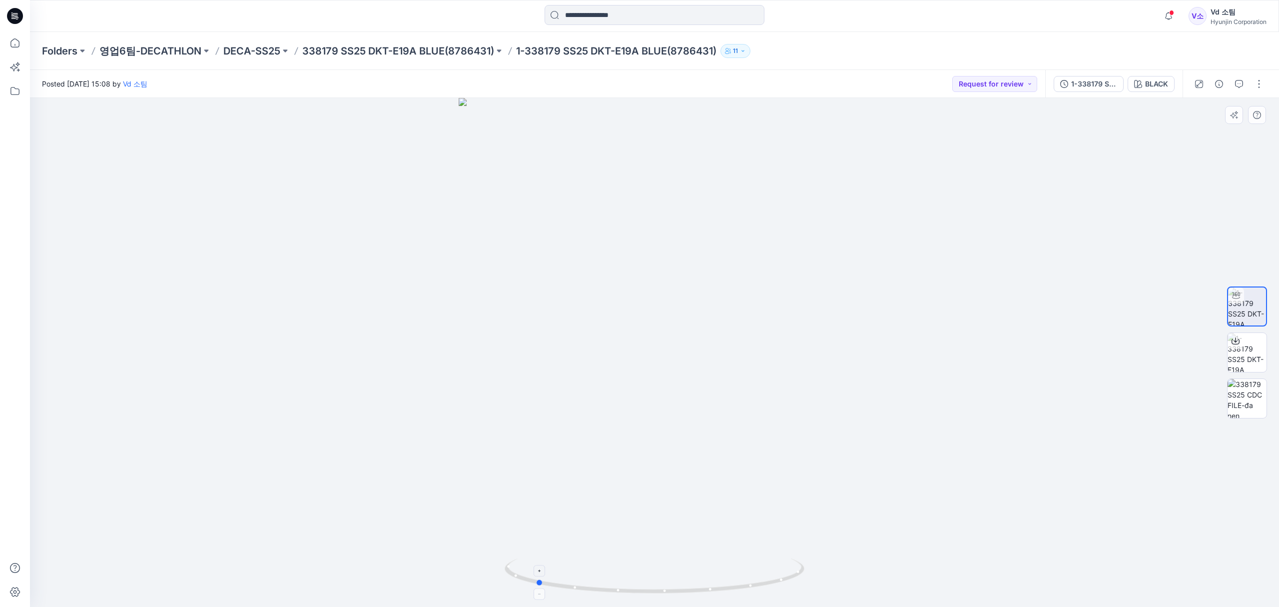
drag, startPoint x: 597, startPoint y: 583, endPoint x: 778, endPoint y: 581, distance: 180.9
click at [778, 581] on icon at bounding box center [656, 576] width 302 height 37
drag, startPoint x: 684, startPoint y: 587, endPoint x: 670, endPoint y: 584, distance: 14.2
click at [670, 584] on icon at bounding box center [656, 576] width 302 height 37
click at [15, 44] on icon at bounding box center [15, 43] width 22 height 22
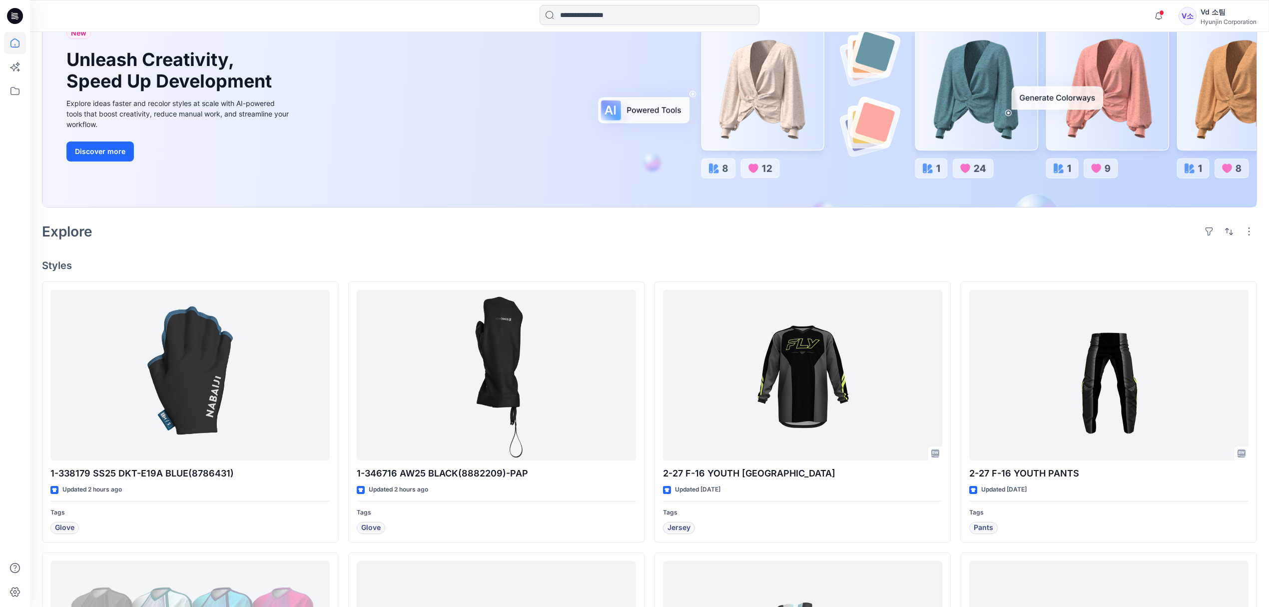
scroll to position [133, 0]
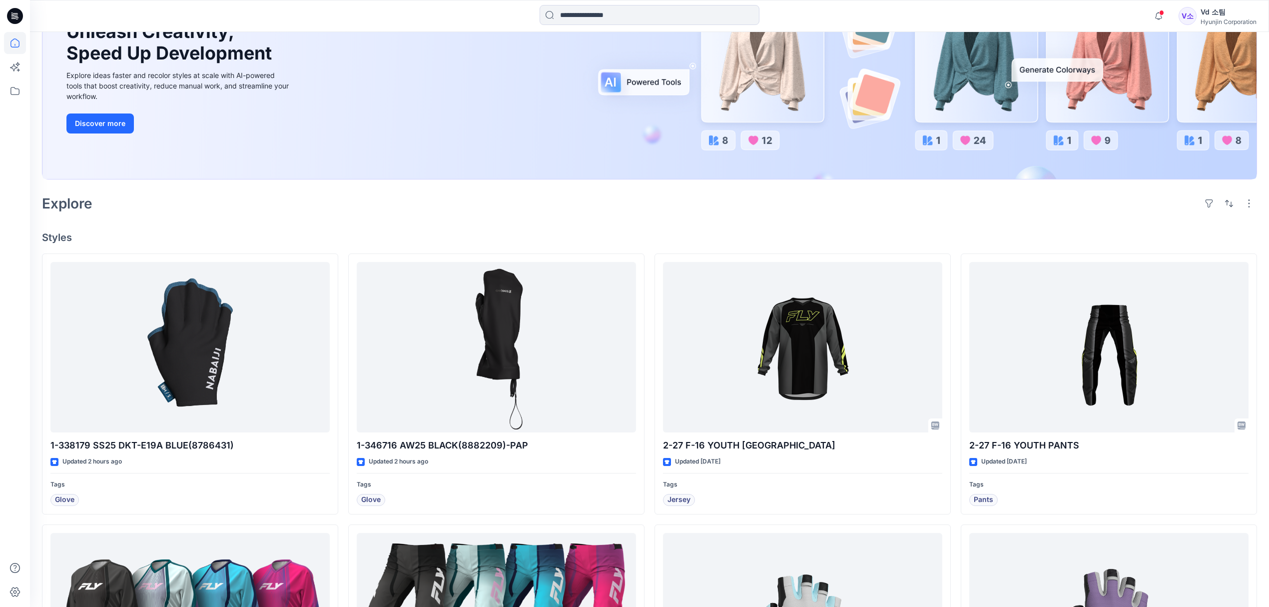
click at [682, 206] on div "Explore" at bounding box center [649, 203] width 1215 height 24
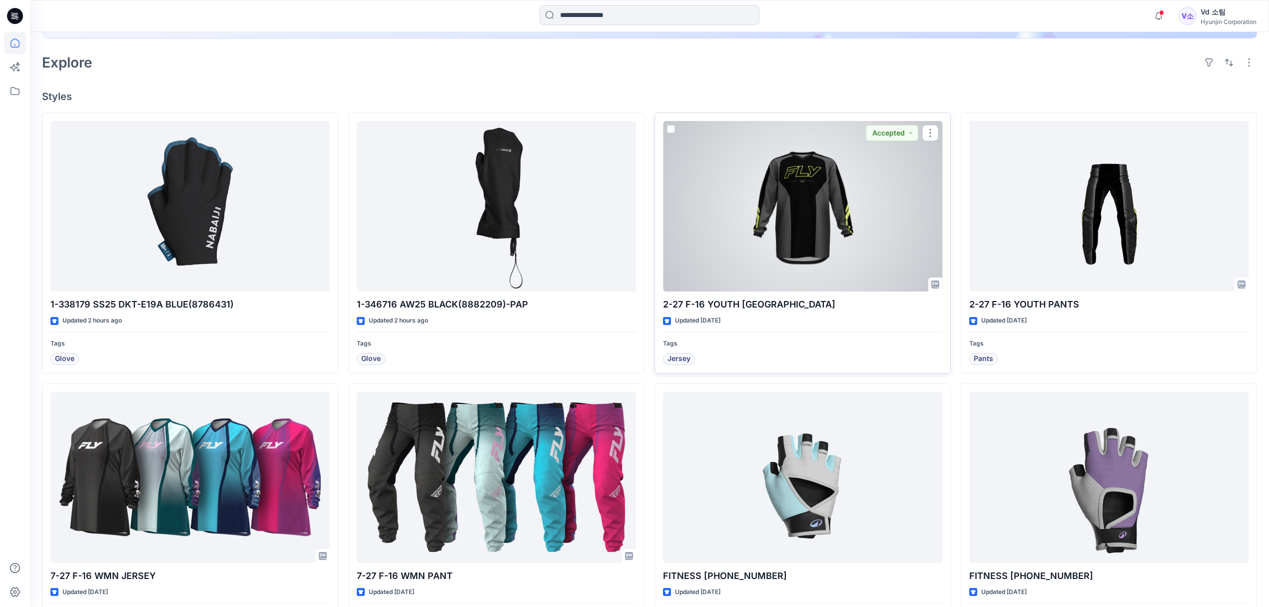
scroll to position [266, 0]
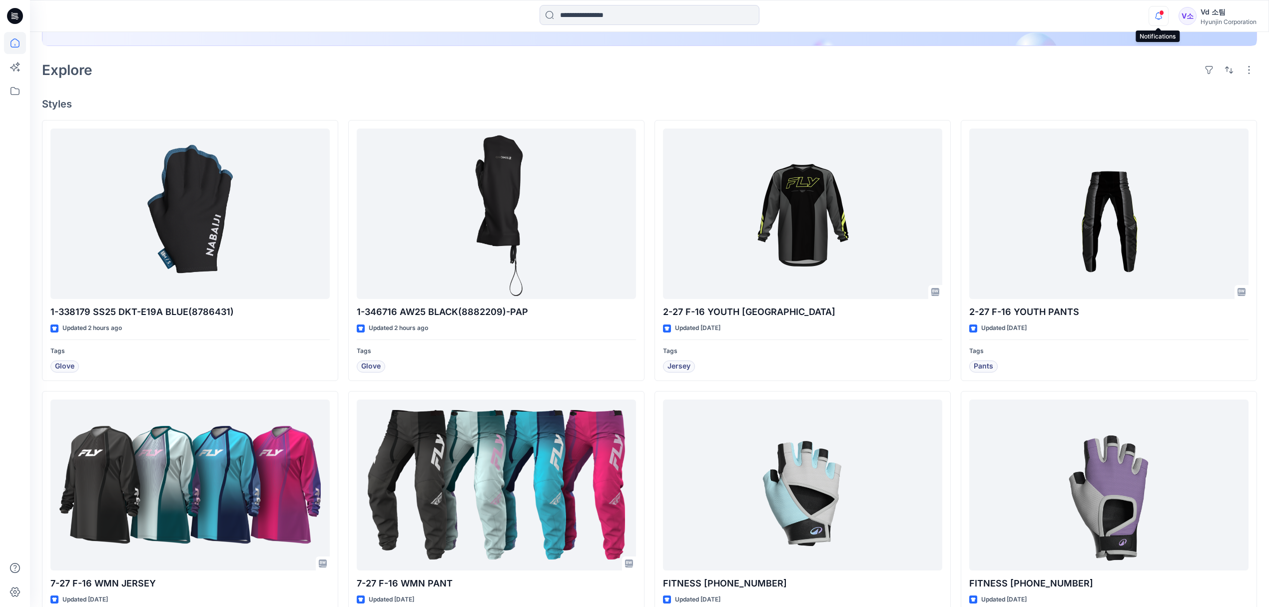
click at [1154, 18] on icon "button" at bounding box center [1158, 16] width 19 height 20
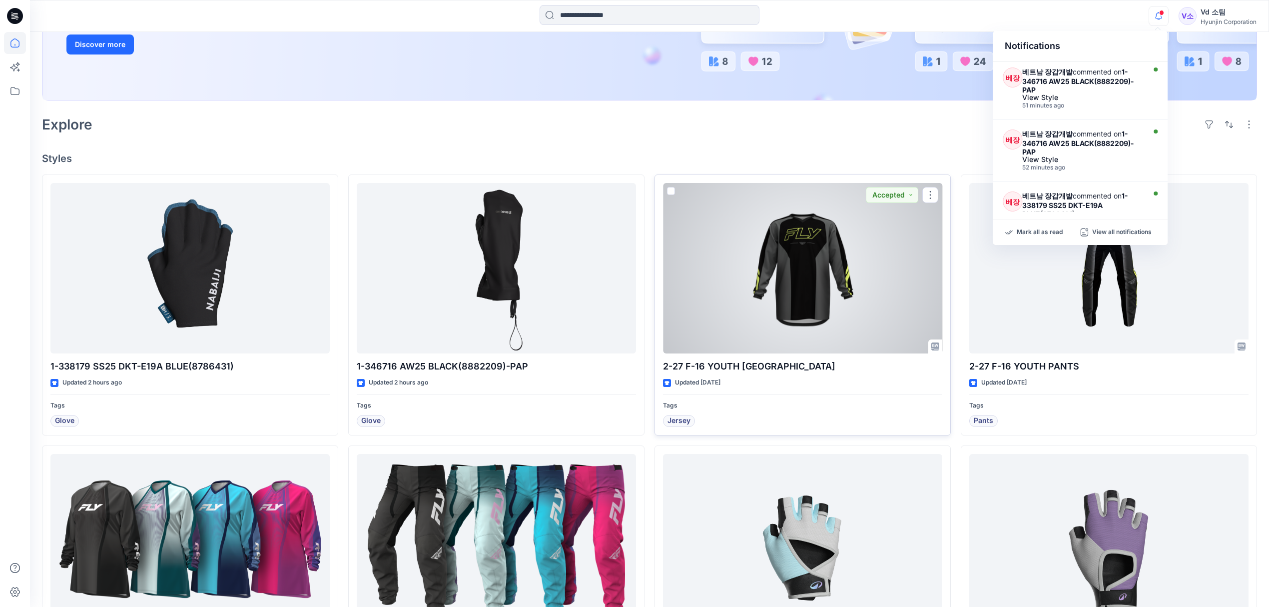
scroll to position [200, 0]
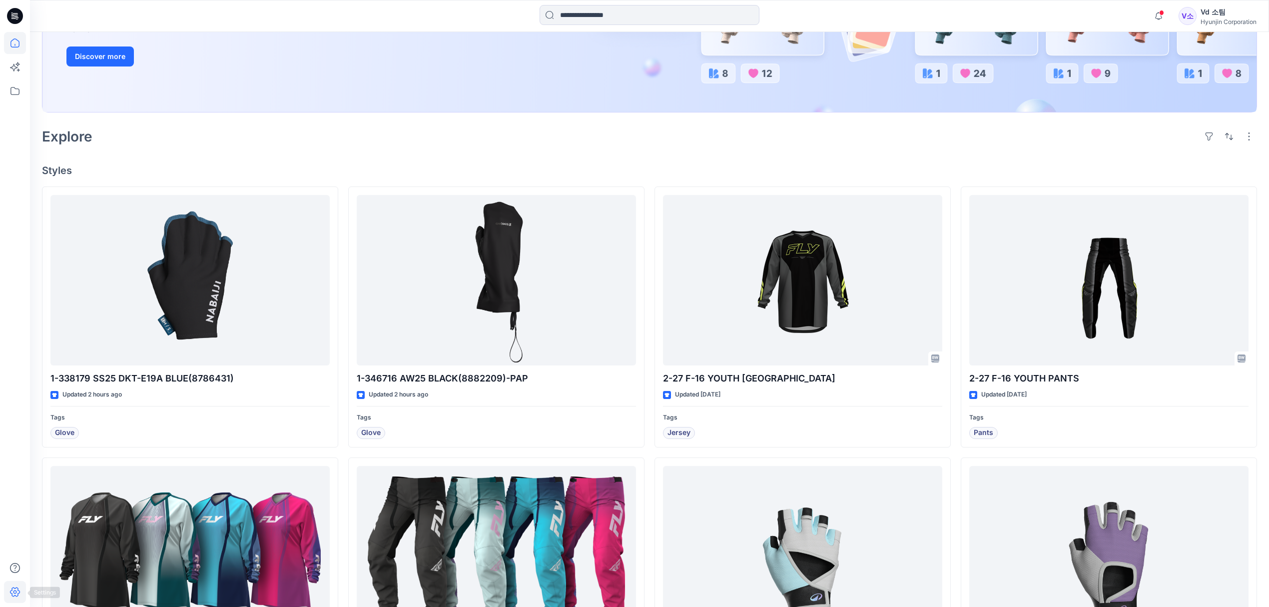
click at [16, 594] on icon at bounding box center [15, 592] width 22 height 22
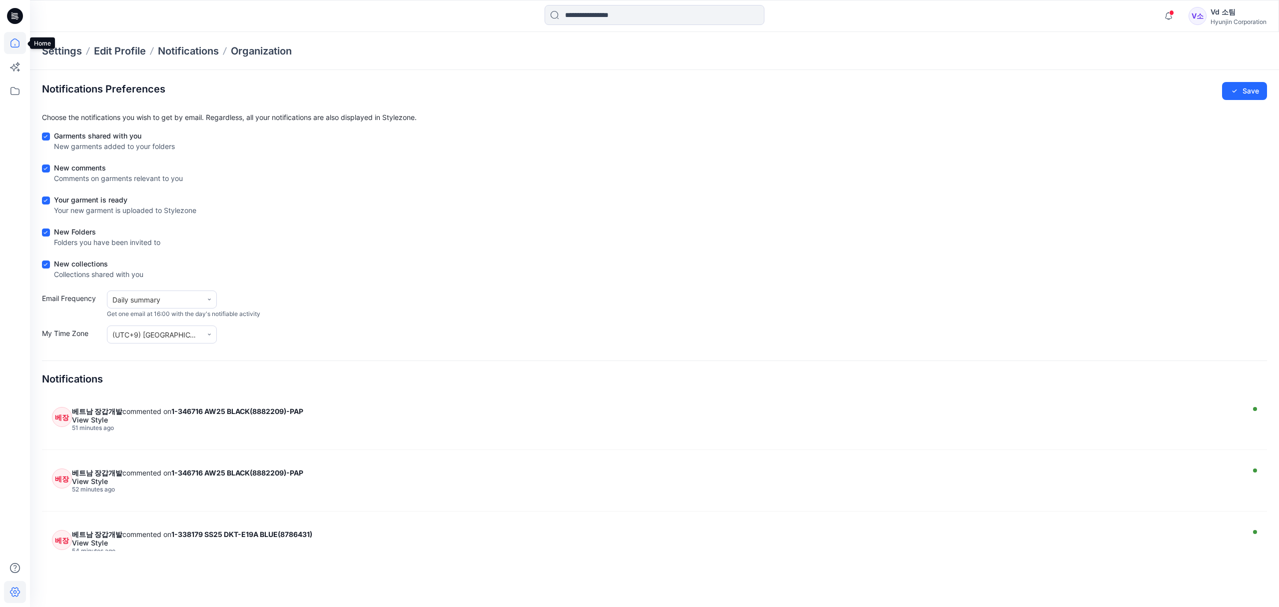
click at [15, 34] on icon at bounding box center [15, 43] width 22 height 22
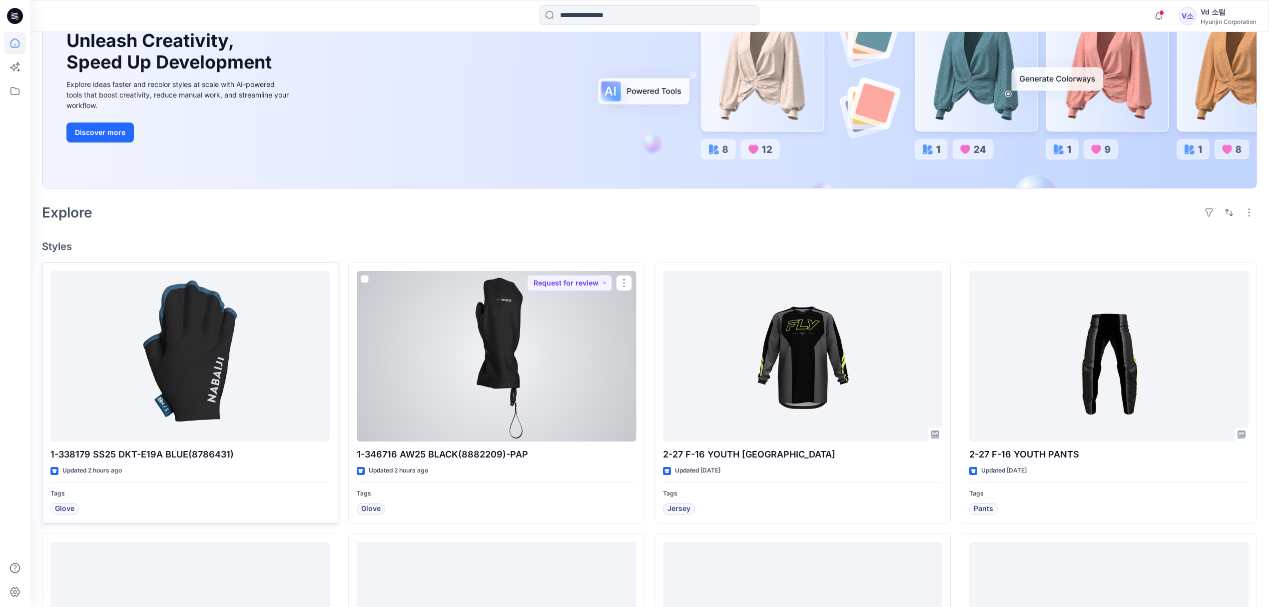
scroll to position [133, 0]
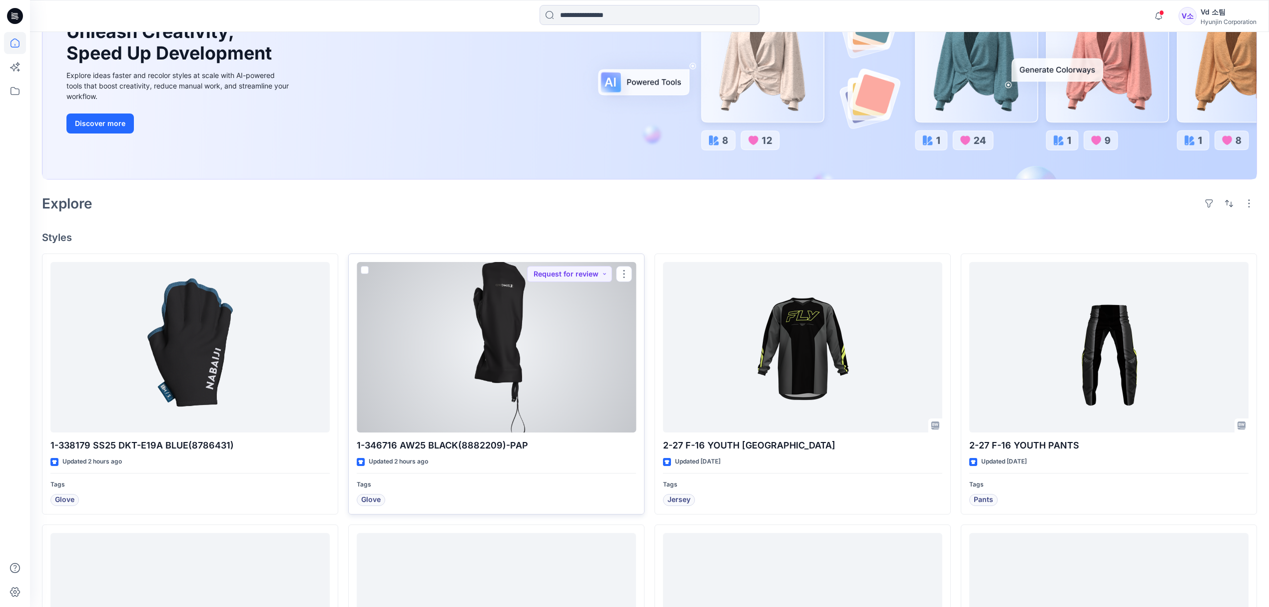
click at [436, 398] on div at bounding box center [496, 347] width 279 height 171
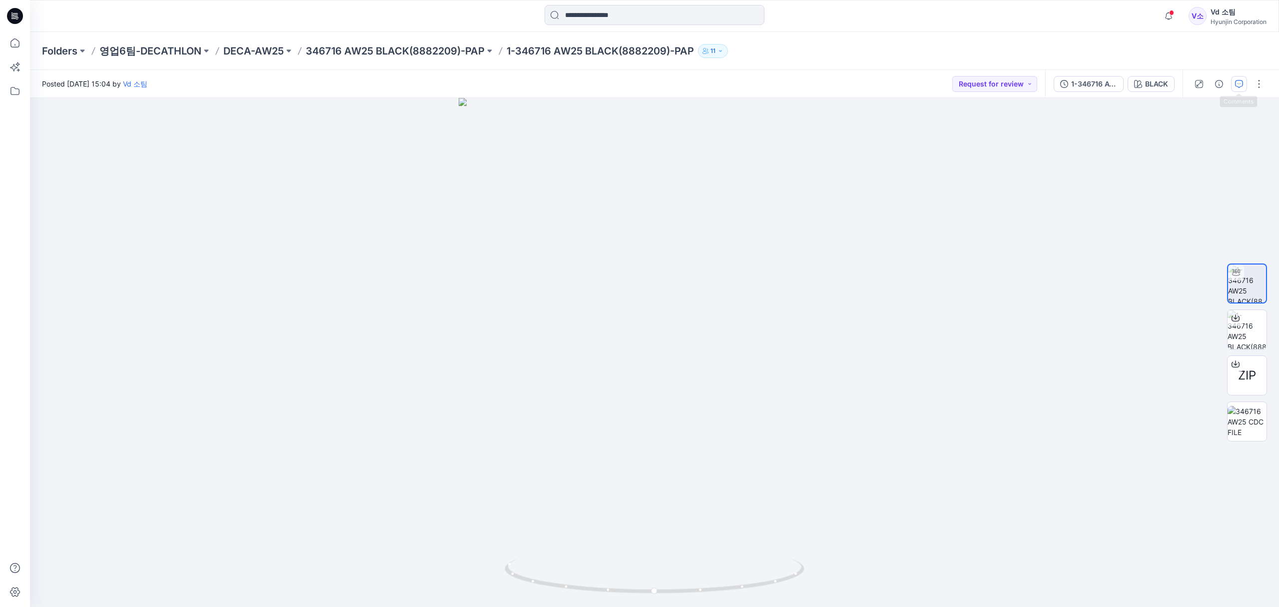
click at [1240, 85] on icon "button" at bounding box center [1239, 84] width 8 height 8
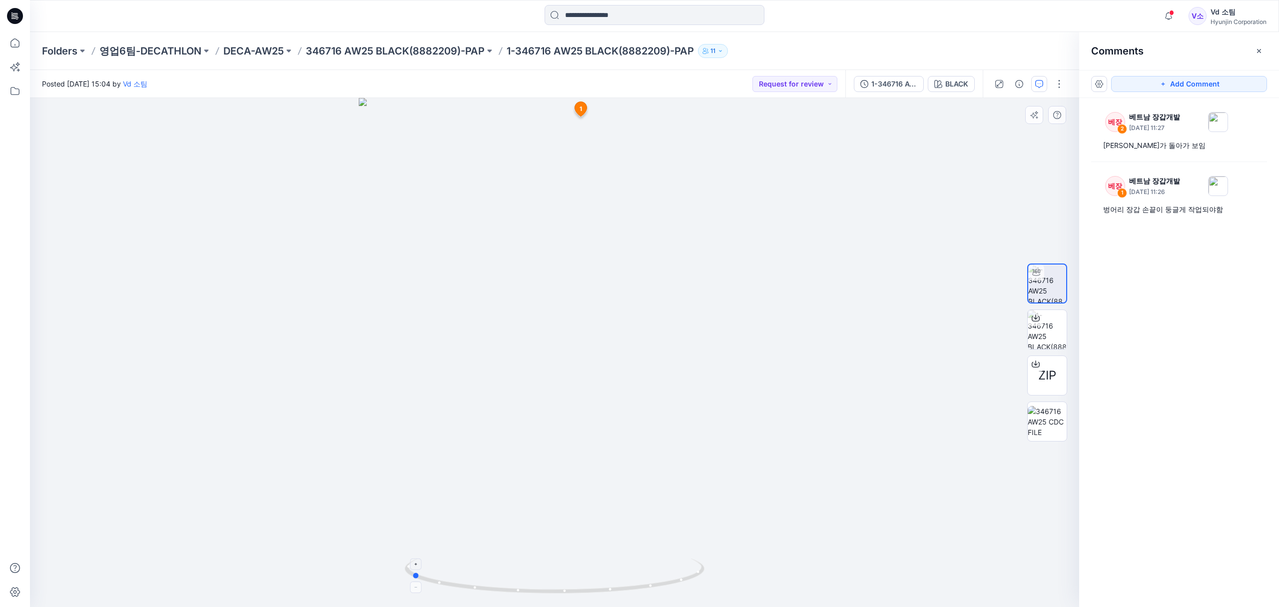
drag, startPoint x: 456, startPoint y: 577, endPoint x: 612, endPoint y: 579, distance: 156.4
click at [612, 579] on icon at bounding box center [556, 576] width 302 height 37
drag, startPoint x: 602, startPoint y: 589, endPoint x: 545, endPoint y: 578, distance: 58.4
click at [545, 578] on icon at bounding box center [556, 576] width 302 height 37
drag, startPoint x: 472, startPoint y: 581, endPoint x: 539, endPoint y: 584, distance: 66.6
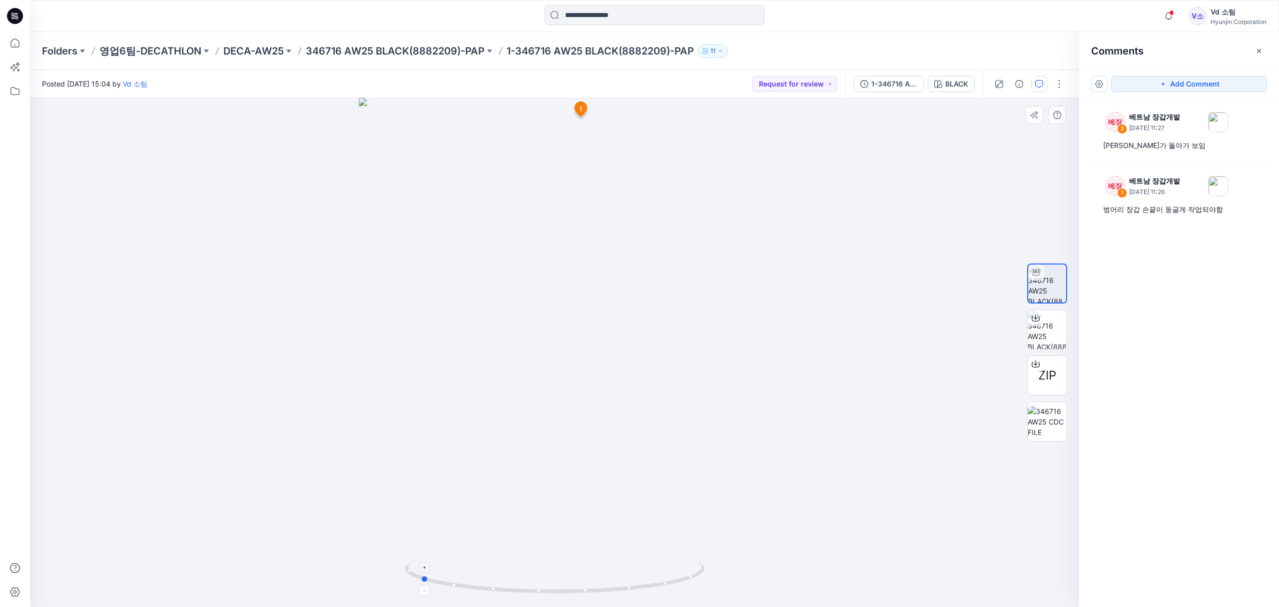
click at [539, 584] on icon at bounding box center [556, 576] width 302 height 37
click at [1163, 314] on div "베장 2 베트남 장갑개발 September 08, 2025 11:27 엄지가 돌아가 보임 베장 1 베트남 장갑개발 September 08, 2…" at bounding box center [1179, 334] width 200 height 472
